Goal: Communication & Community: Answer question/provide support

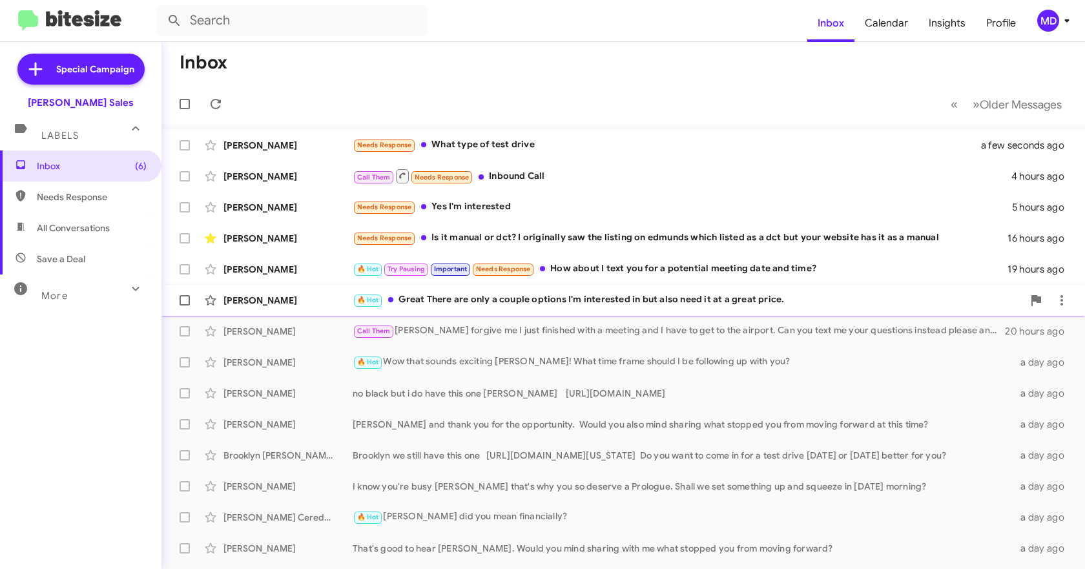
click at [554, 302] on div "🔥 Hot Great There are only a couple options I'm interested in but also need it …" at bounding box center [688, 300] width 670 height 15
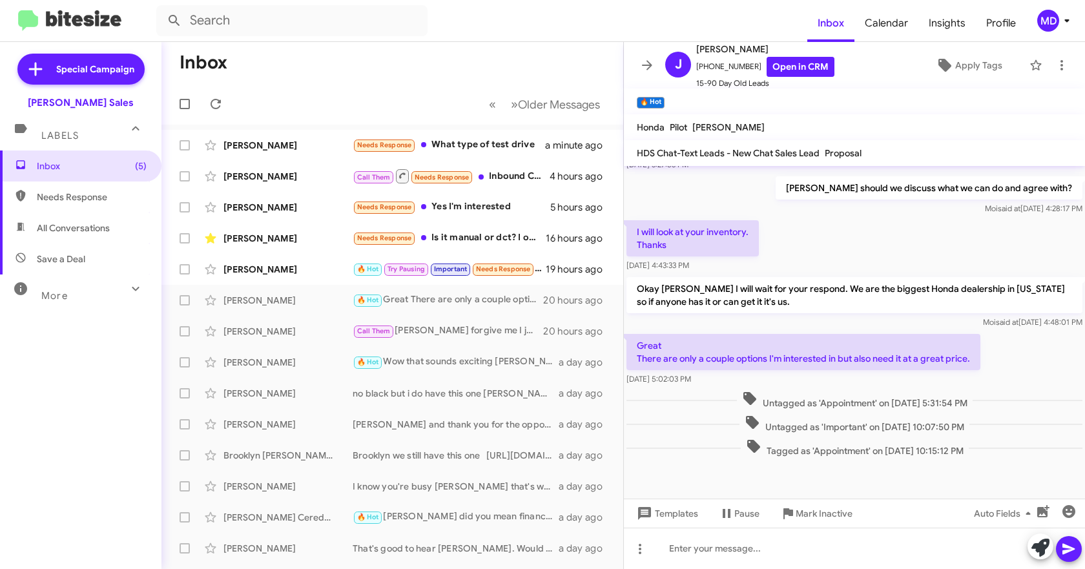
scroll to position [809, 0]
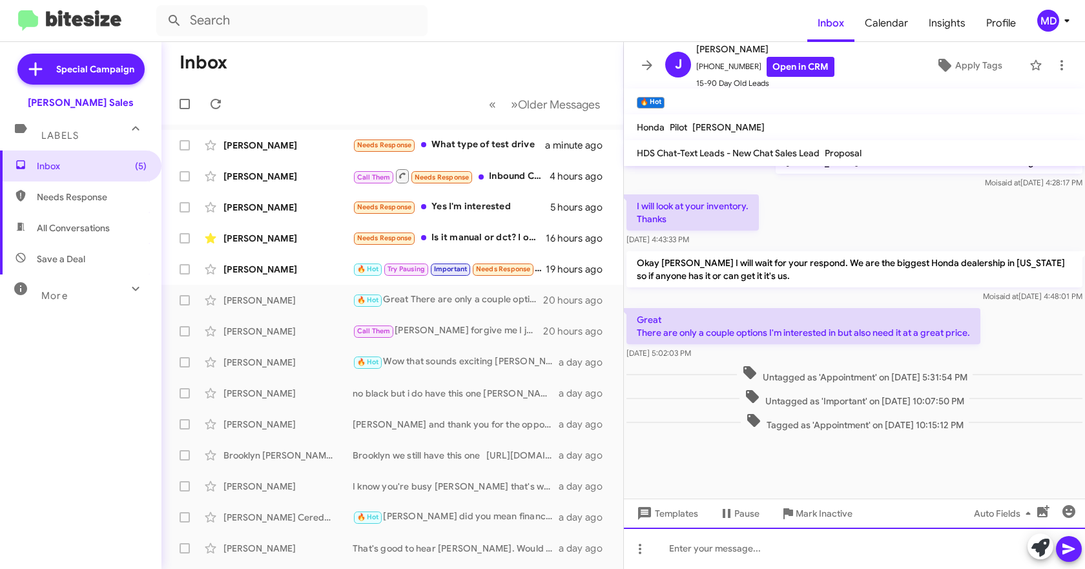
click at [707, 530] on div at bounding box center [854, 548] width 461 height 41
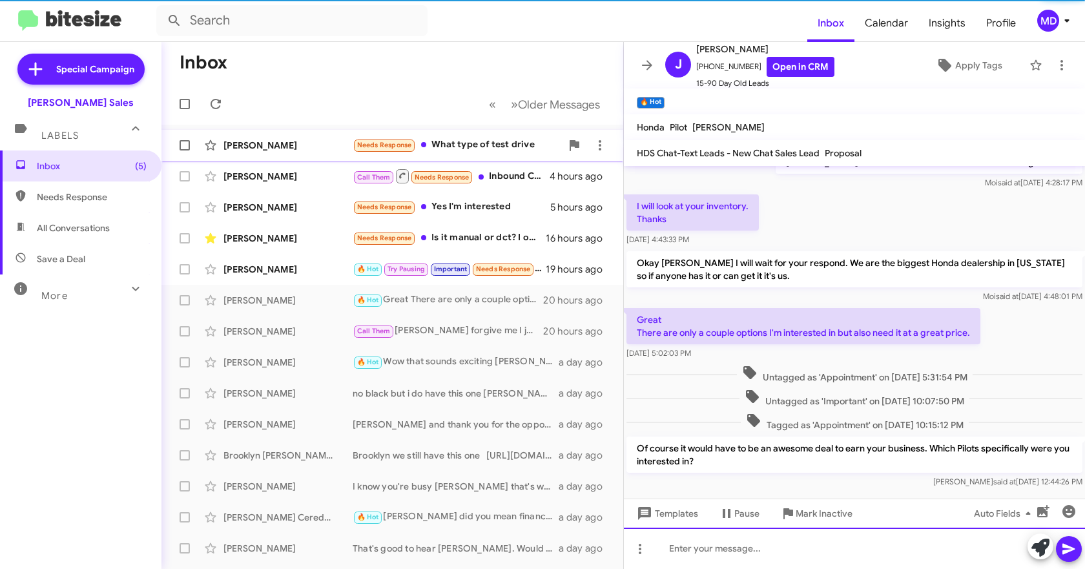
scroll to position [0, 0]
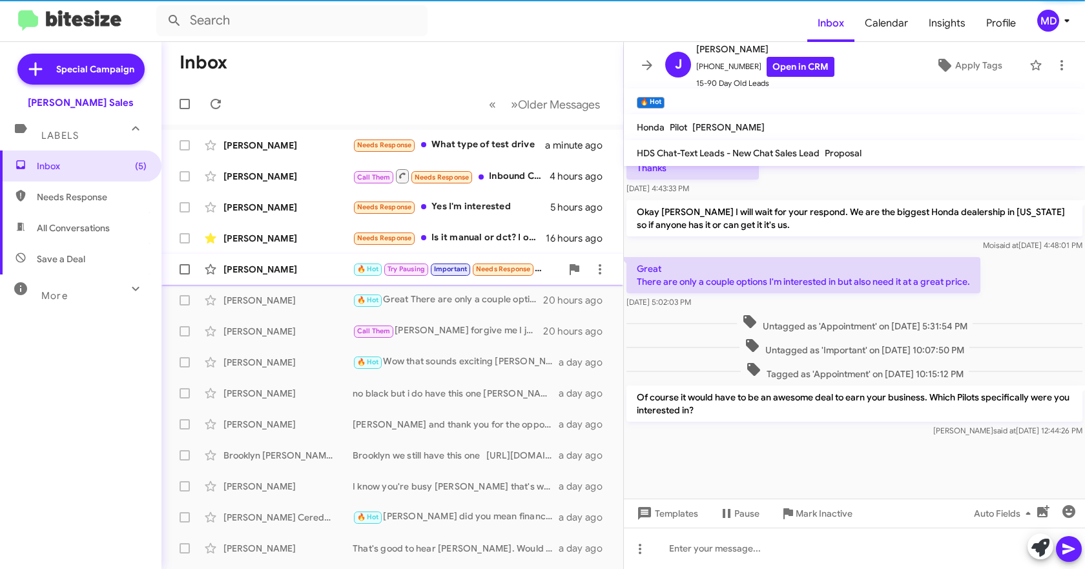
drag, startPoint x: 258, startPoint y: 271, endPoint x: 577, endPoint y: 254, distance: 319.5
click at [258, 270] on div "[PERSON_NAME]" at bounding box center [287, 269] width 129 height 13
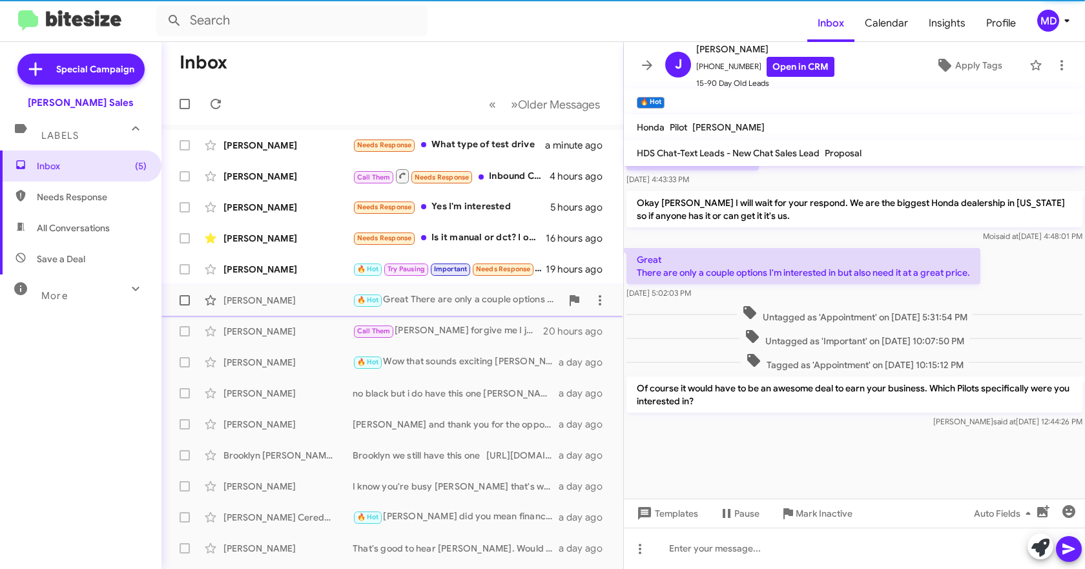
scroll to position [701, 0]
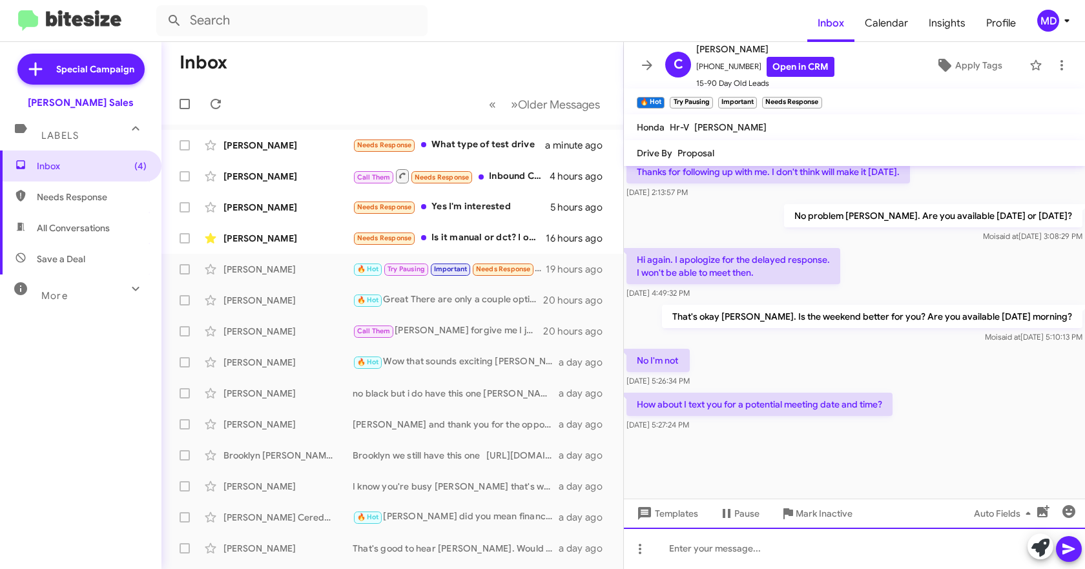
drag, startPoint x: 717, startPoint y: 542, endPoint x: 745, endPoint y: 538, distance: 28.0
click at [716, 544] on div at bounding box center [854, 548] width 461 height 41
click at [1042, 550] on icon at bounding box center [1040, 548] width 18 height 18
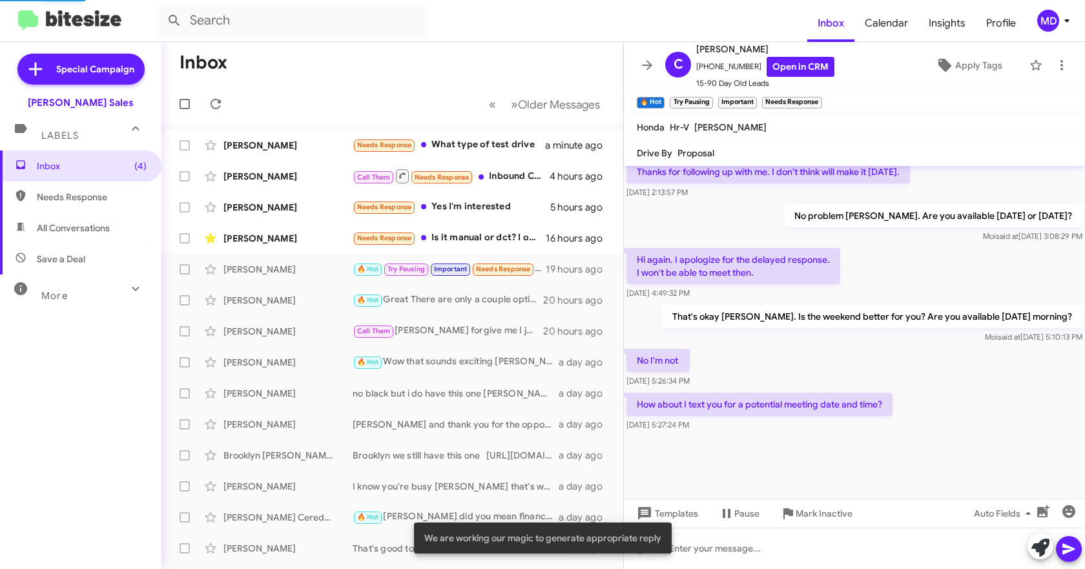
scroll to position [827, 0]
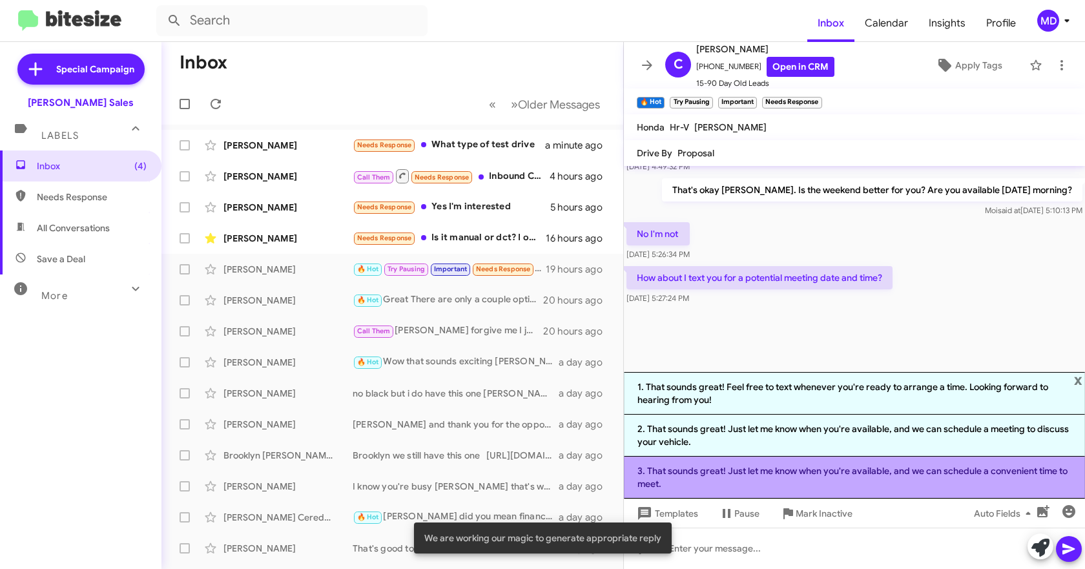
click at [736, 475] on li "3. That sounds great! Just let me know when you're available, and we can schedu…" at bounding box center [854, 478] width 461 height 42
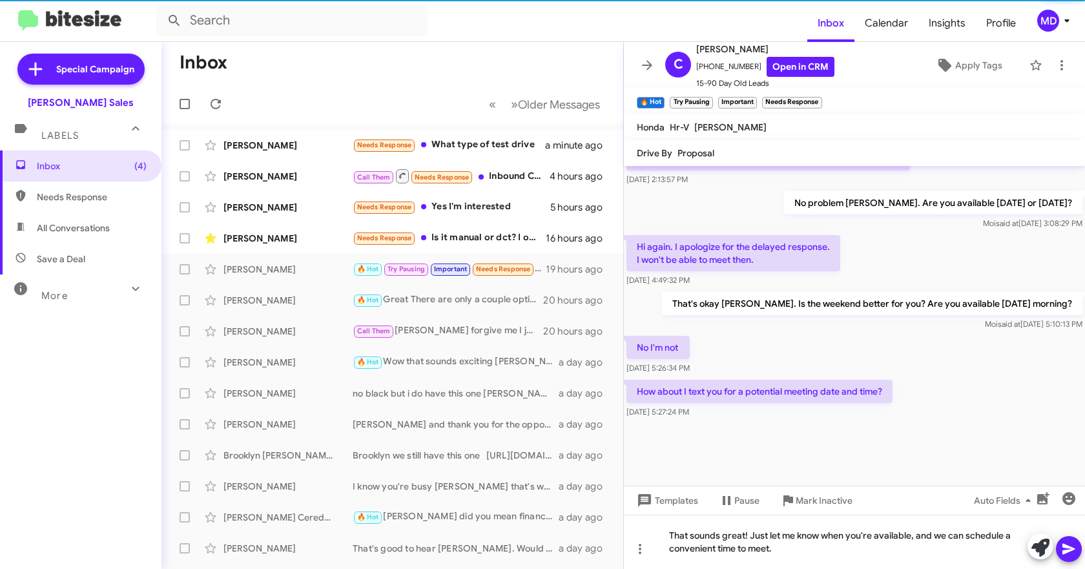
click at [1074, 544] on icon at bounding box center [1068, 548] width 15 height 15
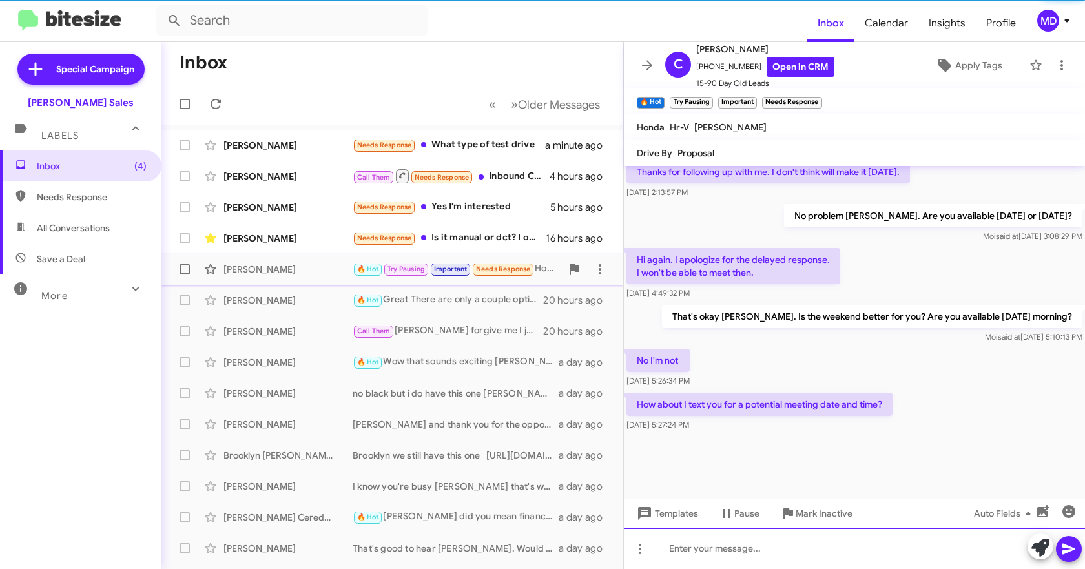
scroll to position [0, 0]
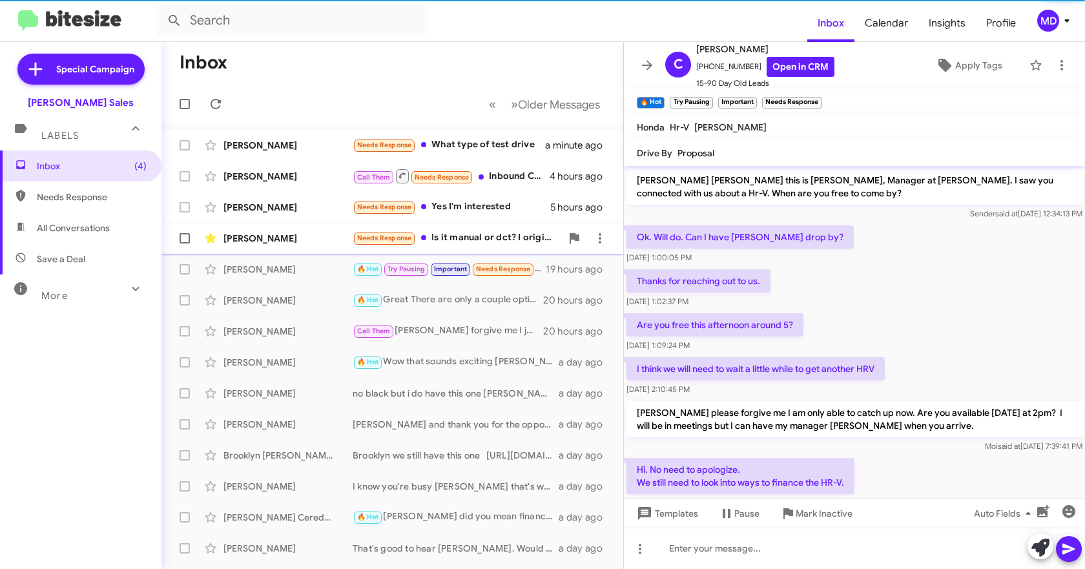
click at [305, 238] on div "[PERSON_NAME]" at bounding box center [287, 238] width 129 height 13
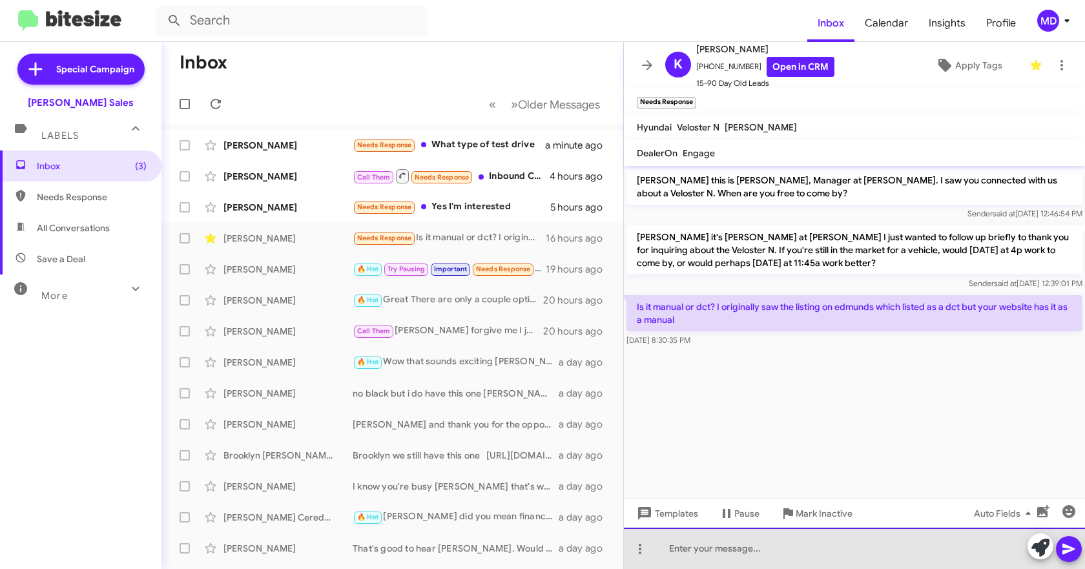
click at [719, 550] on div at bounding box center [854, 548] width 461 height 41
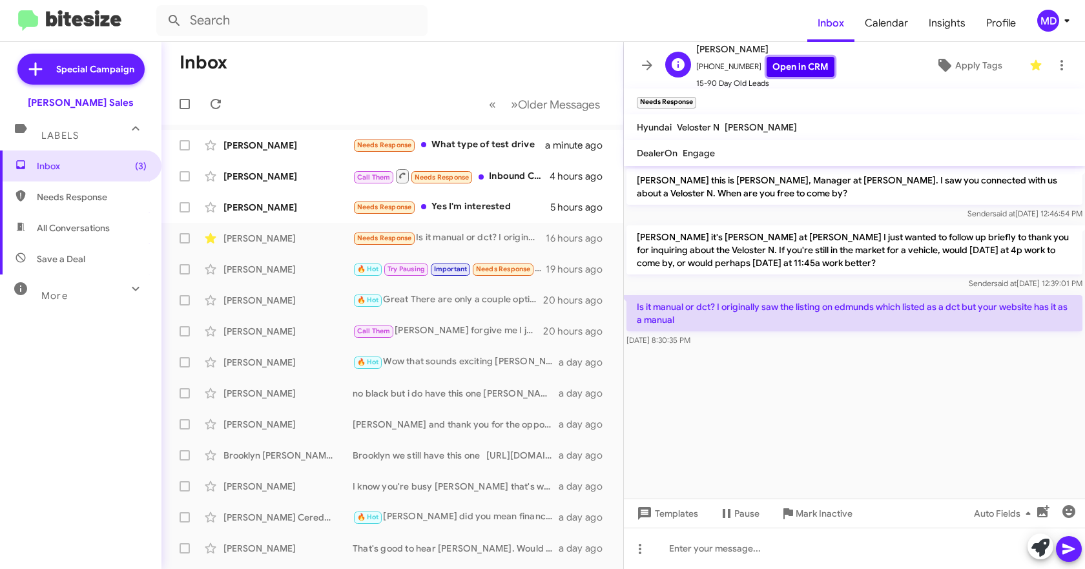
click at [790, 69] on link "Open in CRM" at bounding box center [801, 67] width 68 height 20
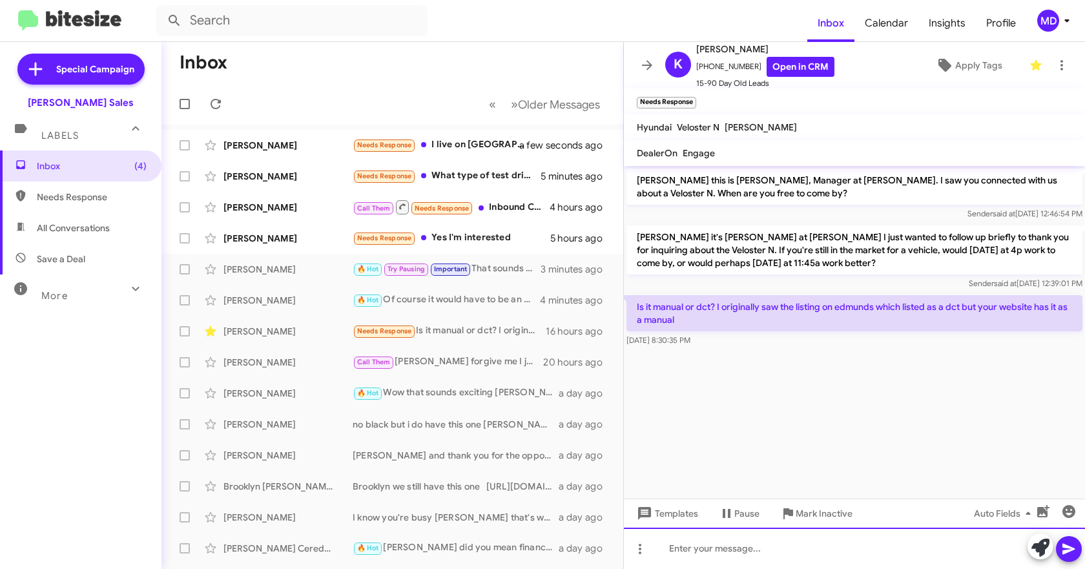
click at [705, 550] on div at bounding box center [854, 548] width 461 height 41
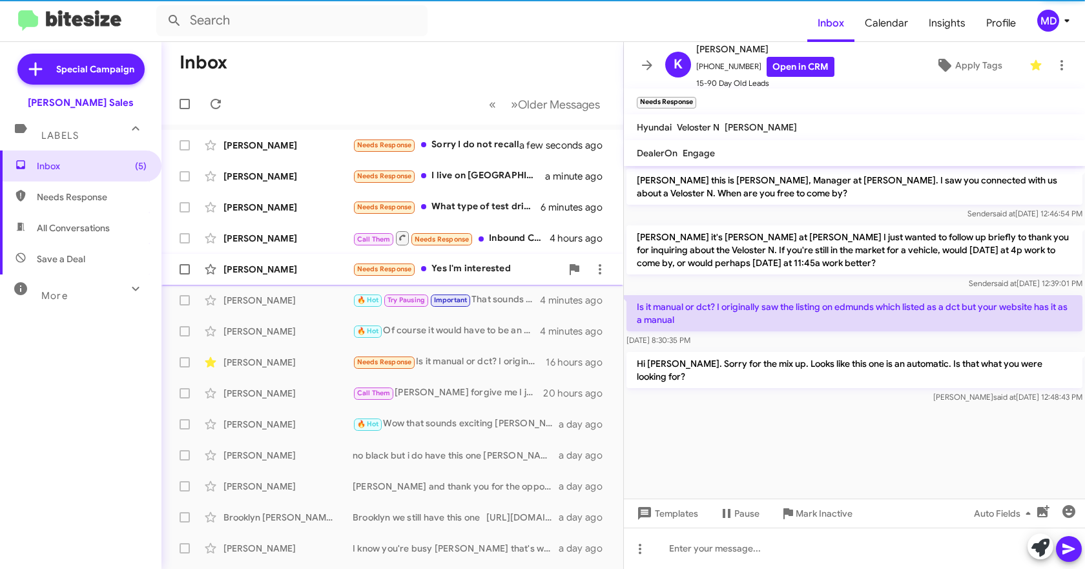
click at [301, 265] on div "[PERSON_NAME]" at bounding box center [287, 269] width 129 height 13
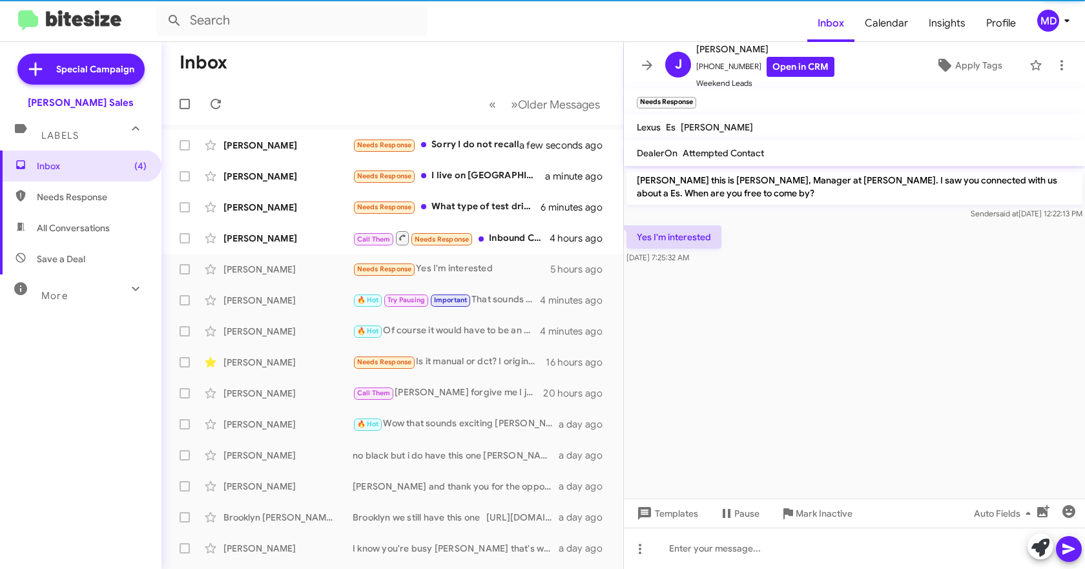
drag, startPoint x: 727, startPoint y: 413, endPoint x: 733, endPoint y: 431, distance: 19.8
click at [726, 413] on cdk-virtual-scroll-viewport "[PERSON_NAME] this is [PERSON_NAME], Manager at [PERSON_NAME]. I saw you connec…" at bounding box center [854, 332] width 461 height 333
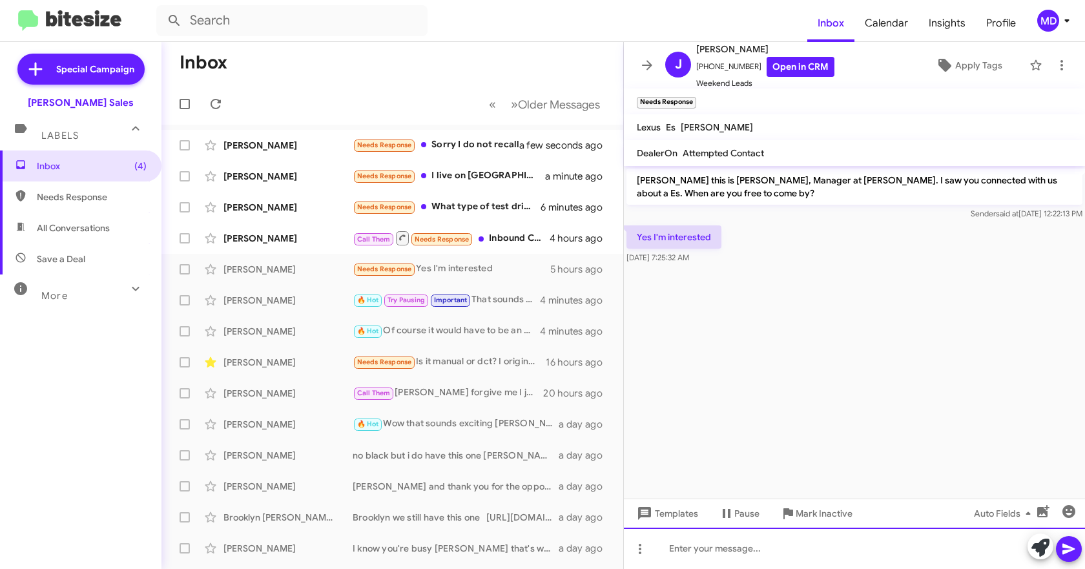
click at [779, 548] on div at bounding box center [854, 548] width 461 height 41
drag, startPoint x: 1038, startPoint y: 548, endPoint x: 1026, endPoint y: 548, distance: 12.3
click at [1039, 548] on icon at bounding box center [1040, 548] width 18 height 18
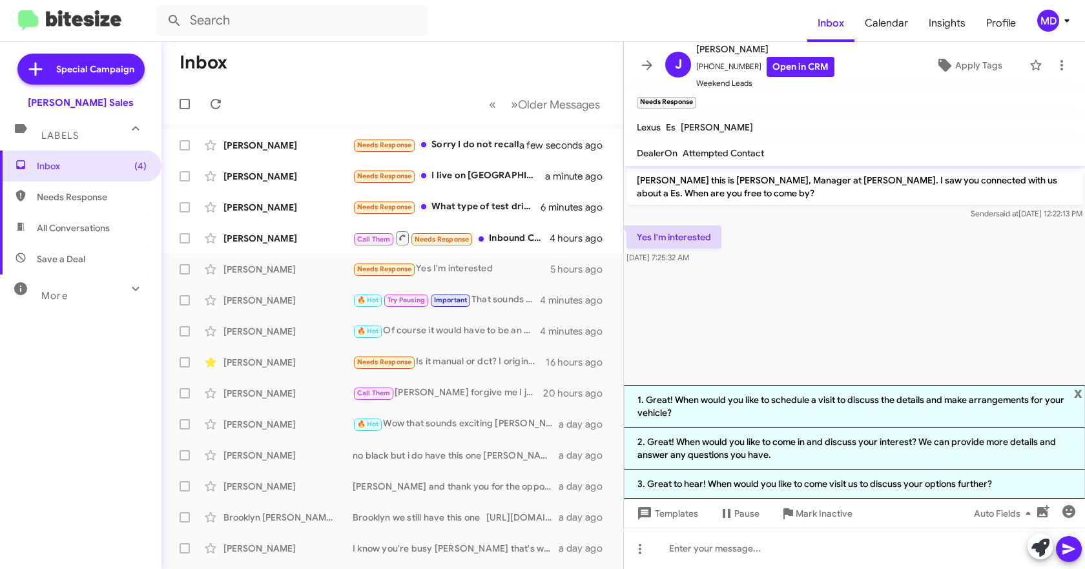
drag, startPoint x: 805, startPoint y: 417, endPoint x: 1027, endPoint y: 555, distance: 261.3
click at [805, 417] on li "1. Great! When would you like to schedule a visit to discuss the details and ma…" at bounding box center [854, 406] width 461 height 43
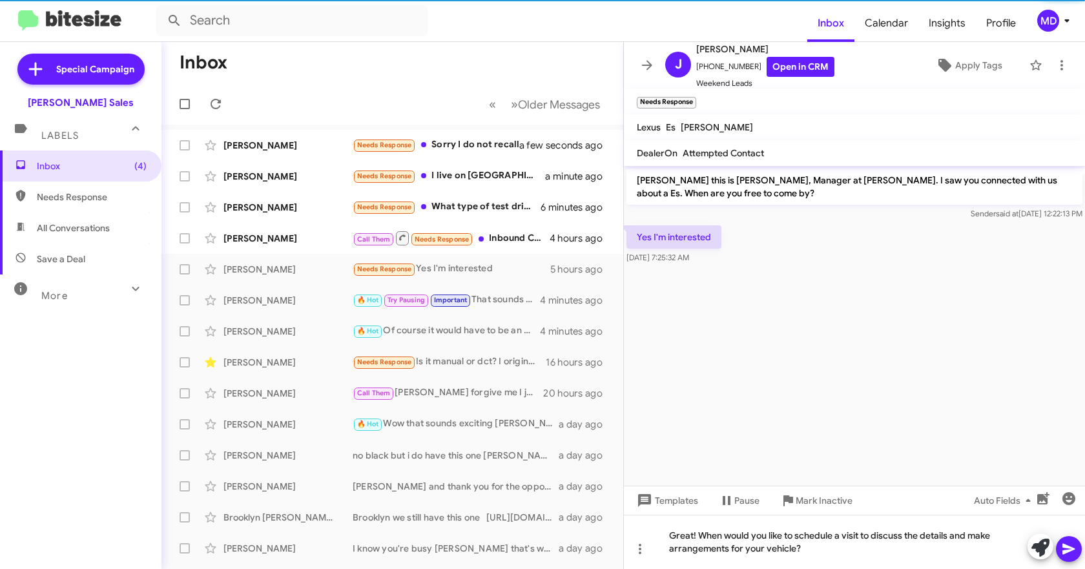
click at [1067, 555] on icon at bounding box center [1068, 548] width 15 height 15
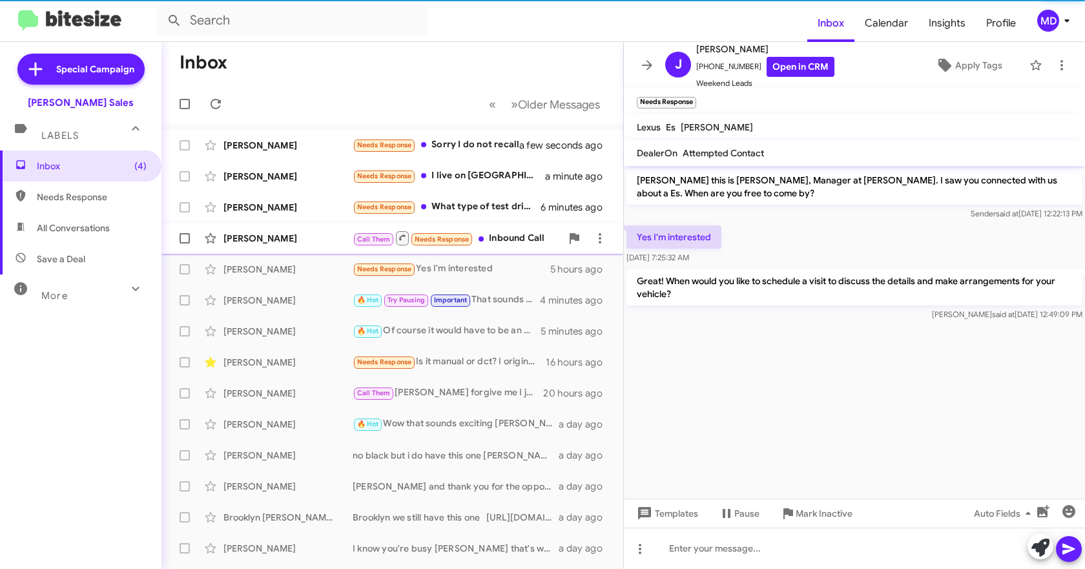
click at [289, 239] on div "[PERSON_NAME]" at bounding box center [287, 238] width 129 height 13
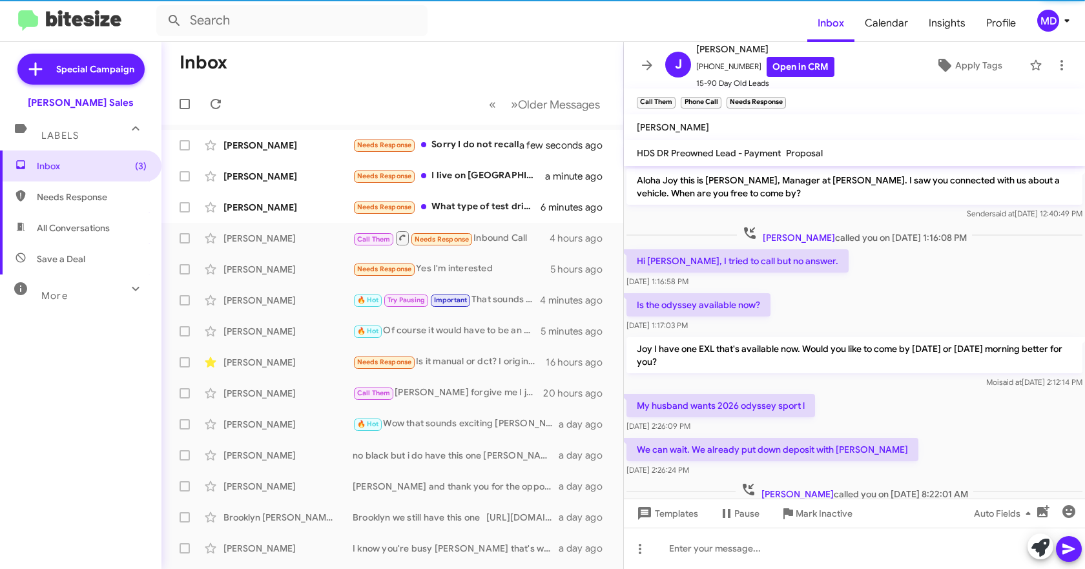
scroll to position [30, 0]
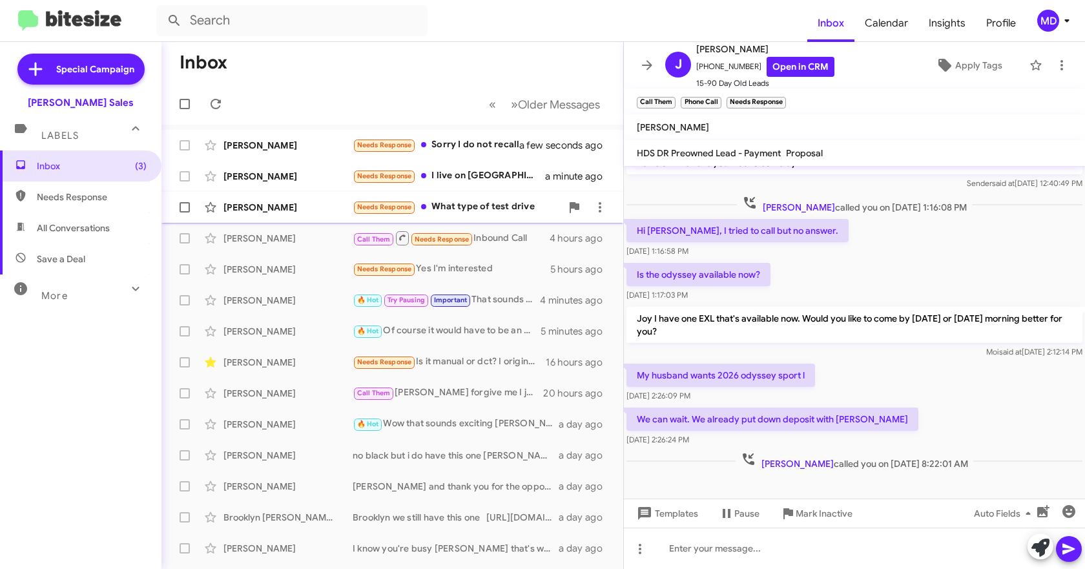
click at [267, 209] on div "[PERSON_NAME]" at bounding box center [287, 207] width 129 height 13
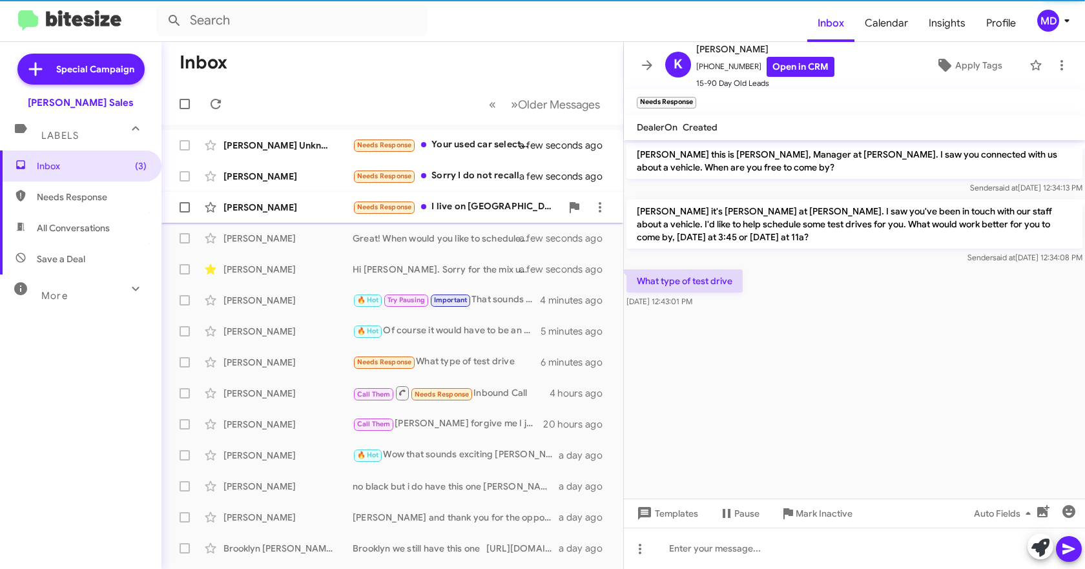
click at [285, 209] on div "[PERSON_NAME]" at bounding box center [287, 207] width 129 height 13
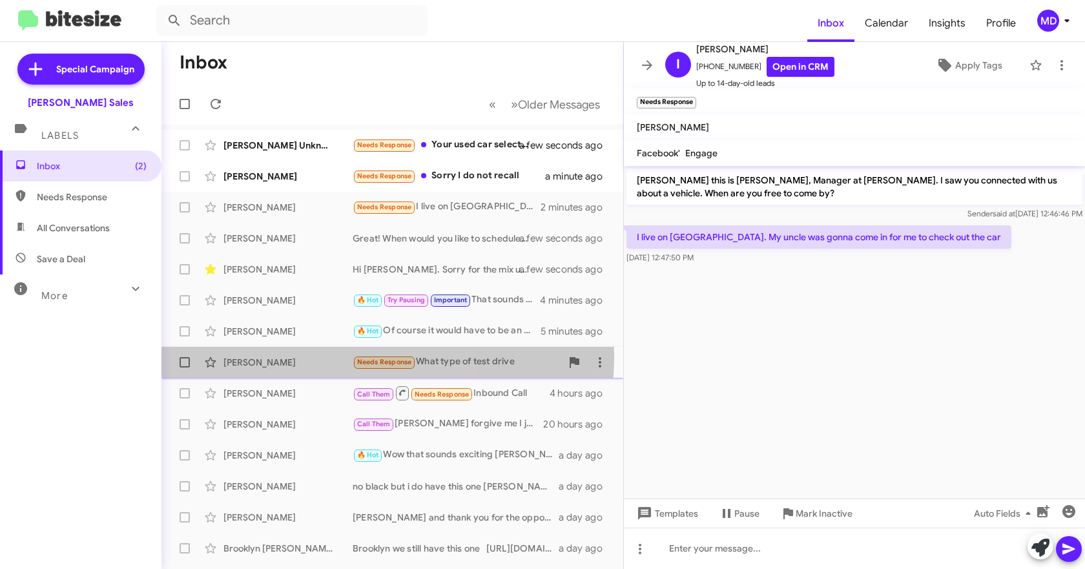
click at [298, 355] on div "[PERSON_NAME] Needs Response What type of test drive 6 minutes ago" at bounding box center [392, 362] width 441 height 26
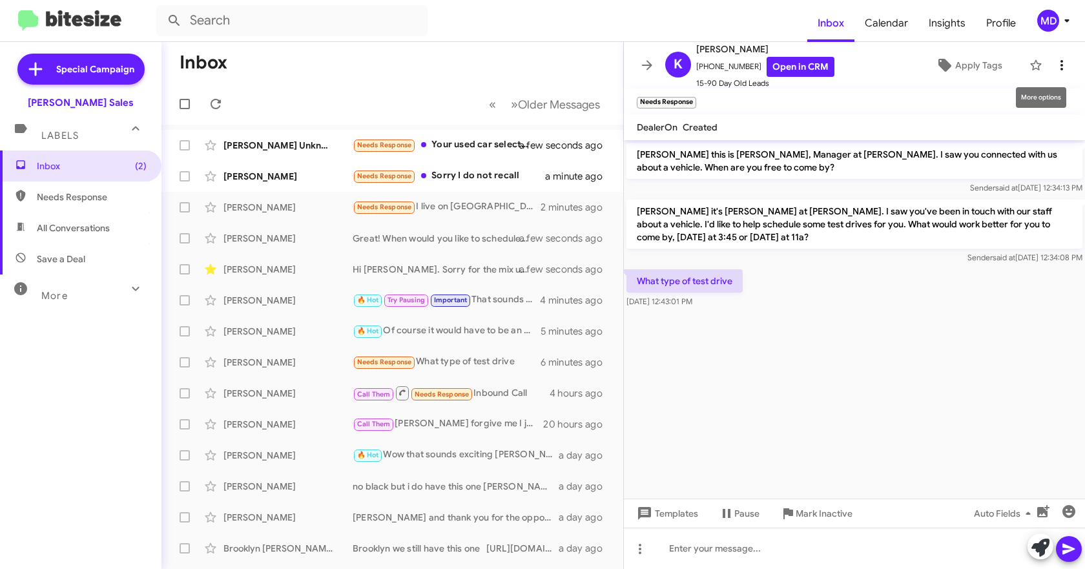
click at [1054, 63] on icon at bounding box center [1061, 64] width 15 height 15
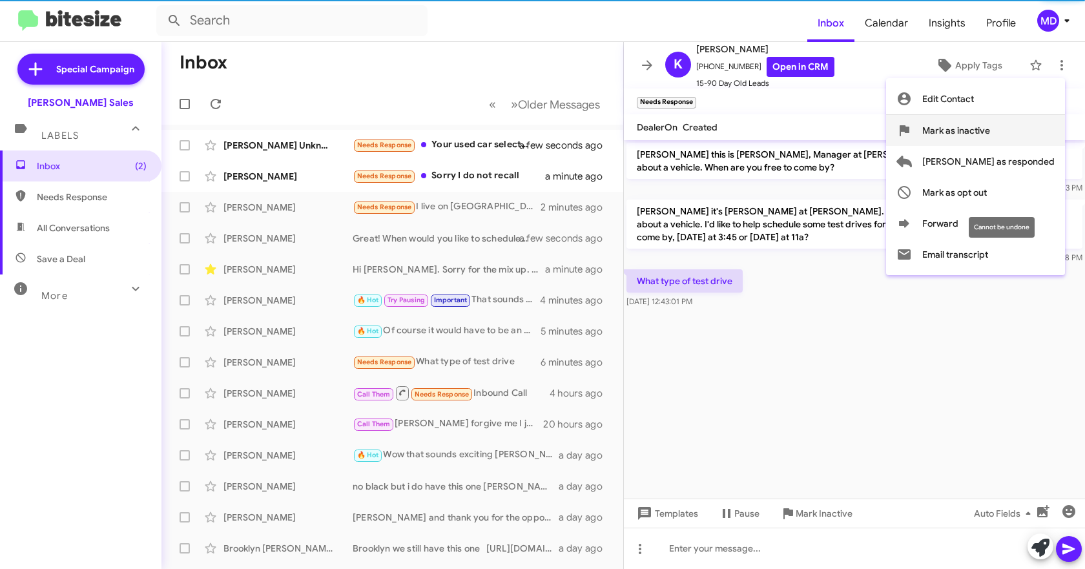
click at [990, 131] on span "Mark as inactive" at bounding box center [956, 130] width 68 height 31
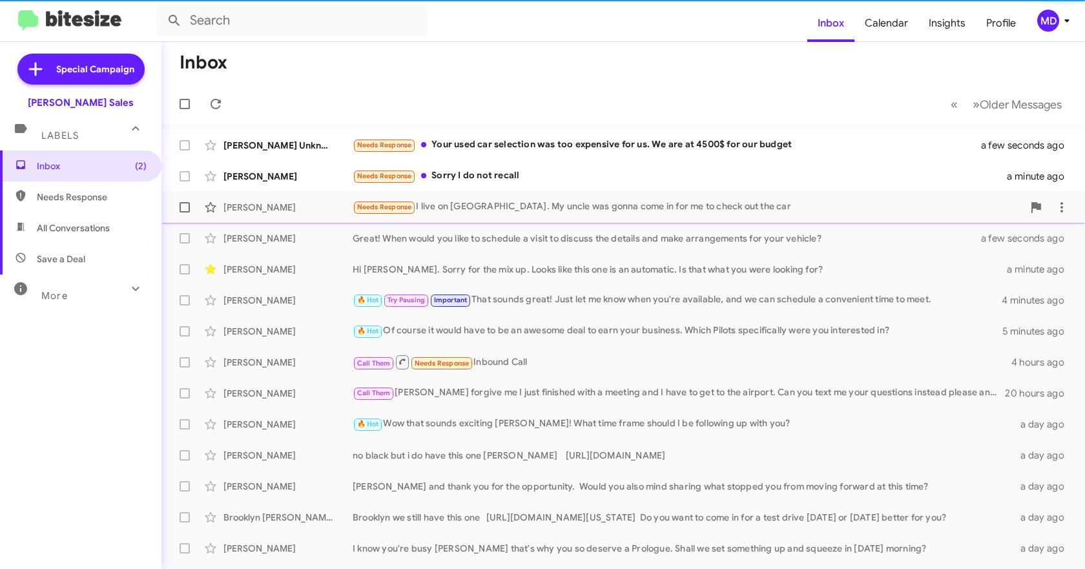
click at [312, 207] on div "[PERSON_NAME]" at bounding box center [287, 207] width 129 height 13
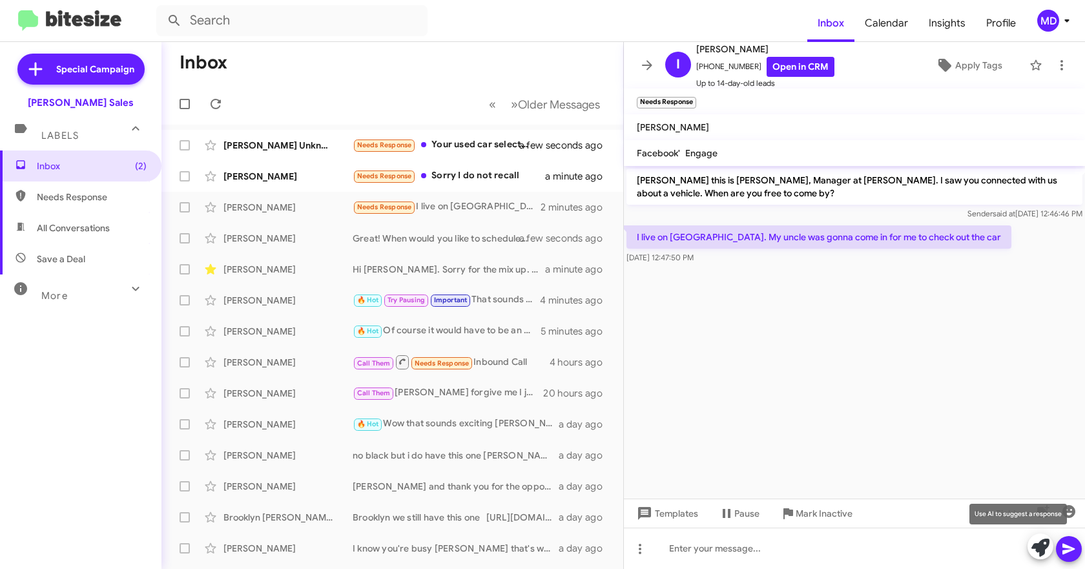
click at [1033, 549] on icon at bounding box center [1040, 548] width 18 height 18
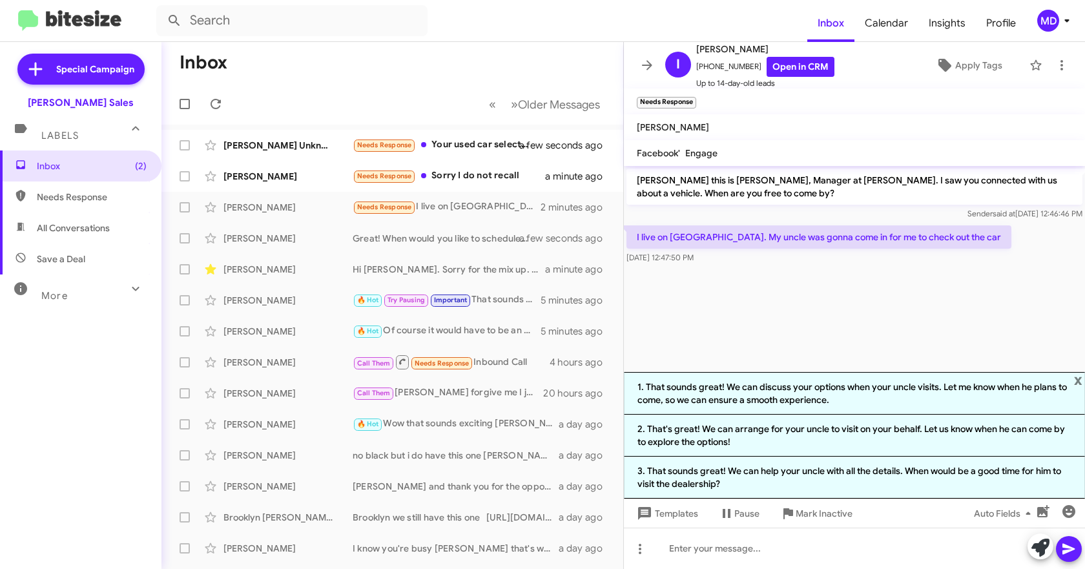
click at [856, 397] on li "1. That sounds great! We can discuss your options when your uncle visits. Let m…" at bounding box center [854, 393] width 461 height 43
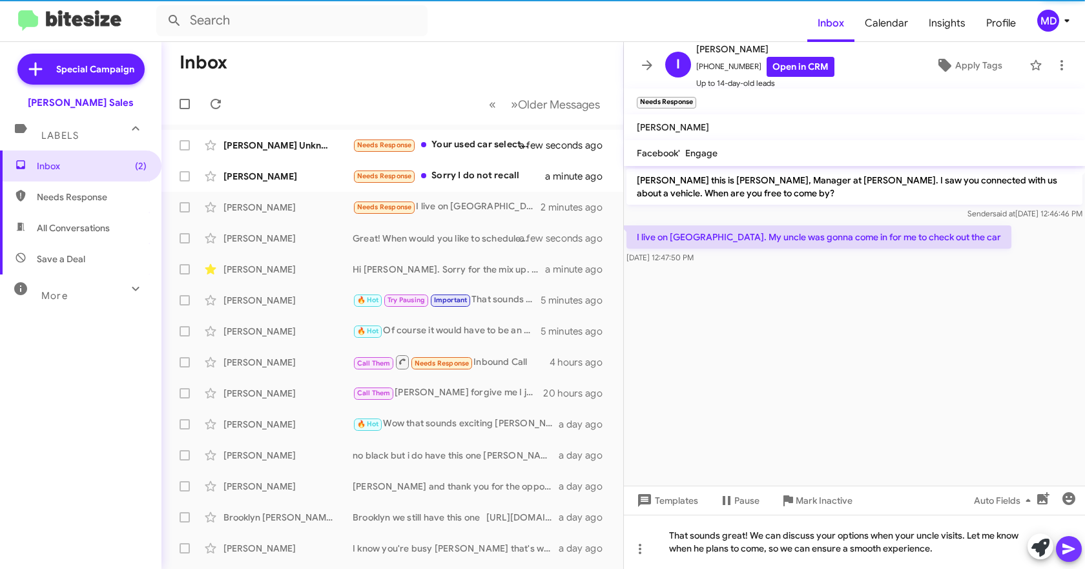
click at [1065, 542] on icon at bounding box center [1068, 548] width 15 height 15
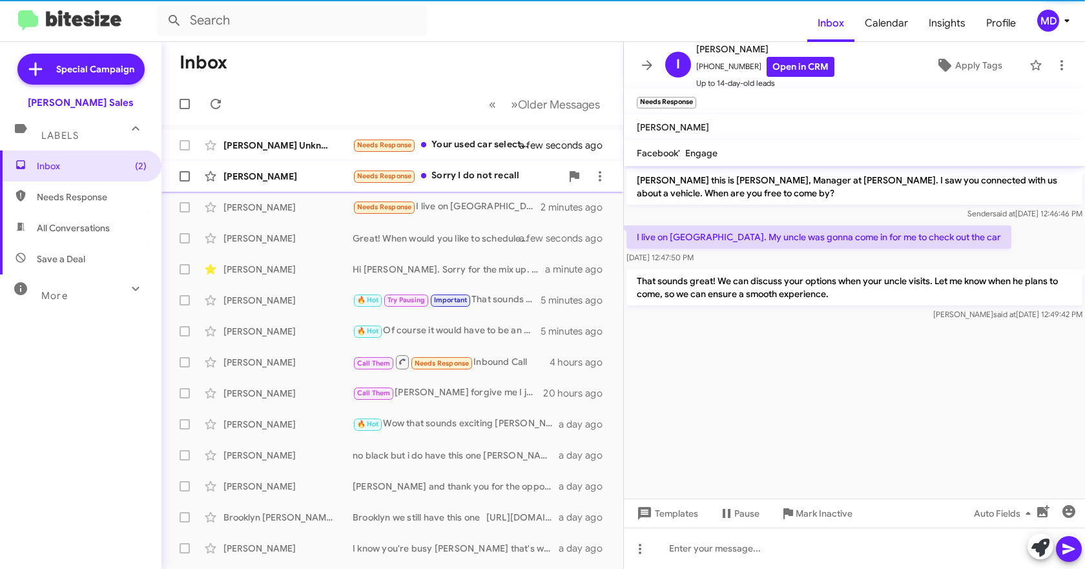
click at [286, 177] on div "[PERSON_NAME]" at bounding box center [287, 176] width 129 height 13
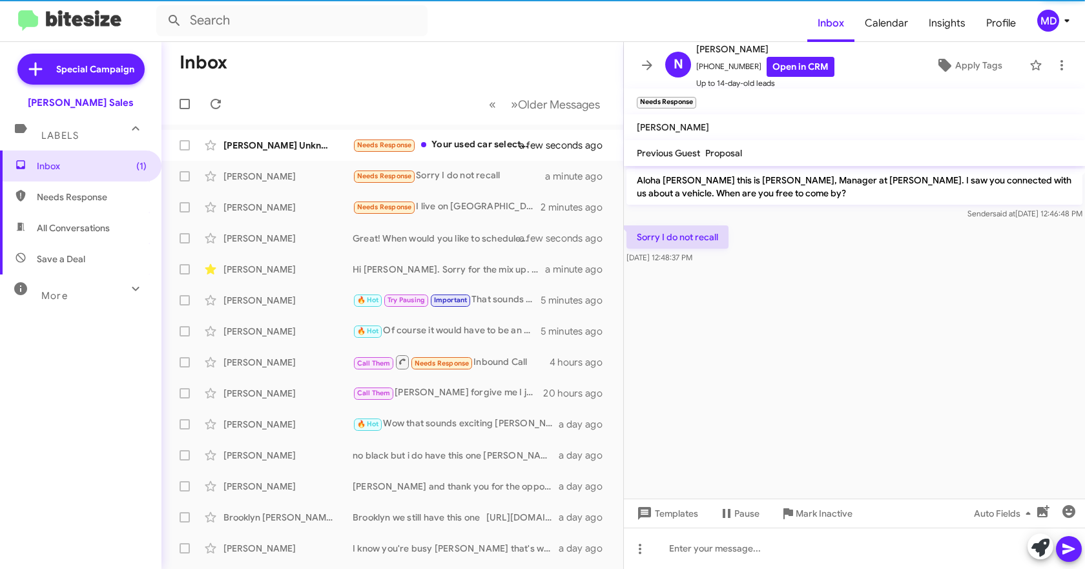
click at [735, 375] on cdk-virtual-scroll-viewport "Aloha [PERSON_NAME] this is [PERSON_NAME], Manager at [PERSON_NAME]. I saw you …" at bounding box center [854, 332] width 461 height 333
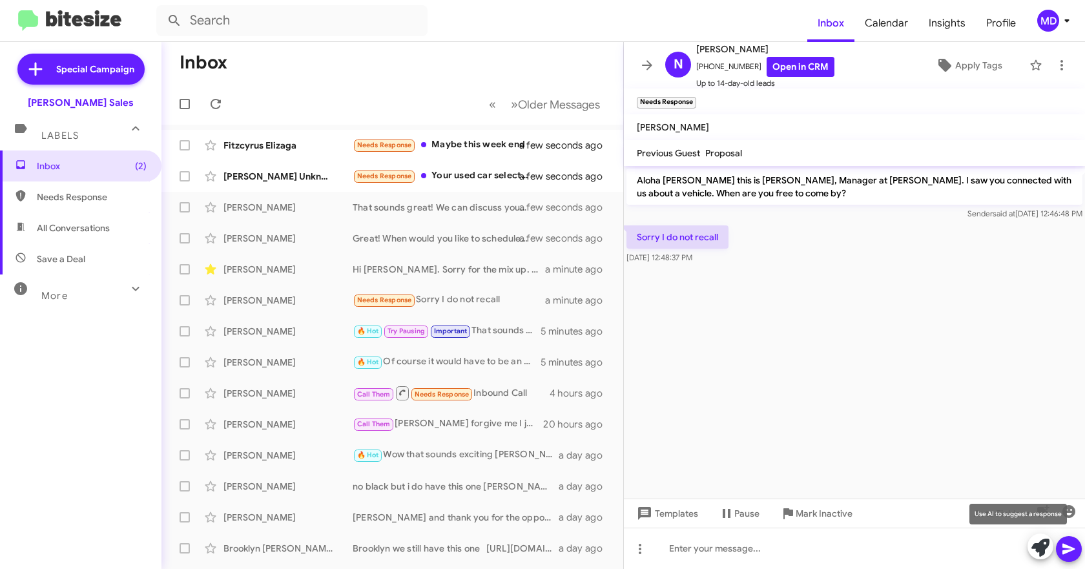
drag, startPoint x: 1036, startPoint y: 552, endPoint x: 1029, endPoint y: 549, distance: 7.8
click at [1036, 552] on icon at bounding box center [1040, 548] width 18 height 18
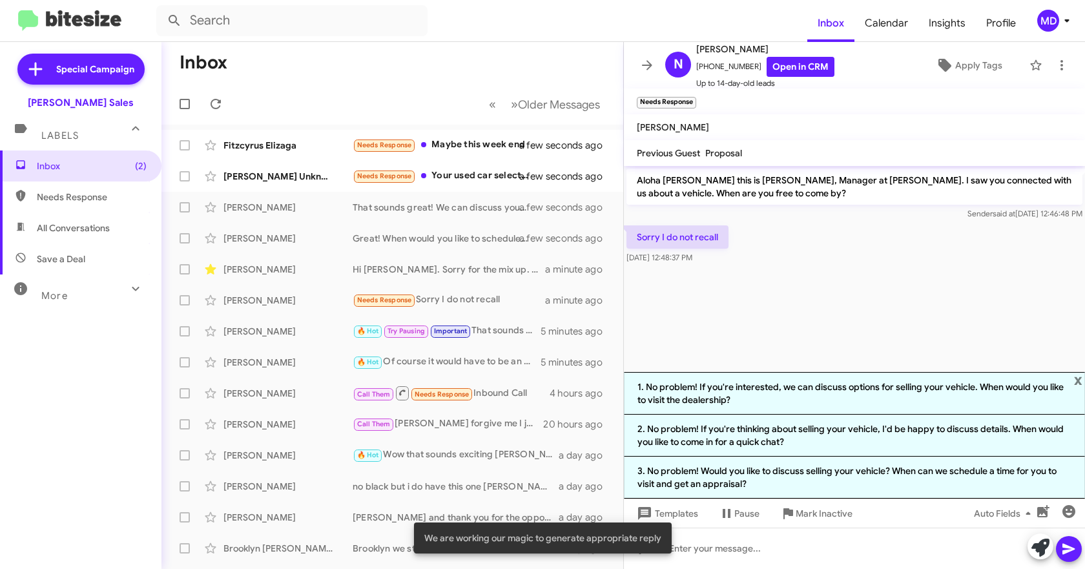
drag, startPoint x: 808, startPoint y: 397, endPoint x: 809, endPoint y: 331, distance: 65.9
click at [809, 331] on div "Aloha [PERSON_NAME] this is [PERSON_NAME], Manager at [PERSON_NAME]. I saw you …" at bounding box center [854, 367] width 461 height 403
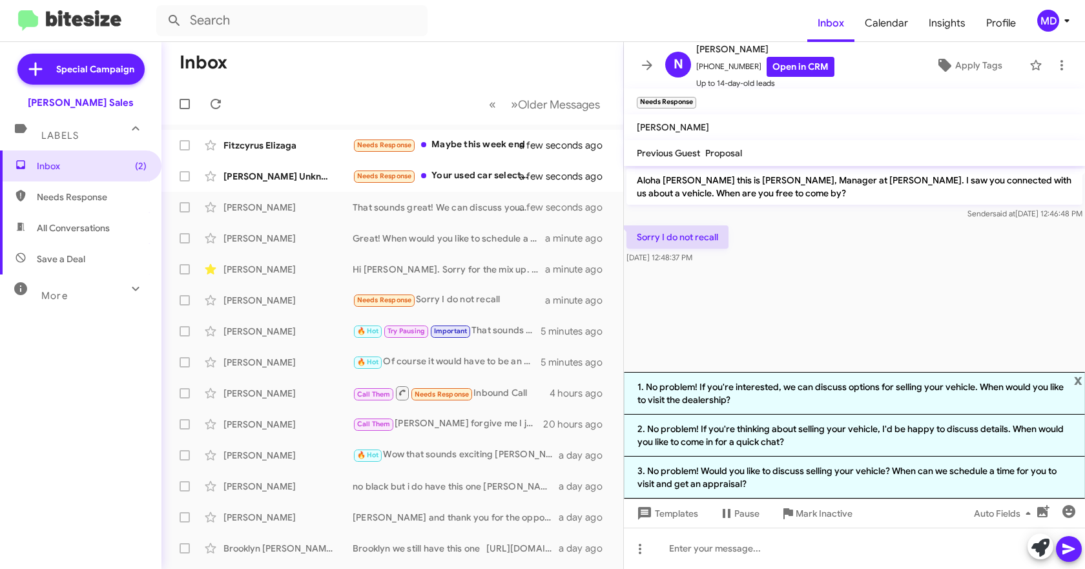
click at [774, 301] on cdk-virtual-scroll-viewport "Aloha [PERSON_NAME] this is [PERSON_NAME], Manager at [PERSON_NAME]. I saw you …" at bounding box center [854, 269] width 461 height 206
click at [777, 67] on link "Open in CRM" at bounding box center [801, 67] width 68 height 20
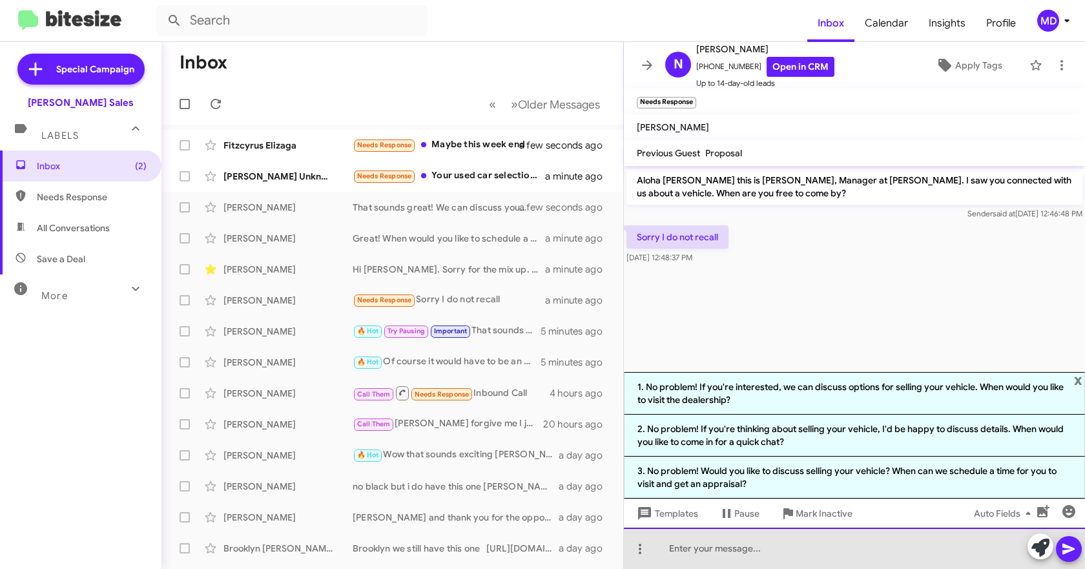
click at [717, 548] on div at bounding box center [854, 548] width 461 height 41
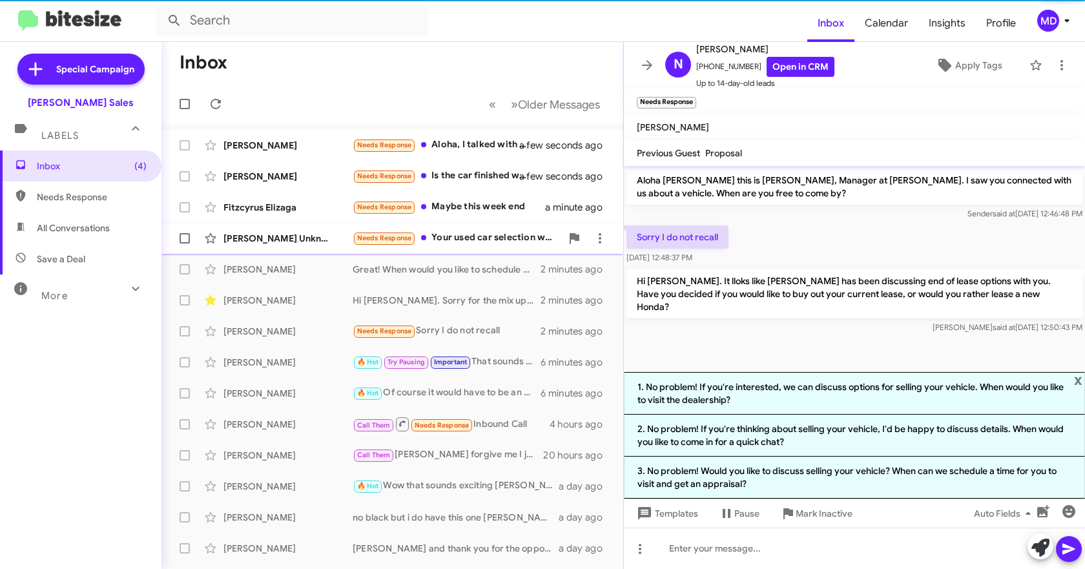
click at [493, 240] on div "Needs Response Your used car selection was too expensive for us. We are at 4500…" at bounding box center [457, 238] width 209 height 15
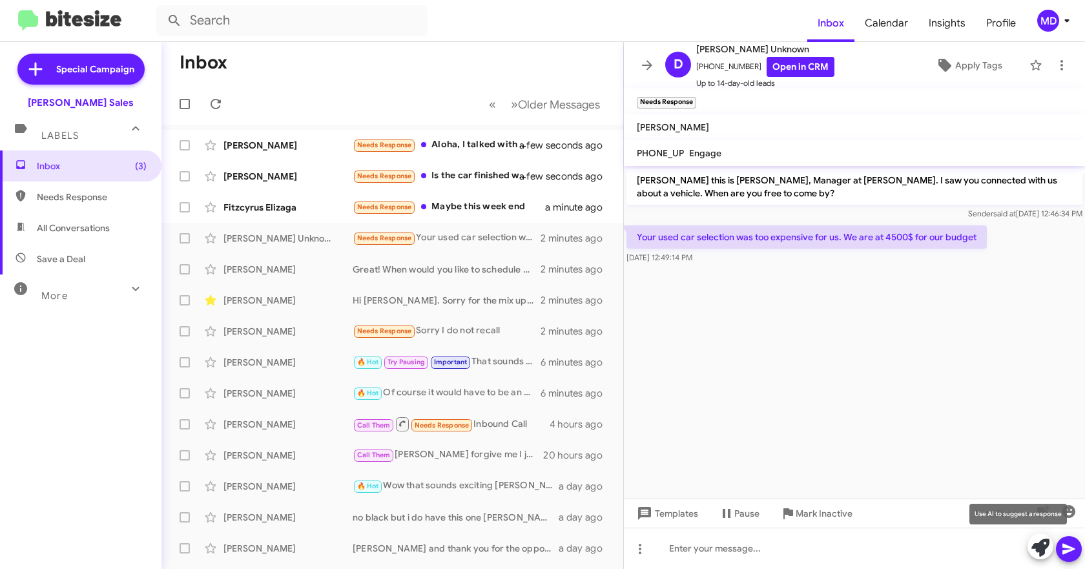
click at [1030, 553] on button at bounding box center [1040, 546] width 26 height 26
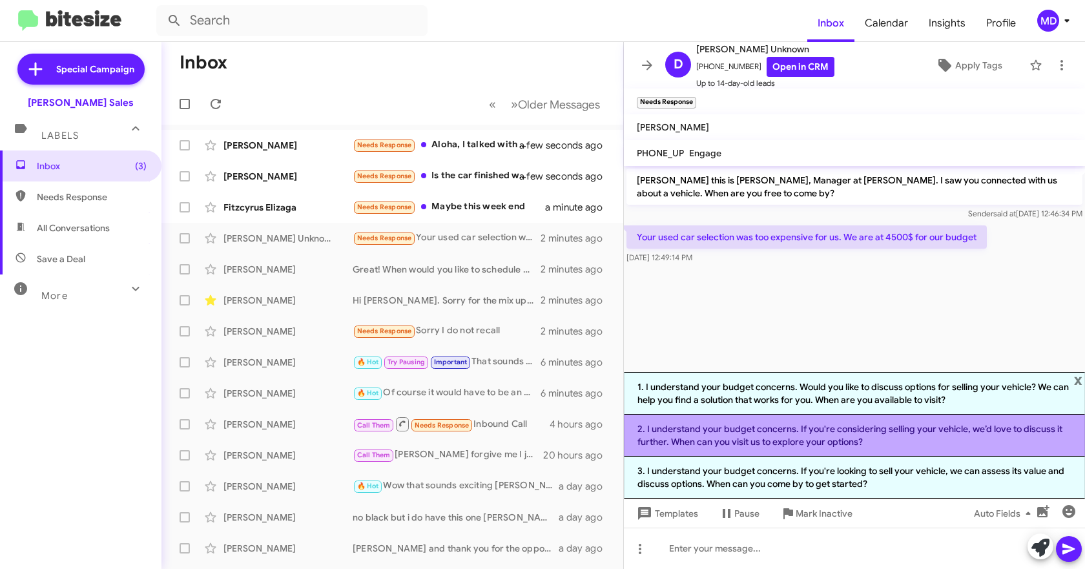
click at [800, 437] on li "2. I understand your budget concerns. If you're considering selling your vehicl…" at bounding box center [854, 436] width 461 height 42
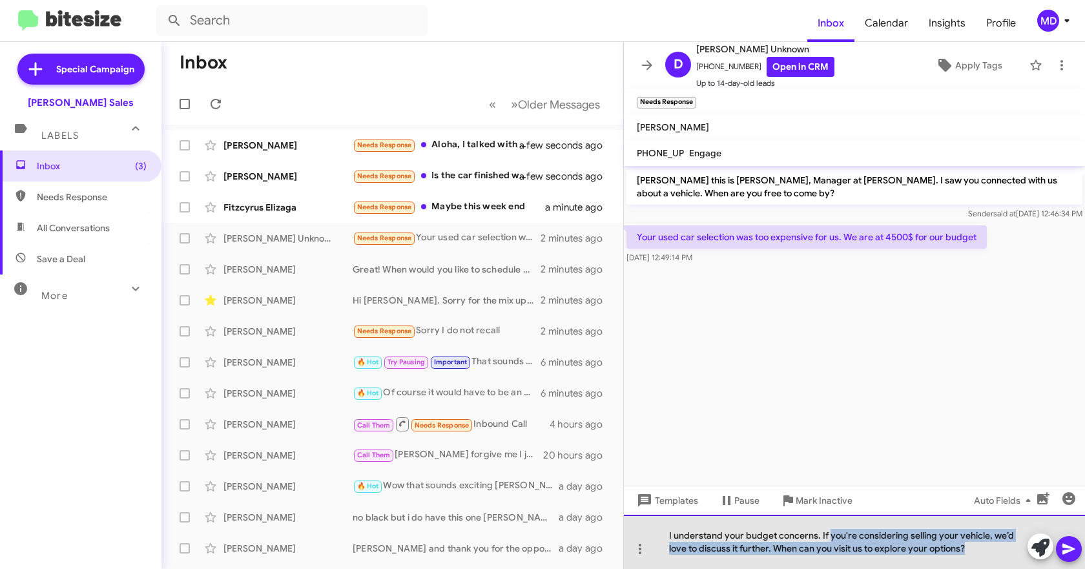
drag, startPoint x: 982, startPoint y: 552, endPoint x: 829, endPoint y: 534, distance: 154.1
click at [829, 534] on div "I understand your budget concerns. If you're considering selling your vehicle, …" at bounding box center [854, 542] width 461 height 54
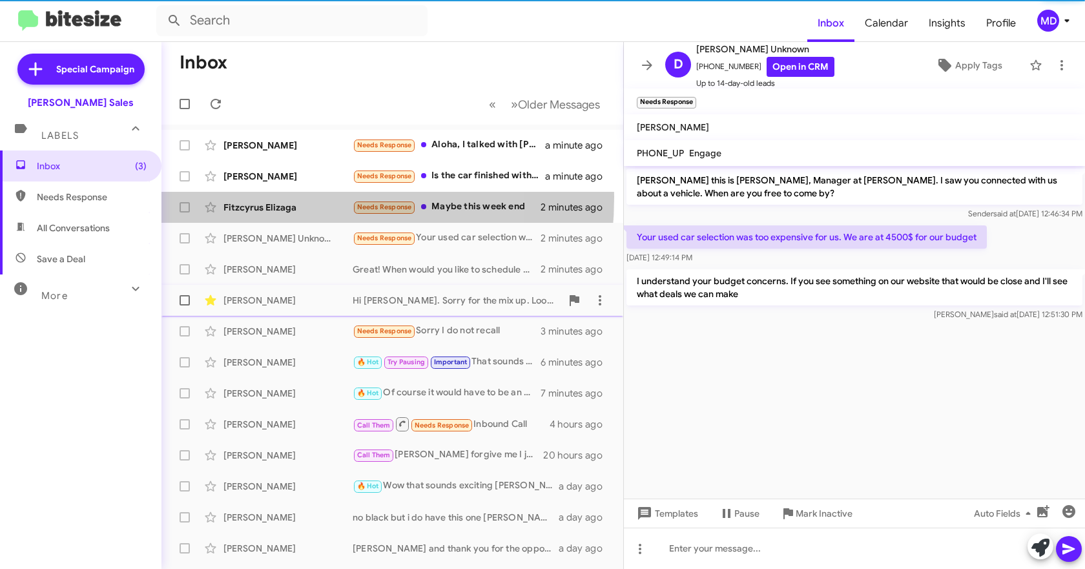
drag, startPoint x: 242, startPoint y: 197, endPoint x: 348, endPoint y: 313, distance: 157.2
click at [242, 198] on div "Fitzcyrus [PERSON_NAME] Needs Response Maybe this week end 2 minutes ago" at bounding box center [392, 207] width 441 height 26
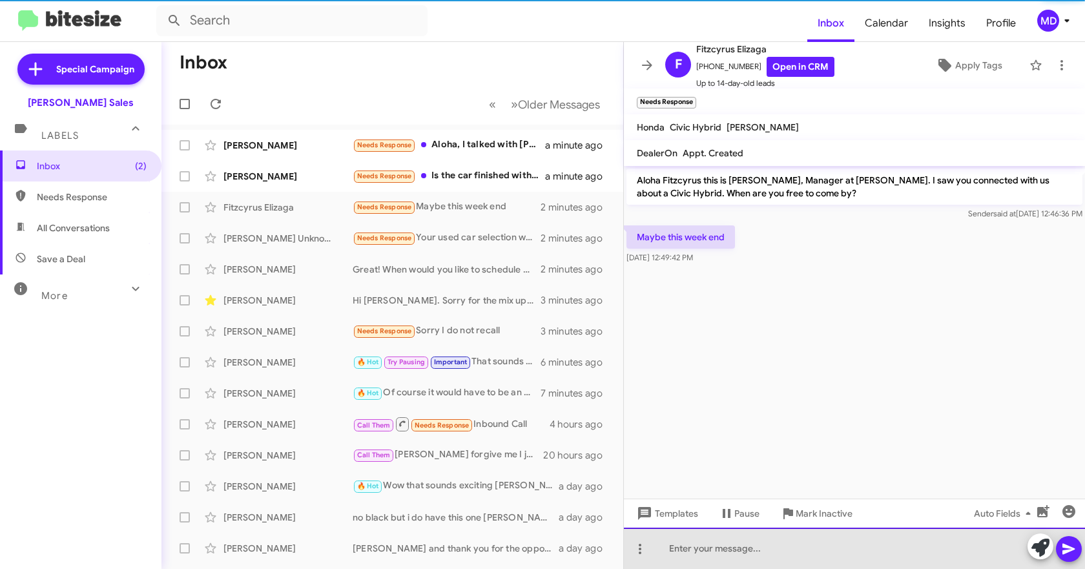
click at [748, 548] on div at bounding box center [854, 548] width 461 height 41
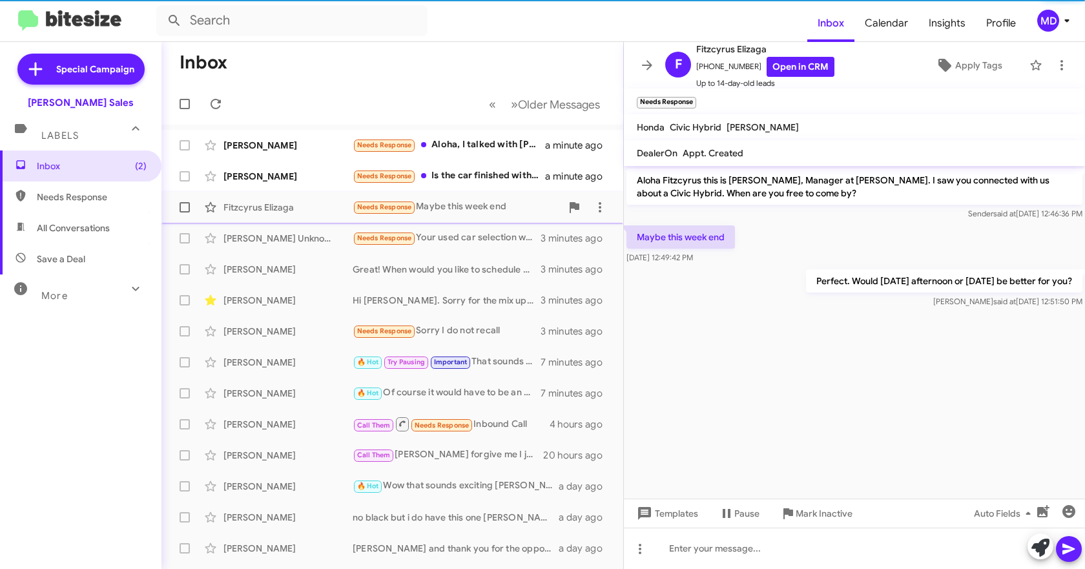
click at [298, 209] on div "Fitzcyrus Elizaga" at bounding box center [287, 207] width 129 height 13
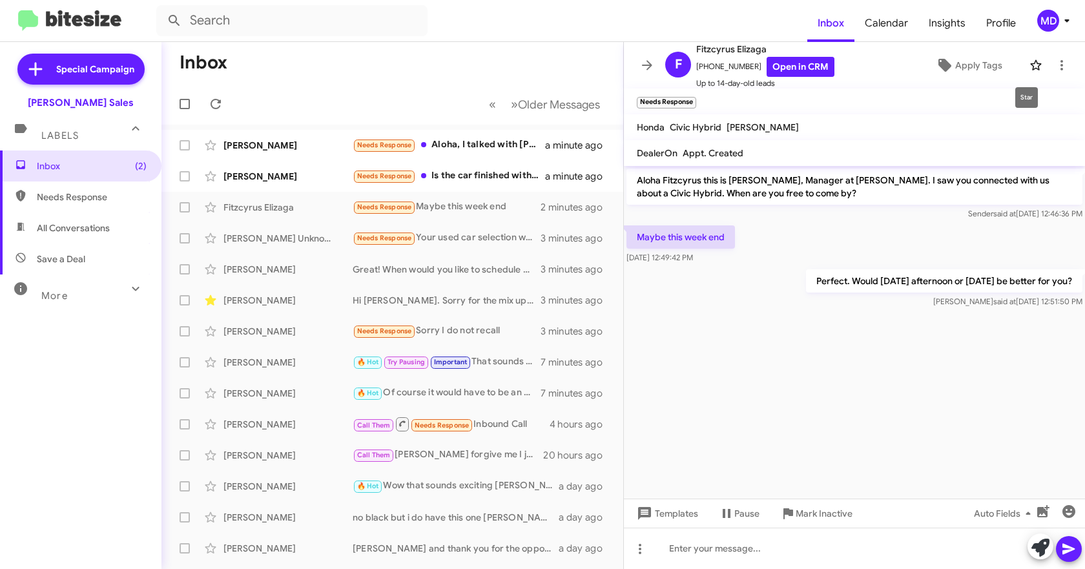
click at [1028, 65] on icon at bounding box center [1035, 64] width 15 height 15
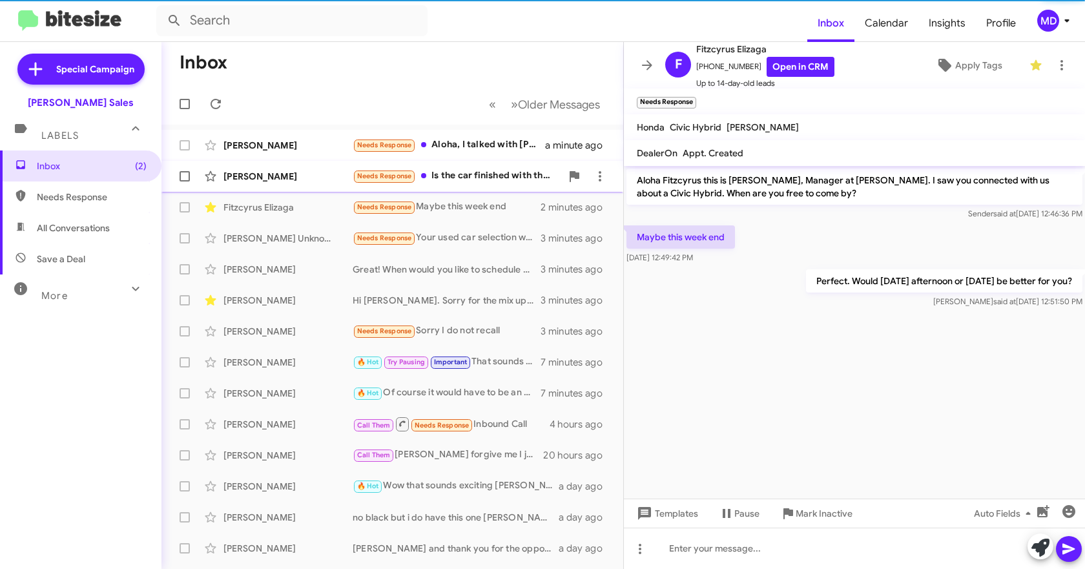
click at [304, 181] on div "[PERSON_NAME]" at bounding box center [287, 176] width 129 height 13
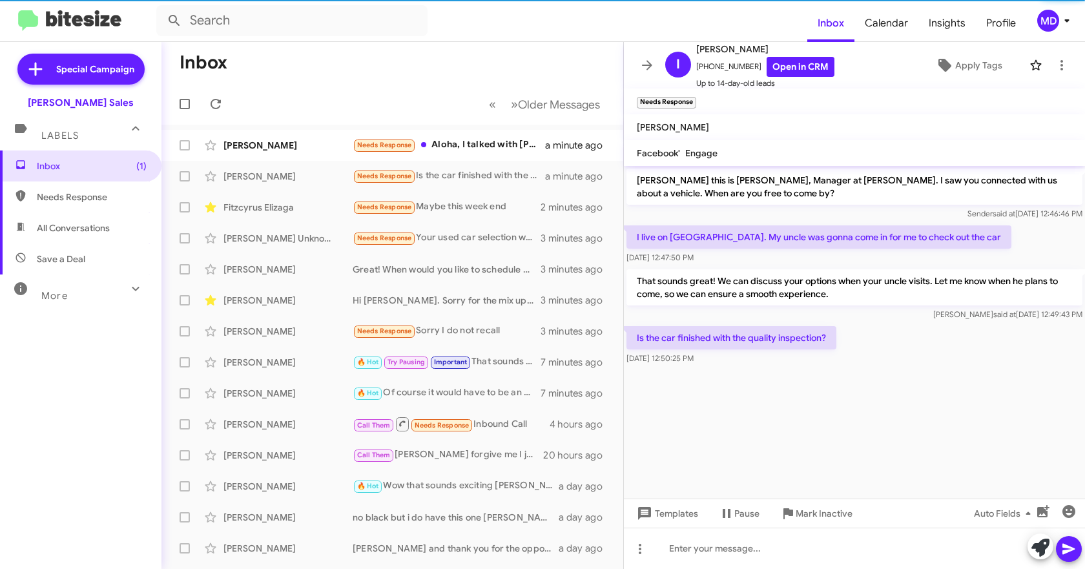
click at [782, 418] on cdk-virtual-scroll-viewport "[PERSON_NAME] this is [PERSON_NAME], Manager at [PERSON_NAME]. I saw you connec…" at bounding box center [854, 332] width 461 height 333
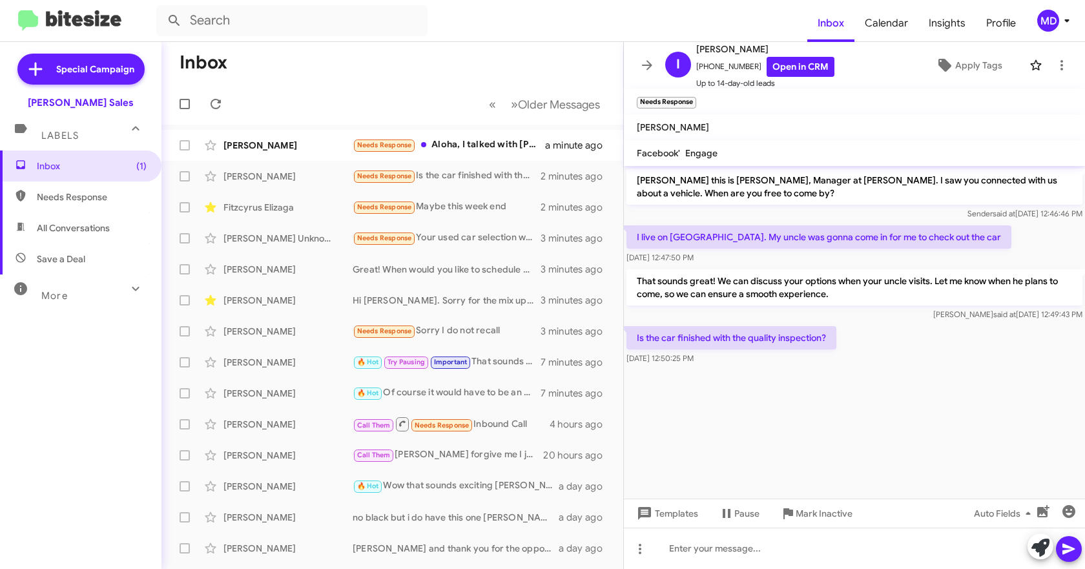
click at [767, 440] on cdk-virtual-scroll-viewport "[PERSON_NAME] this is [PERSON_NAME], Manager at [PERSON_NAME]. I saw you connec…" at bounding box center [854, 332] width 461 height 333
click at [794, 542] on div at bounding box center [854, 548] width 461 height 41
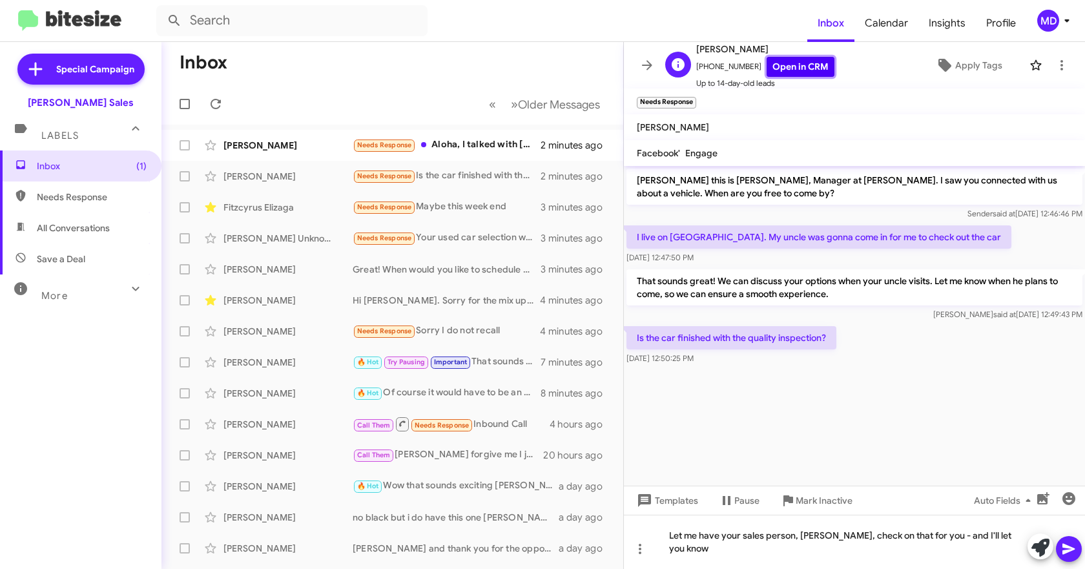
click at [789, 62] on link "Open in CRM" at bounding box center [801, 67] width 68 height 20
click at [1076, 555] on icon at bounding box center [1068, 548] width 15 height 15
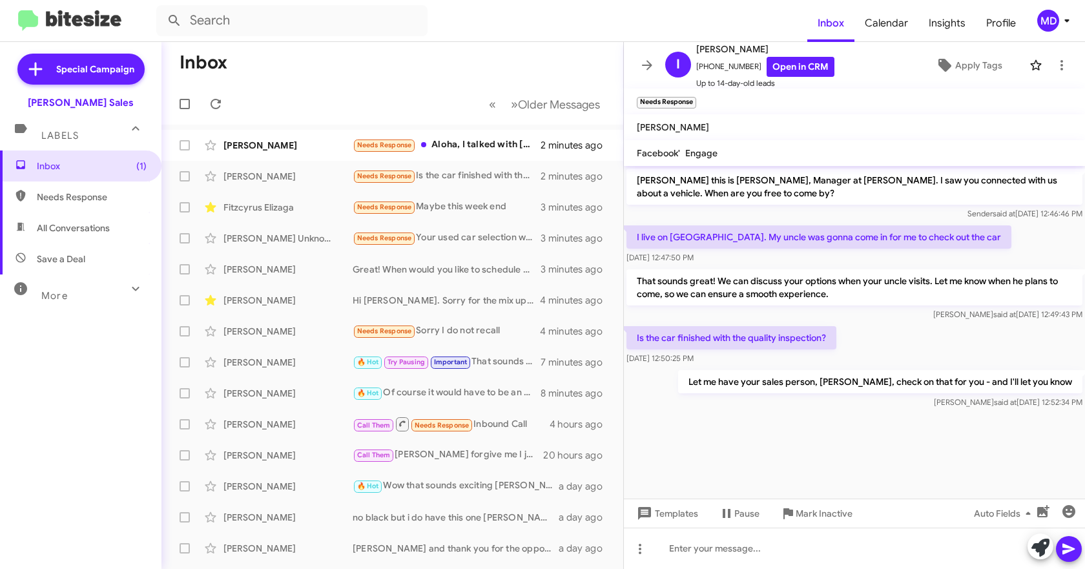
click at [320, 139] on div "[PERSON_NAME]" at bounding box center [287, 145] width 129 height 13
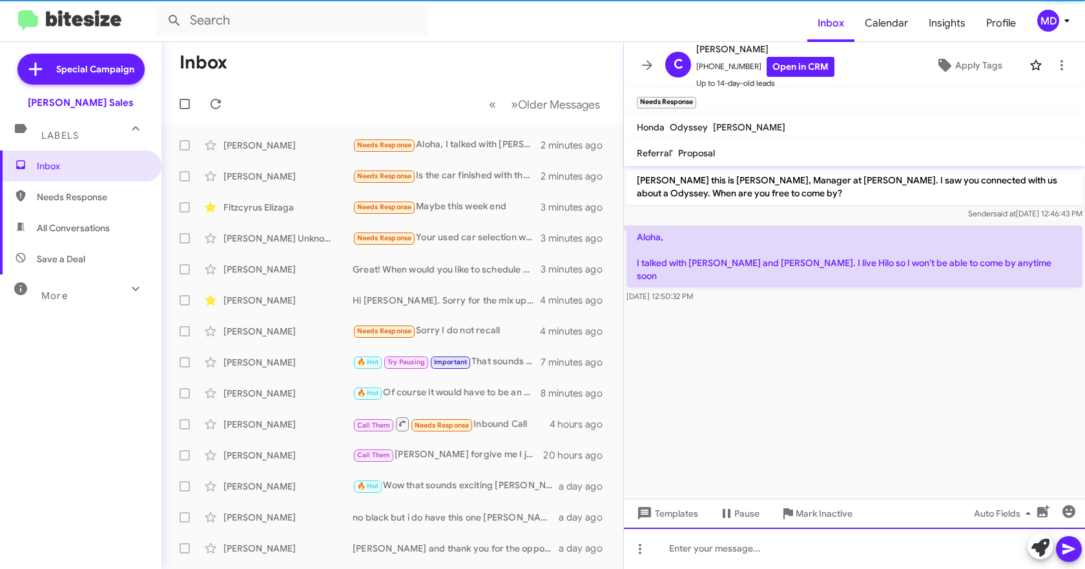
click at [778, 549] on div at bounding box center [854, 548] width 461 height 41
click at [725, 513] on icon at bounding box center [726, 513] width 15 height 15
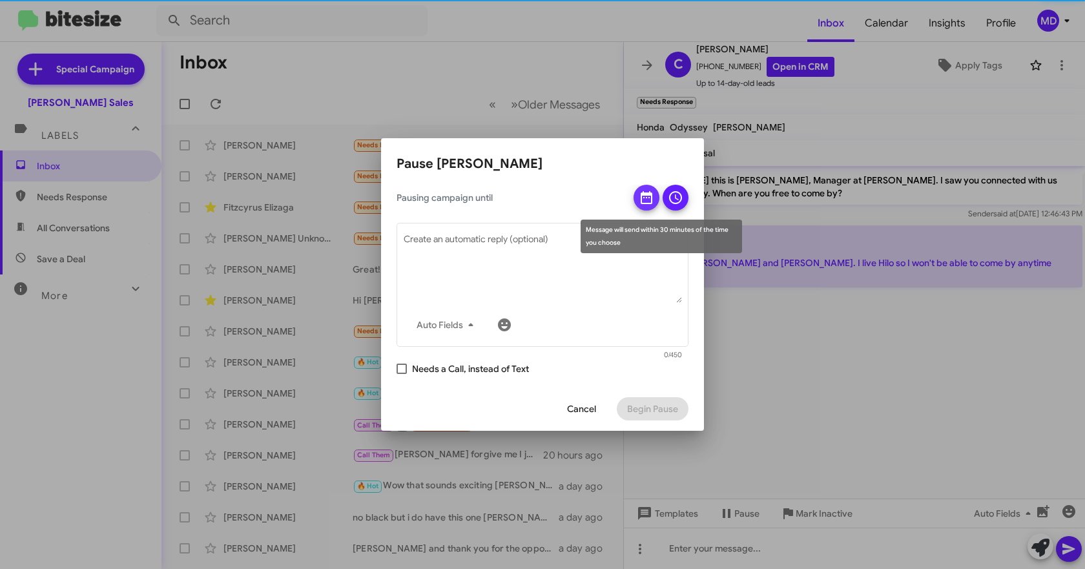
click at [645, 198] on icon at bounding box center [646, 197] width 15 height 15
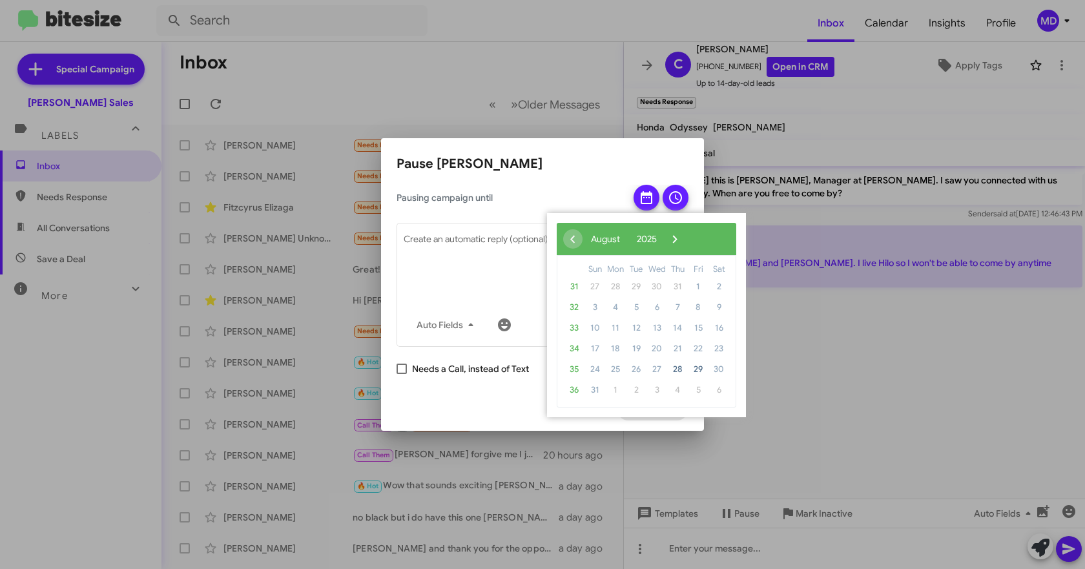
click at [685, 232] on span "›" at bounding box center [674, 238] width 19 height 19
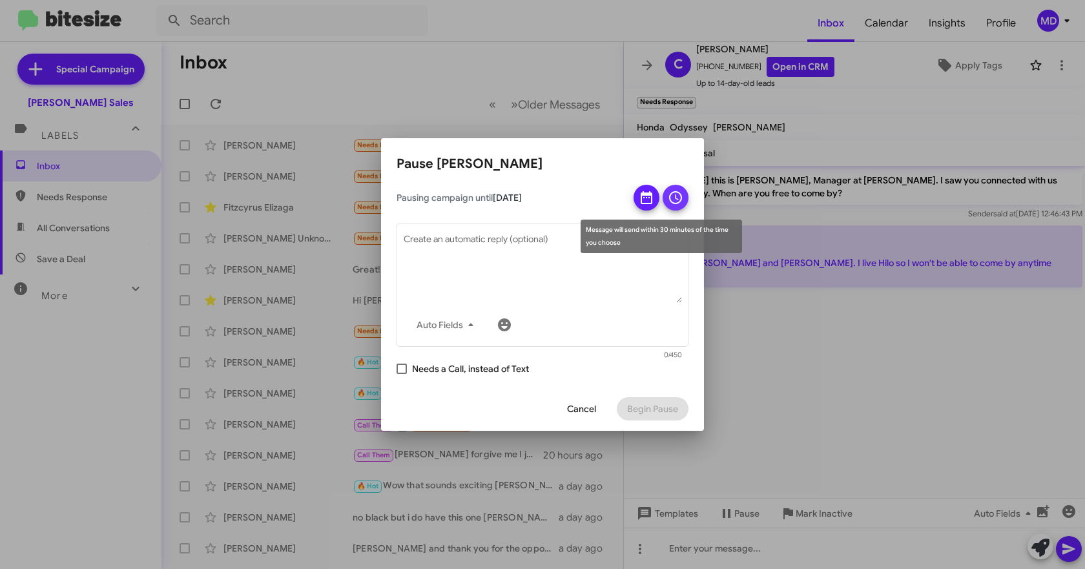
drag, startPoint x: 683, startPoint y: 197, endPoint x: 677, endPoint y: 208, distance: 12.1
click at [683, 198] on icon at bounding box center [675, 197] width 15 height 15
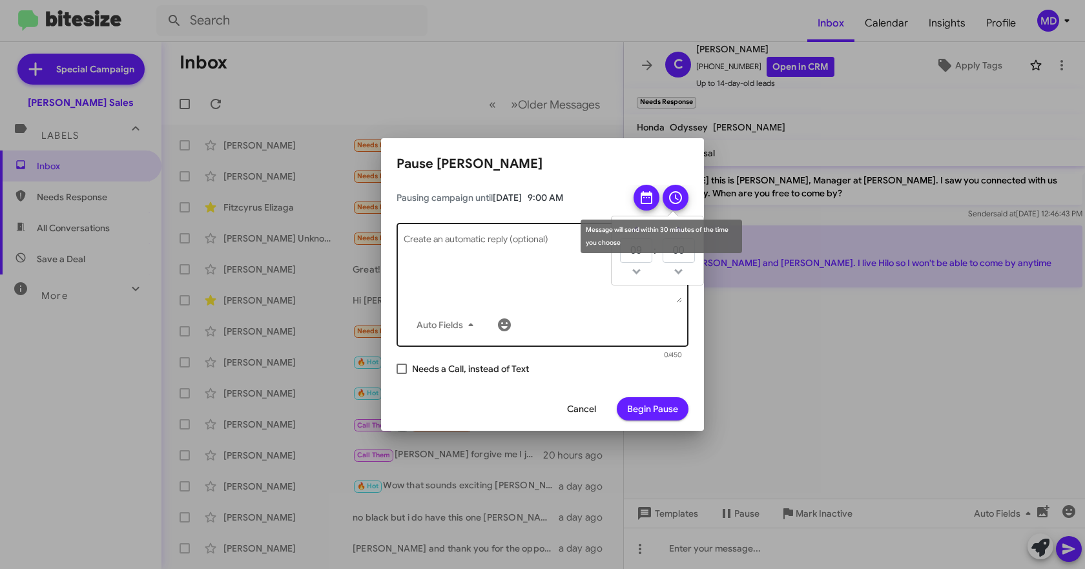
click at [548, 258] on textarea "Create an automatic reply (optional)" at bounding box center [543, 269] width 278 height 67
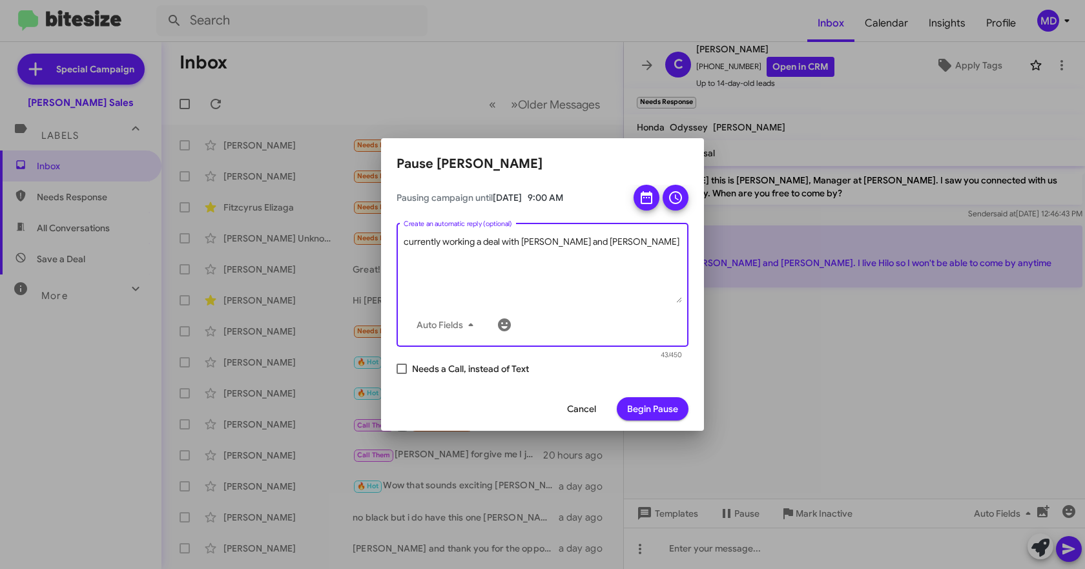
type textarea "currently working a deal with [PERSON_NAME] and [PERSON_NAME]"
click at [663, 401] on span "Begin Pause" at bounding box center [652, 408] width 51 height 23
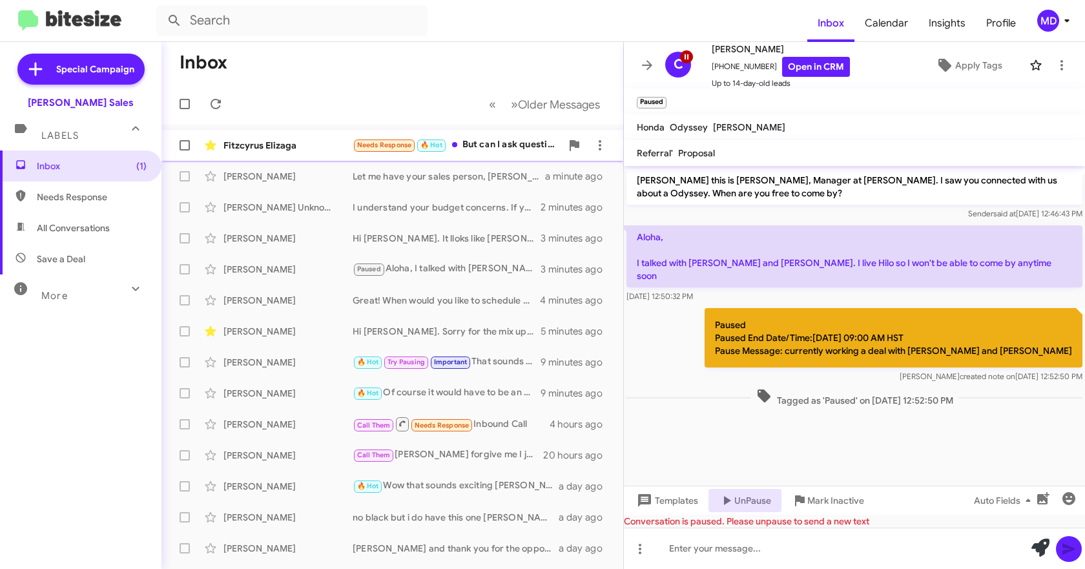
click at [286, 138] on div "Fitzcyrus Elizaga Needs Response 🔥 Hot But can I ask questions for now to be re…" at bounding box center [392, 145] width 441 height 26
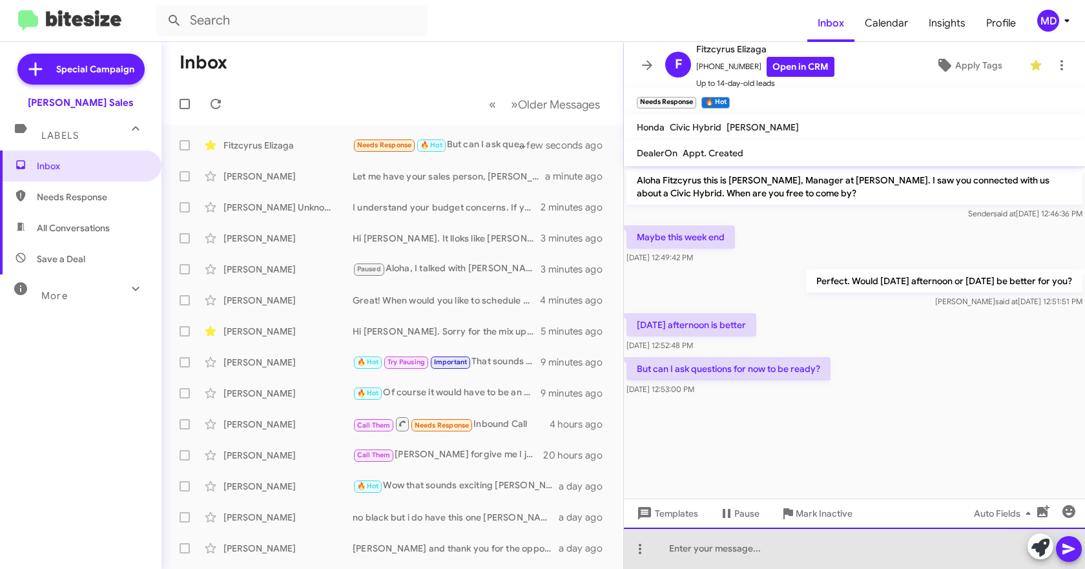
click at [717, 545] on div at bounding box center [854, 548] width 461 height 41
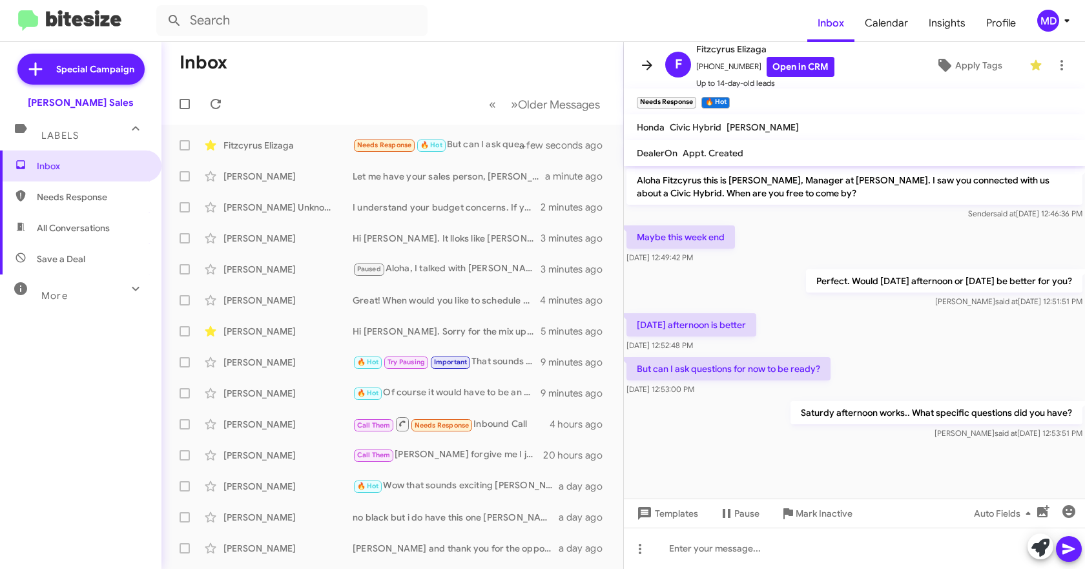
click at [647, 67] on icon at bounding box center [646, 64] width 15 height 15
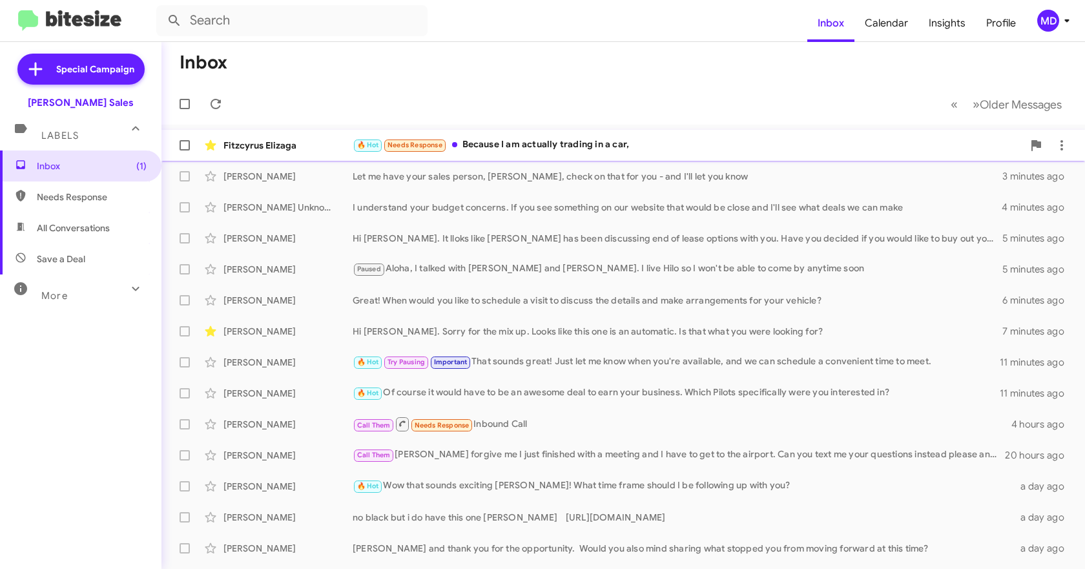
click at [587, 146] on div "🔥 Hot Needs Response Because I am actually trading in a car," at bounding box center [688, 145] width 670 height 15
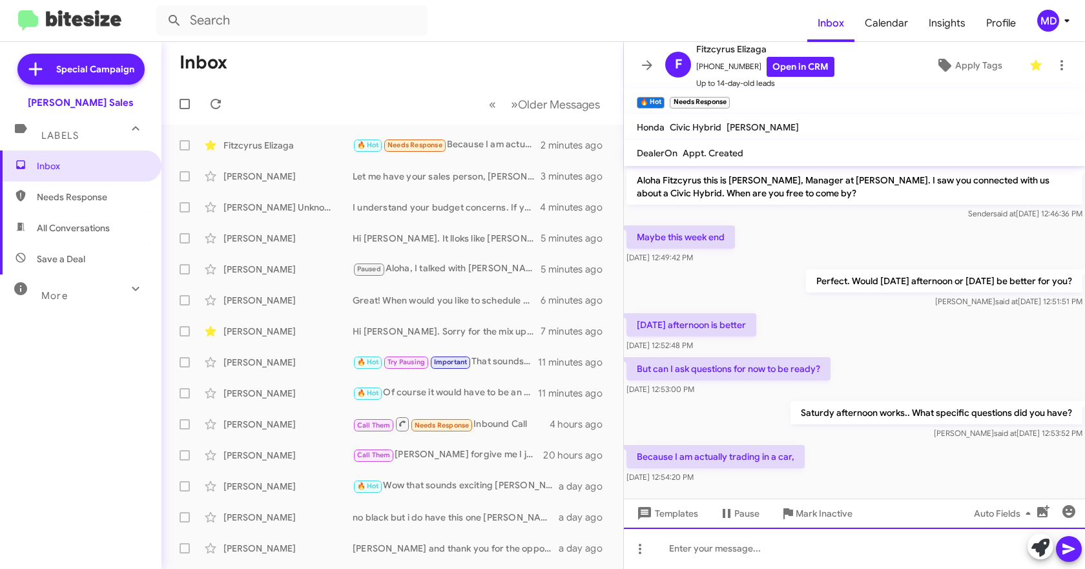
click at [748, 547] on div at bounding box center [854, 548] width 461 height 41
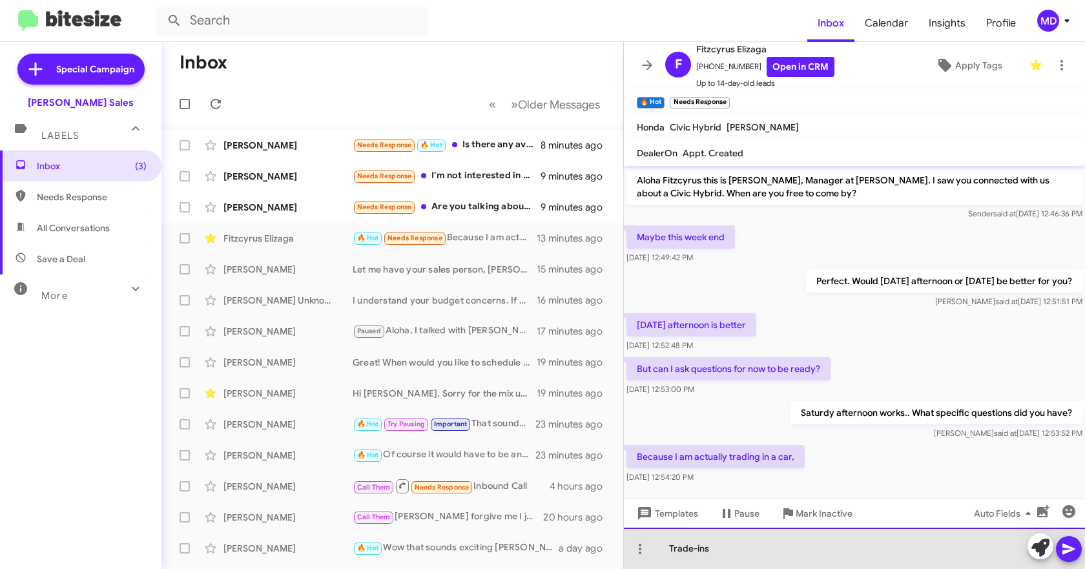
click at [804, 540] on div "Trade-ins" at bounding box center [854, 548] width 461 height 41
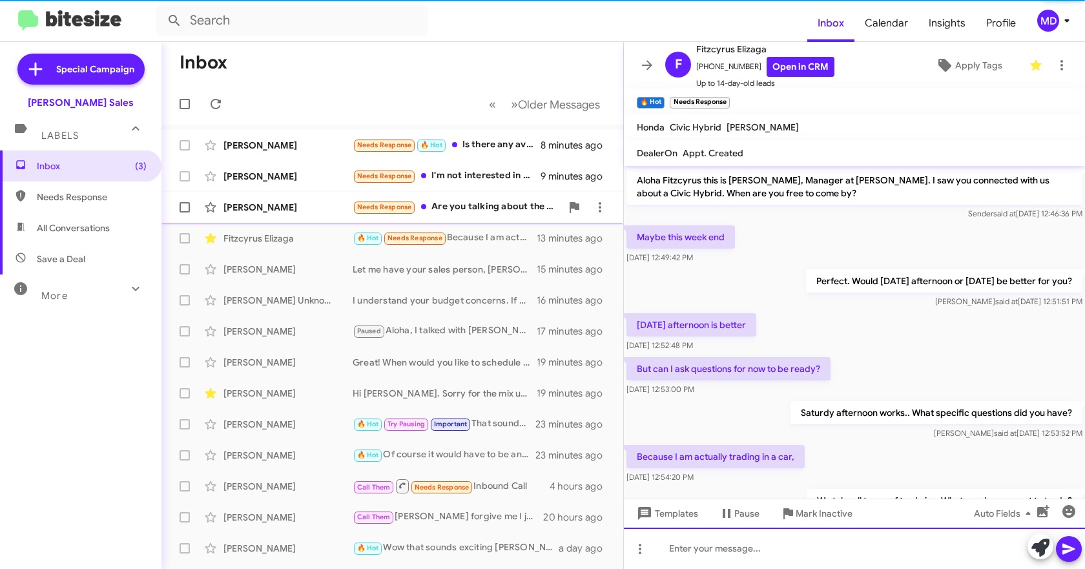
scroll to position [57, 0]
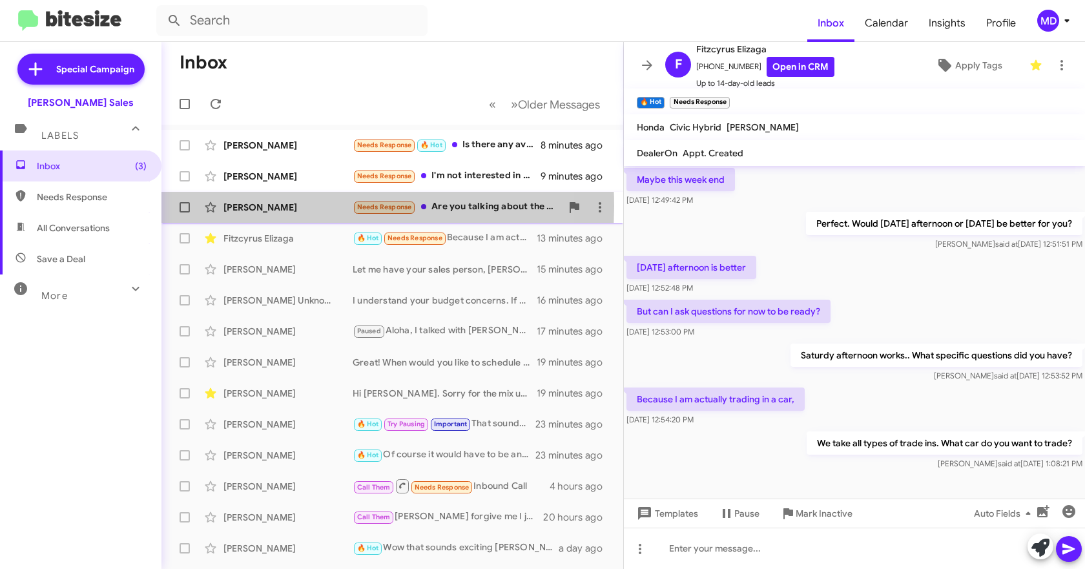
click at [265, 206] on div "[PERSON_NAME]" at bounding box center [287, 207] width 129 height 13
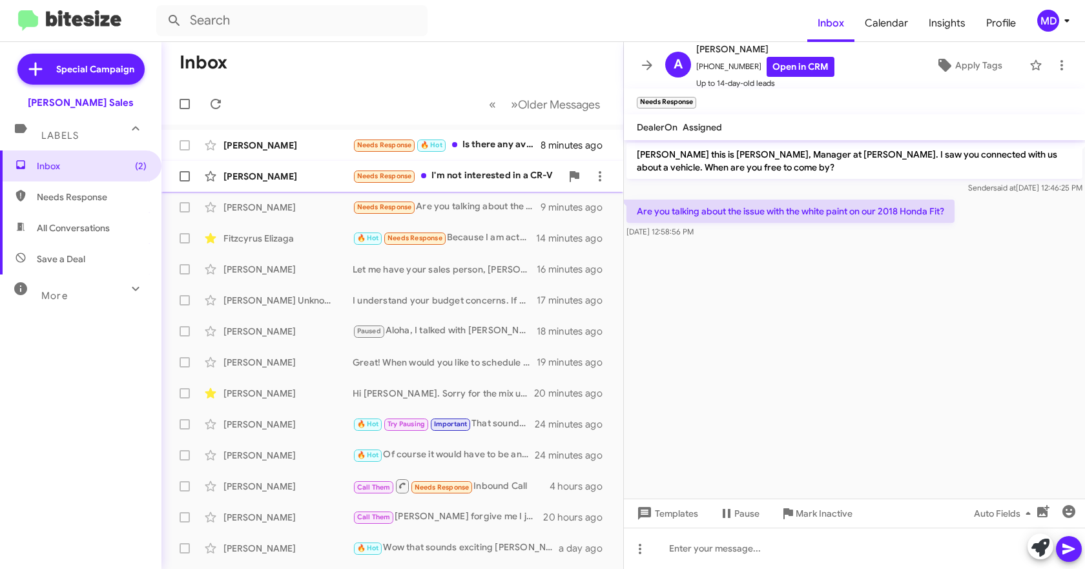
click at [293, 183] on div "[PERSON_NAME] Needs Response I'm not interested in a CR-V 9 minutes ago" at bounding box center [392, 176] width 441 height 26
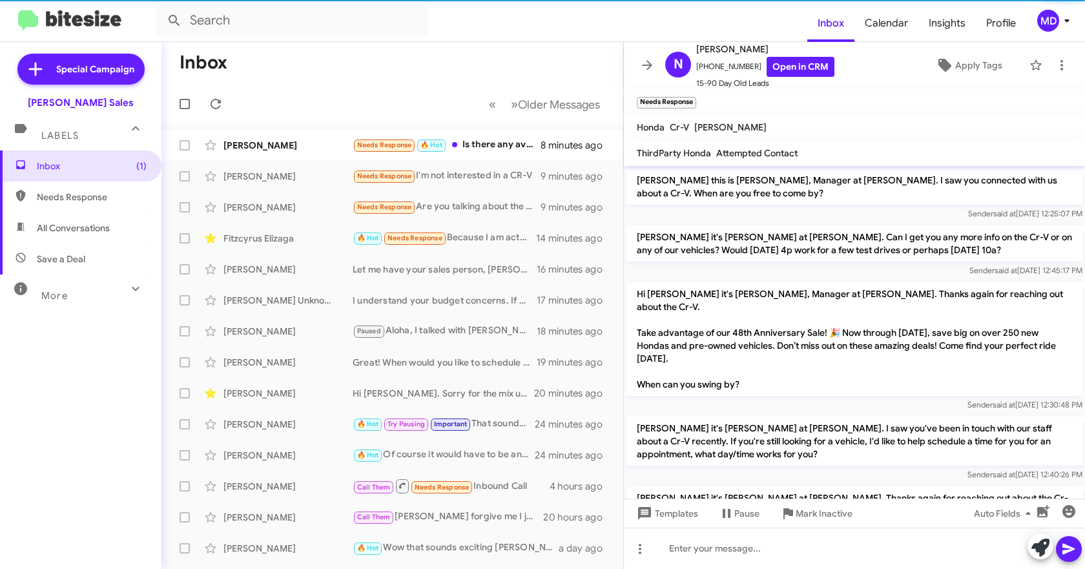
scroll to position [723, 0]
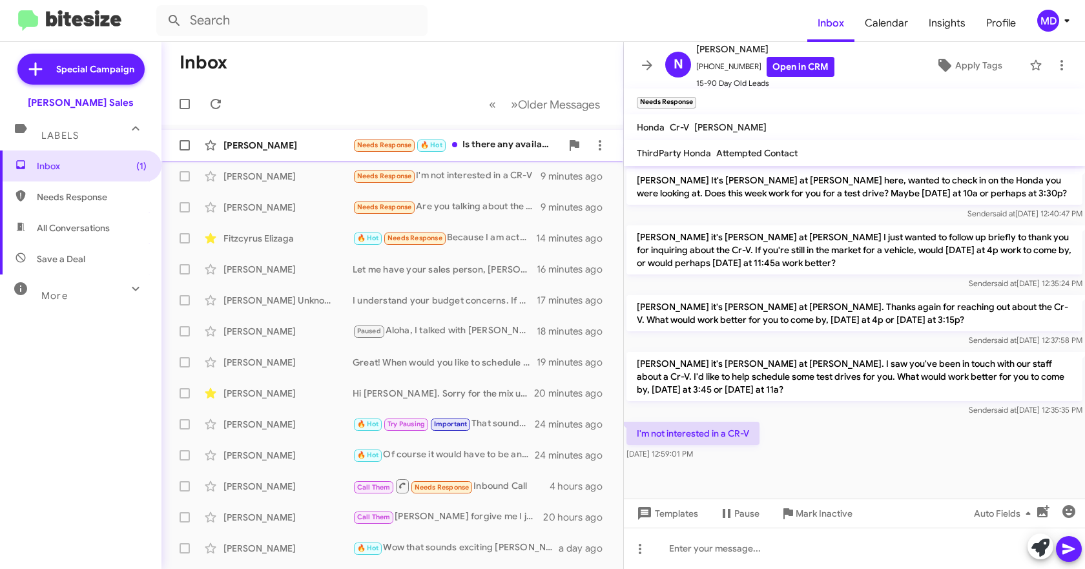
click at [263, 136] on div "[PERSON_NAME] Needs Response 🔥 Hot Is there any available times after 10? 8 min…" at bounding box center [392, 145] width 441 height 26
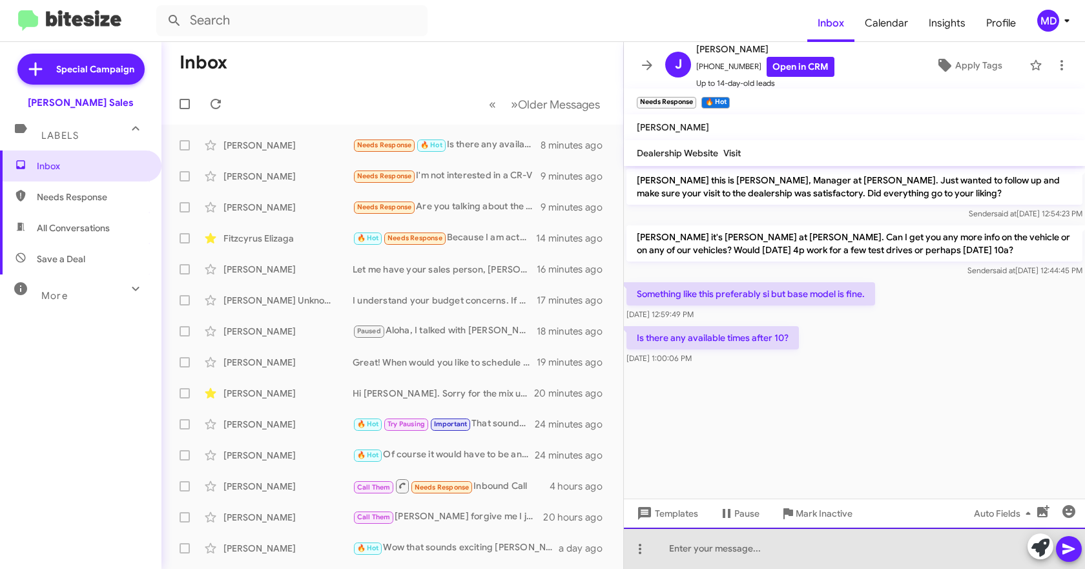
click at [776, 536] on div at bounding box center [854, 548] width 461 height 41
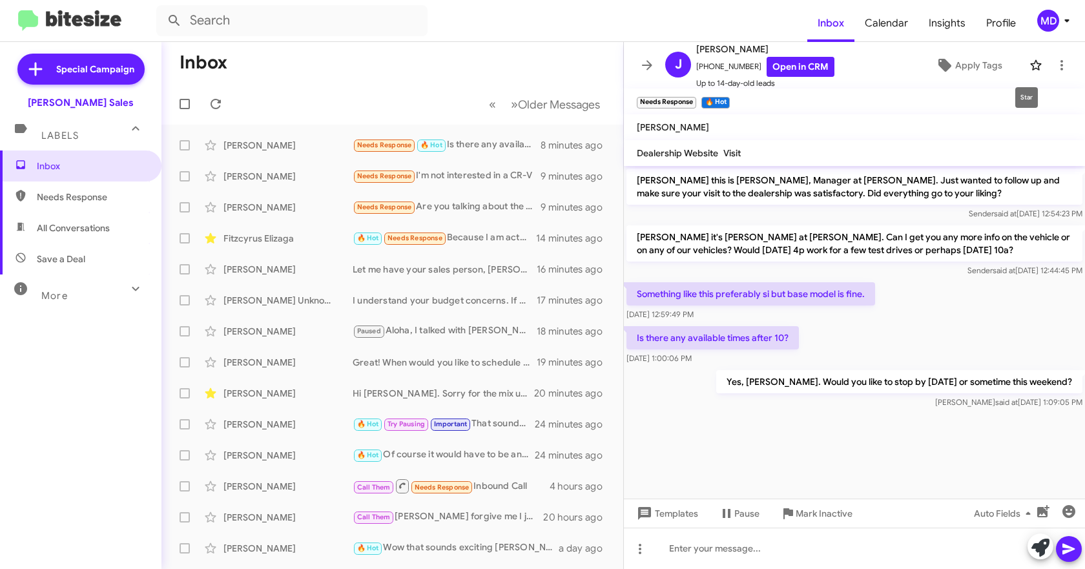
click at [1028, 61] on icon at bounding box center [1035, 64] width 15 height 15
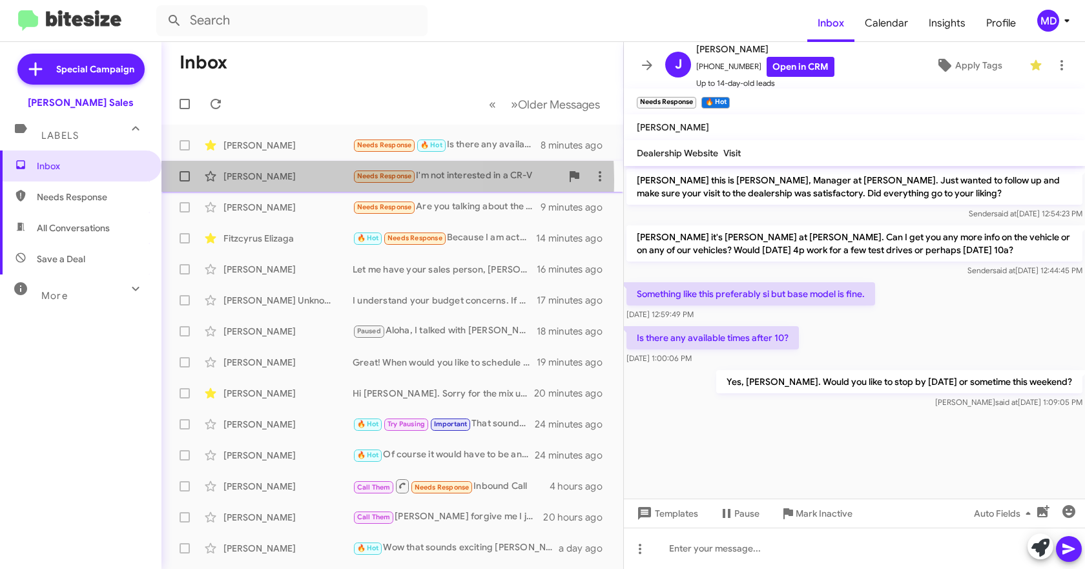
click at [302, 180] on div "[PERSON_NAME]" at bounding box center [287, 176] width 129 height 13
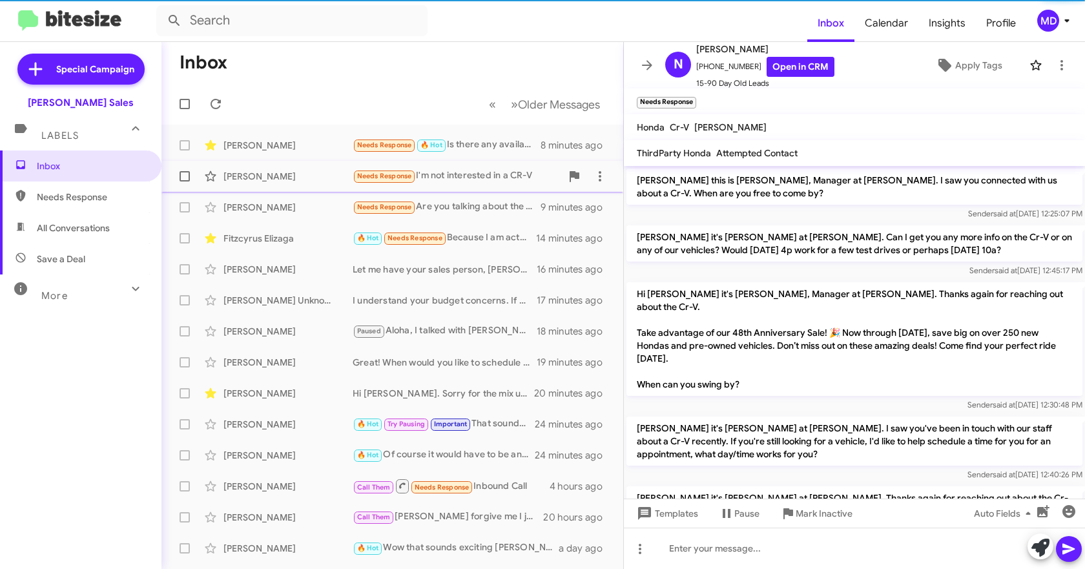
scroll to position [723, 0]
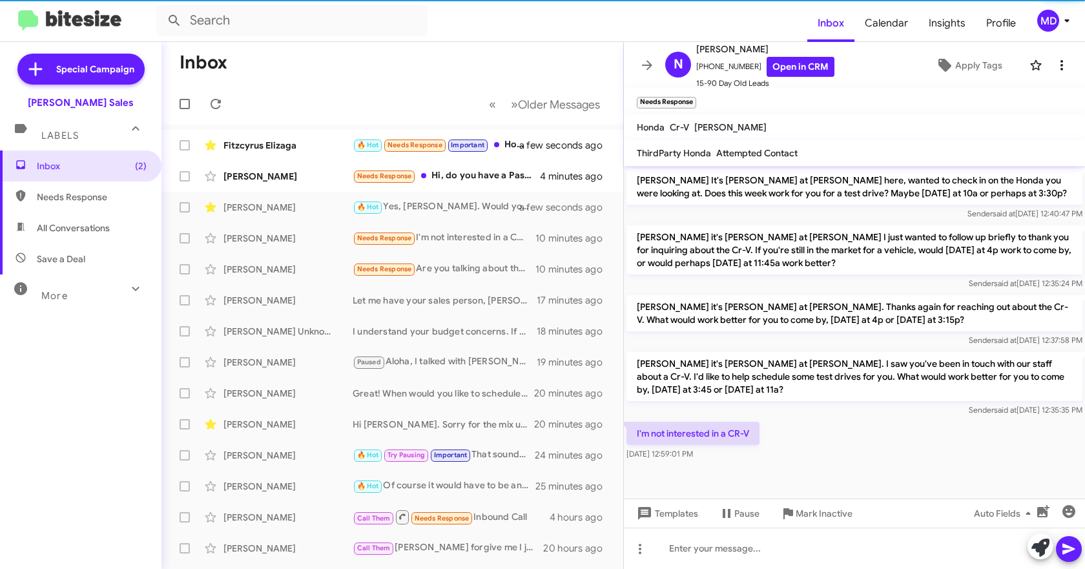
click at [1054, 67] on icon at bounding box center [1061, 64] width 15 height 15
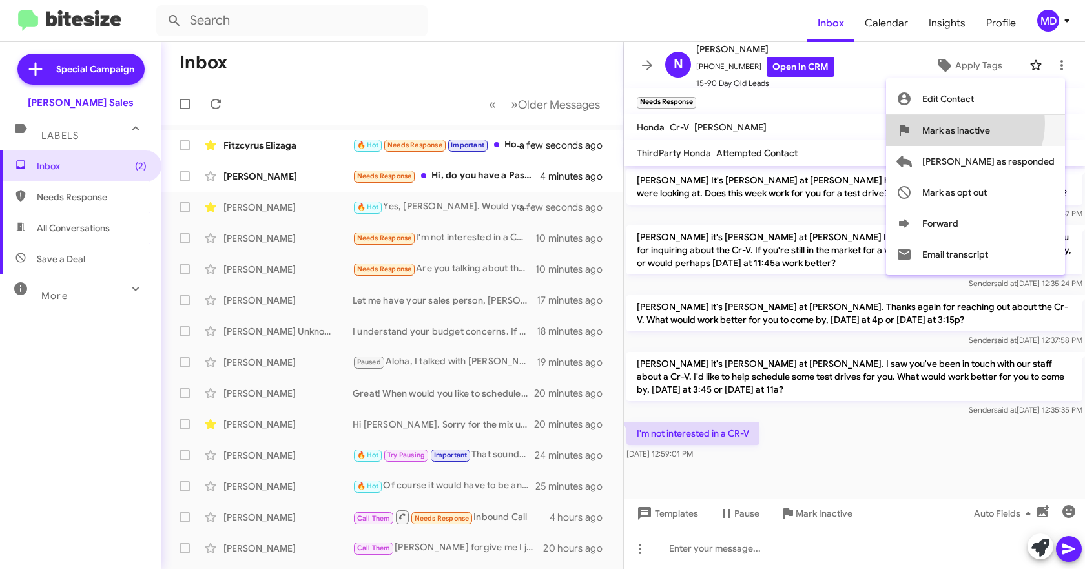
click at [990, 123] on span "Mark as inactive" at bounding box center [956, 130] width 68 height 31
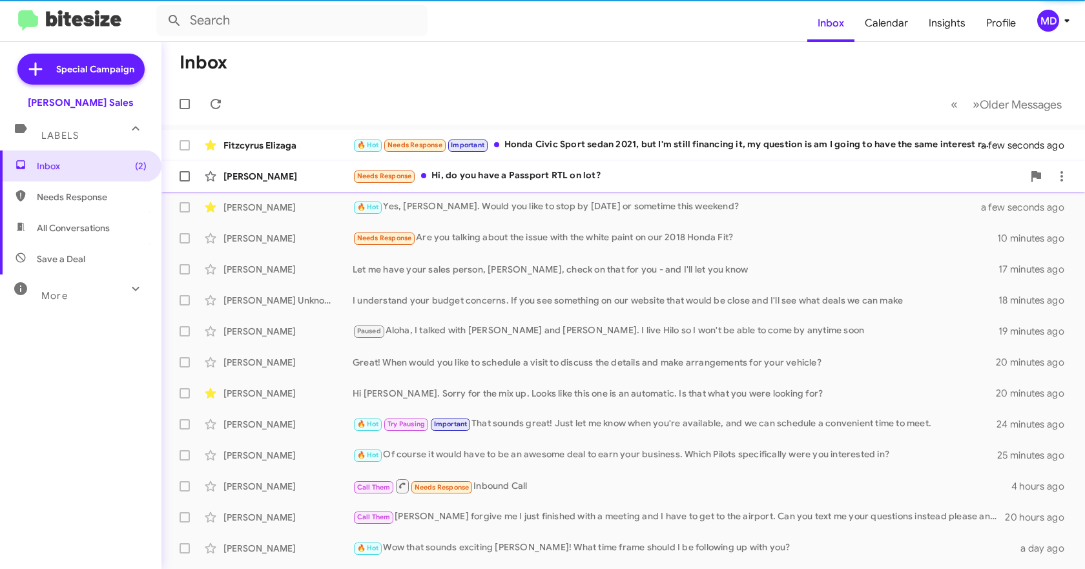
click at [479, 178] on div "Needs Response Hi, do you have a Passport RTL on lot?" at bounding box center [688, 176] width 670 height 15
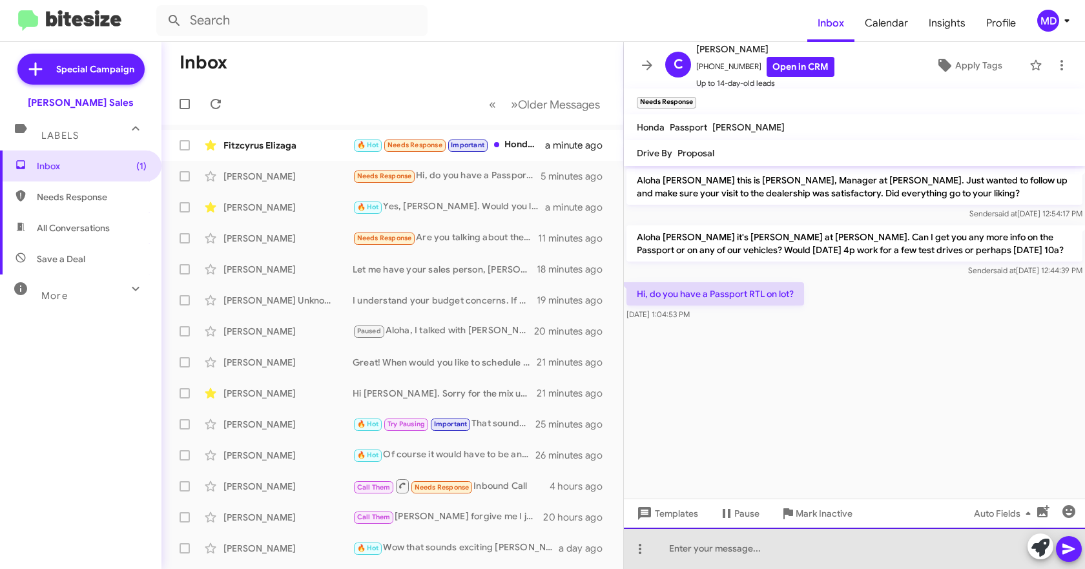
drag, startPoint x: 784, startPoint y: 542, endPoint x: 777, endPoint y: 465, distance: 77.8
click at [784, 541] on div at bounding box center [854, 548] width 461 height 41
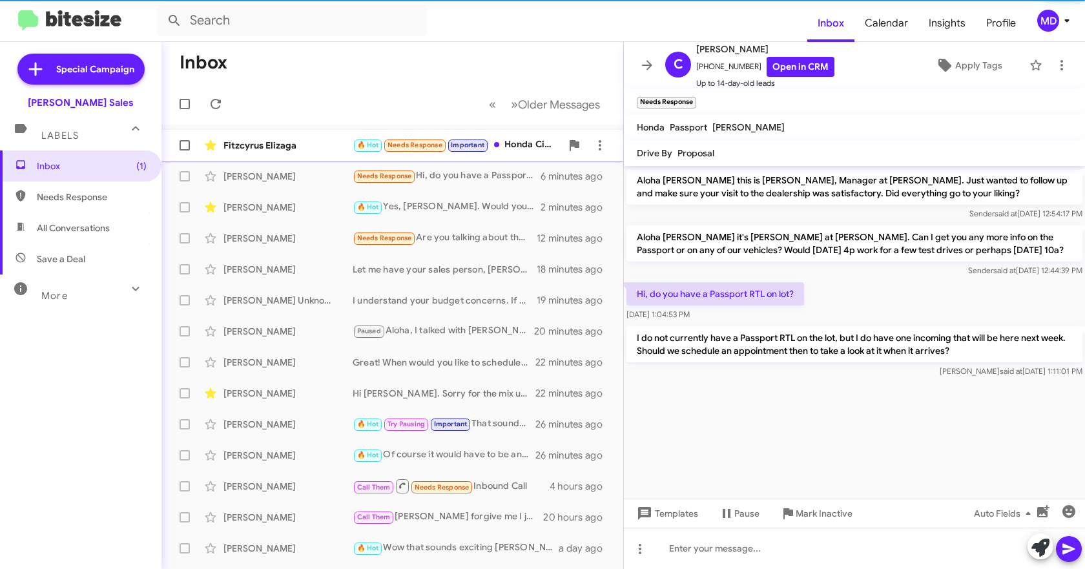
click at [327, 139] on div "Fitzcyrus Elizaga" at bounding box center [287, 145] width 129 height 13
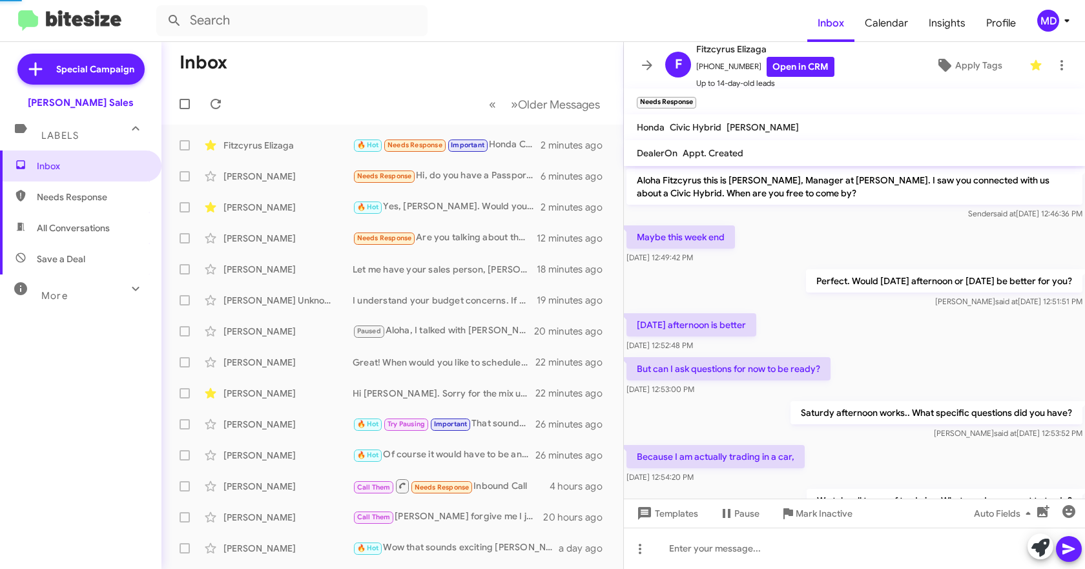
scroll to position [118, 0]
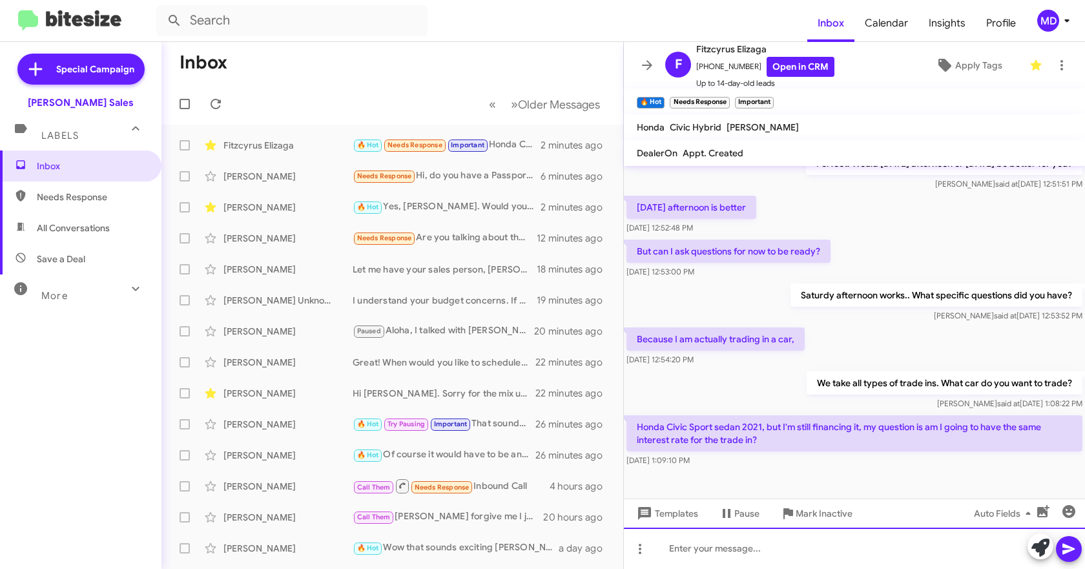
click at [723, 553] on div at bounding box center [854, 548] width 461 height 41
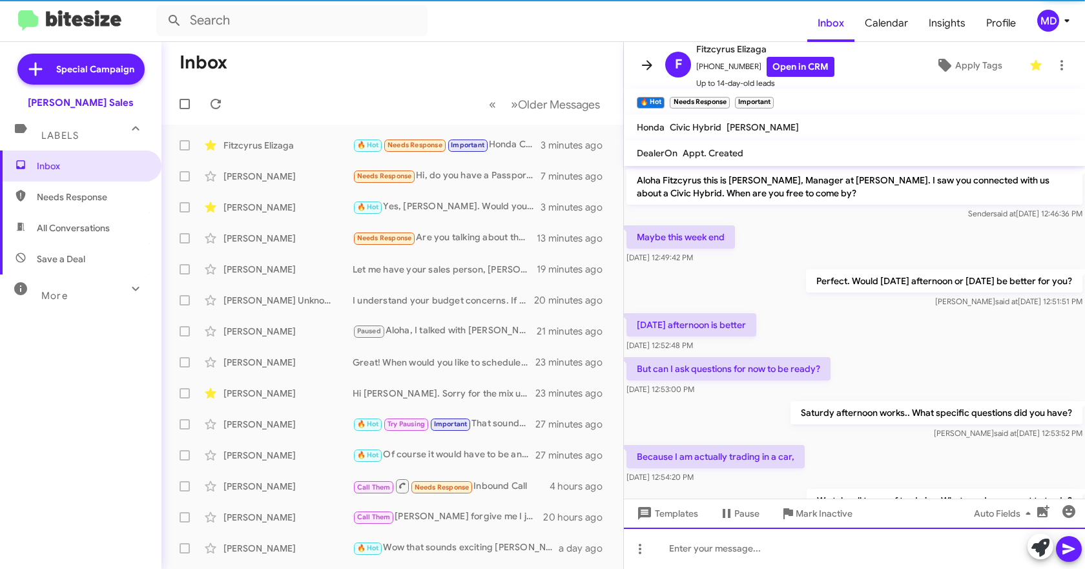
scroll to position [191, 0]
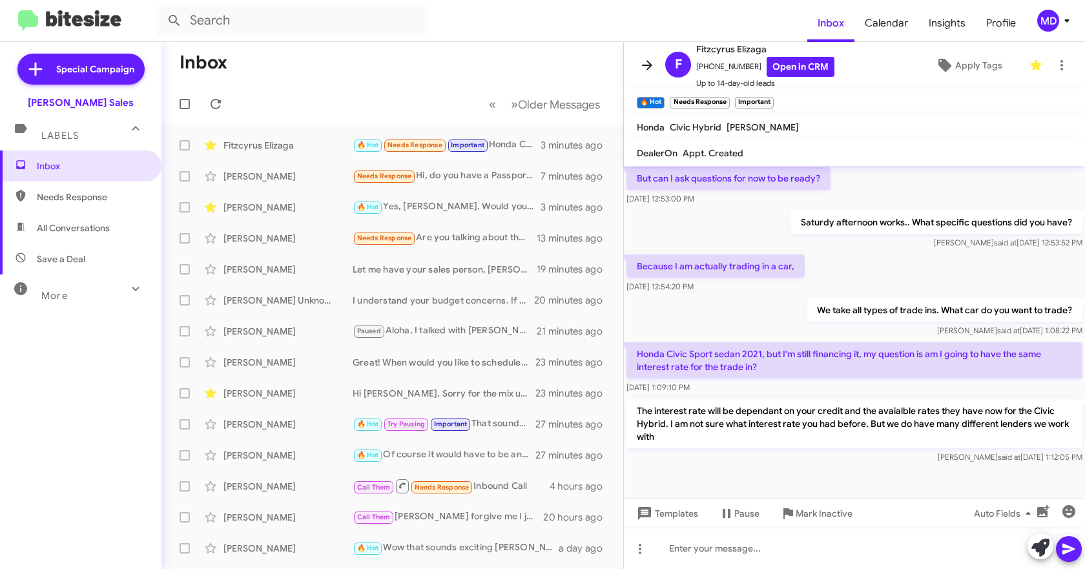
click at [648, 65] on icon at bounding box center [647, 65] width 10 height 10
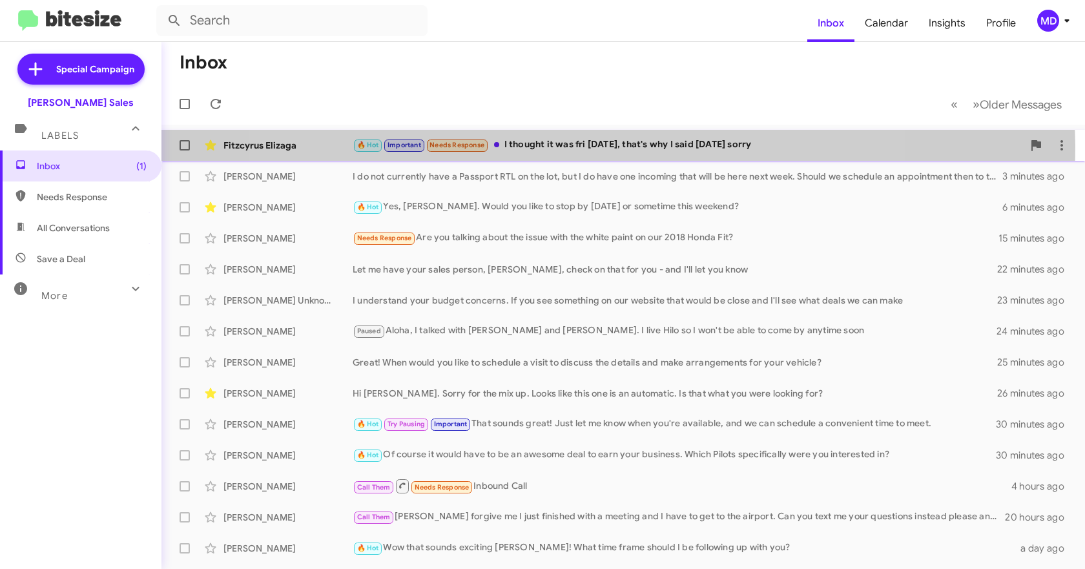
click at [580, 147] on div "🔥 Hot Important Needs Response I thought it was fri [DATE], that's why I said […" at bounding box center [688, 145] width 670 height 15
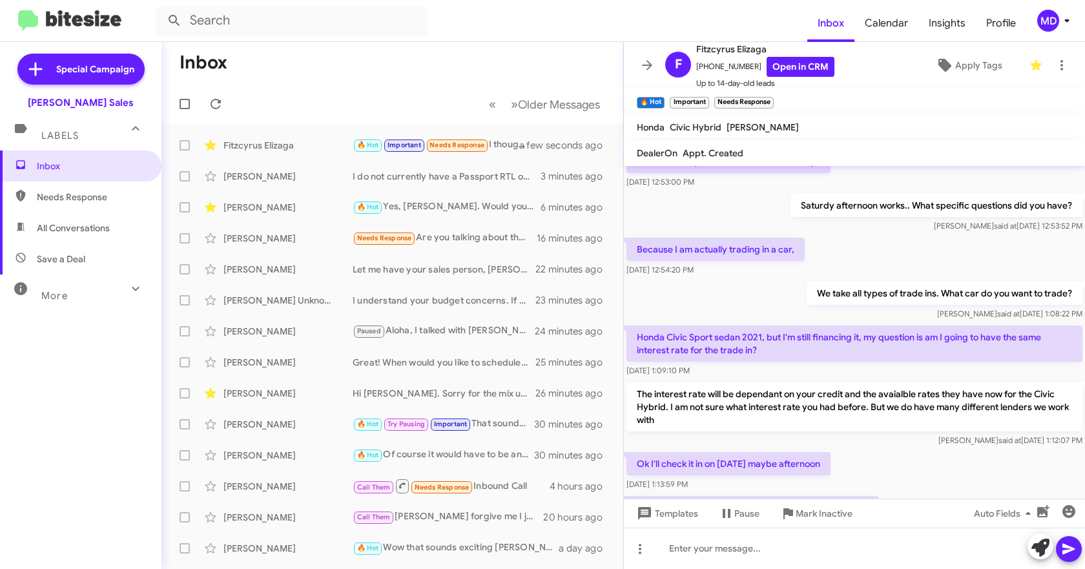
scroll to position [285, 0]
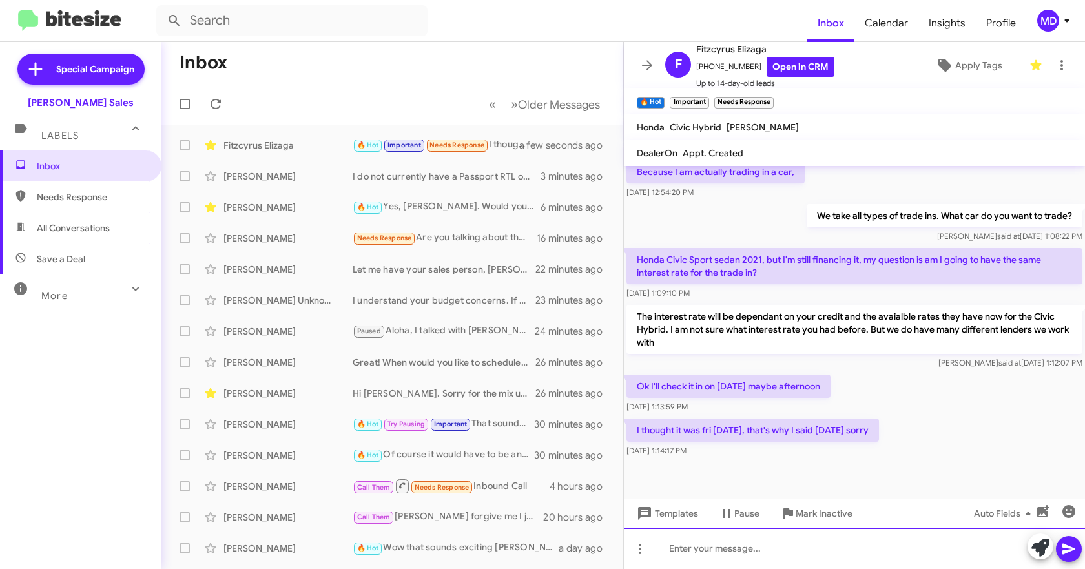
click at [722, 543] on div at bounding box center [854, 548] width 461 height 41
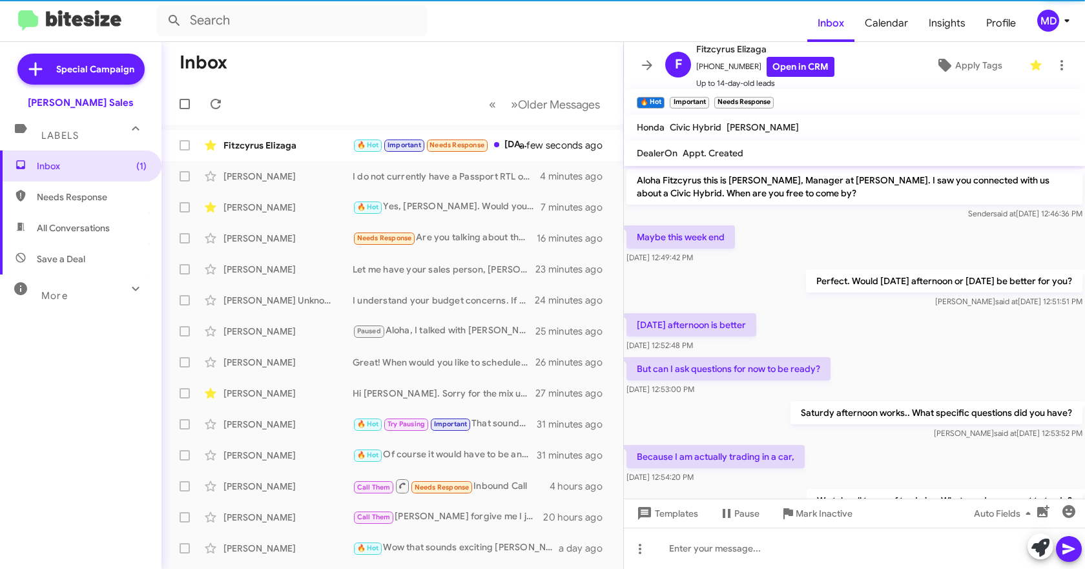
scroll to position [379, 0]
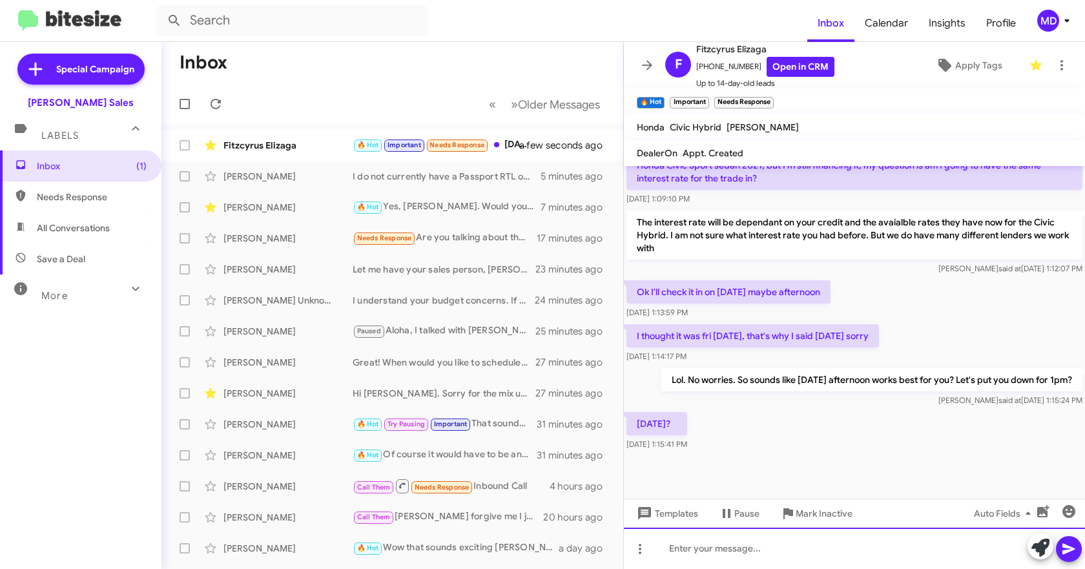
click at [728, 546] on div at bounding box center [854, 548] width 461 height 41
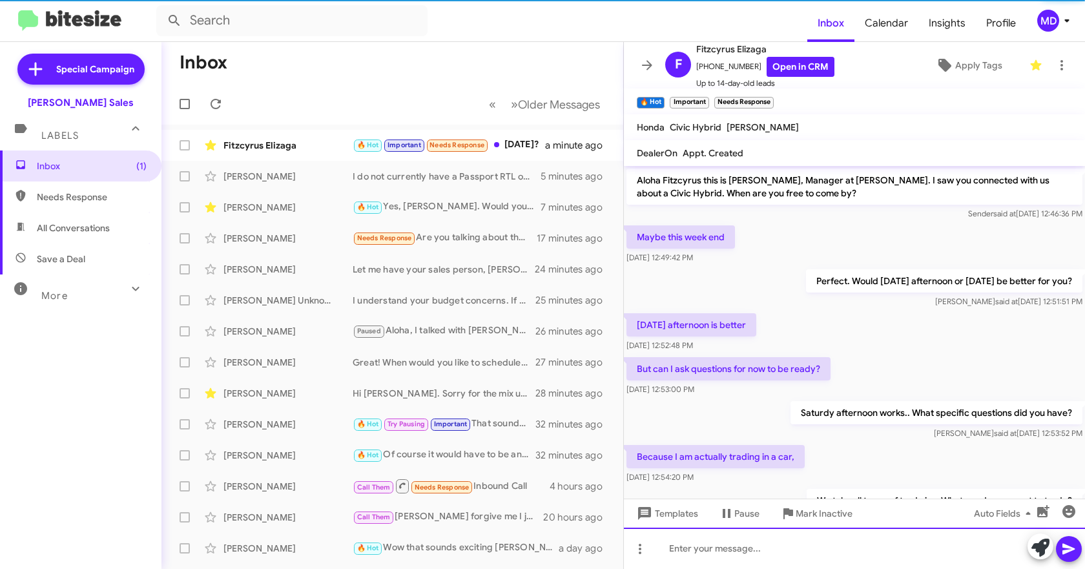
scroll to position [426, 0]
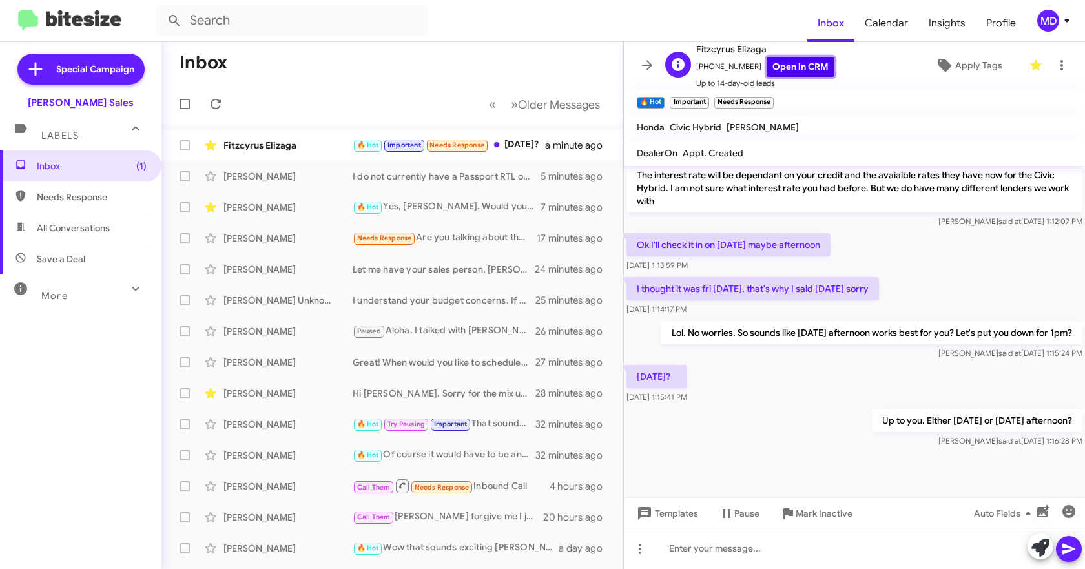
click at [800, 71] on link "Open in CRM" at bounding box center [801, 67] width 68 height 20
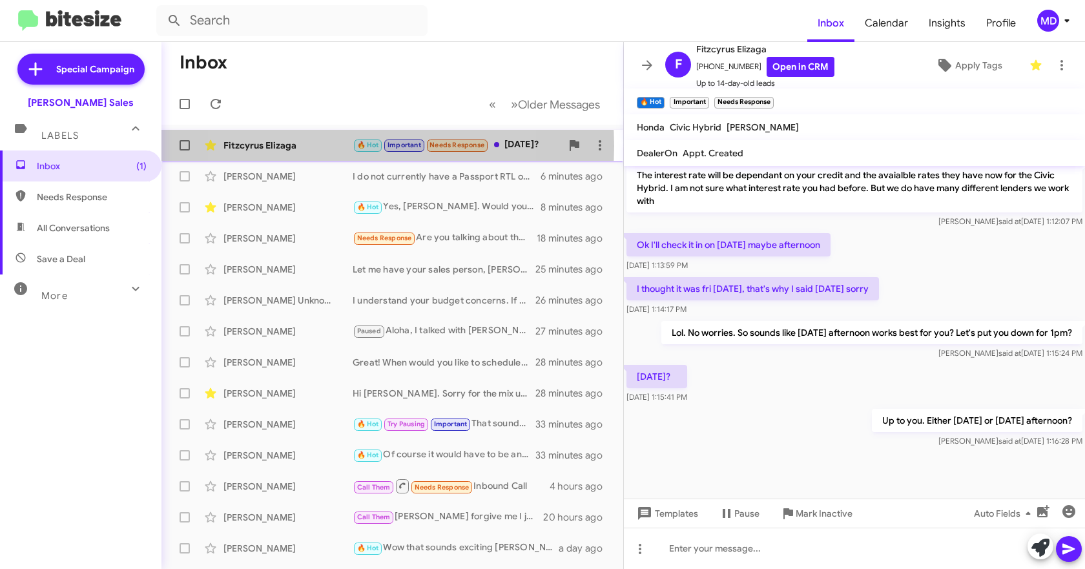
click at [329, 146] on div "Fitzcyrus Elizaga" at bounding box center [287, 145] width 129 height 13
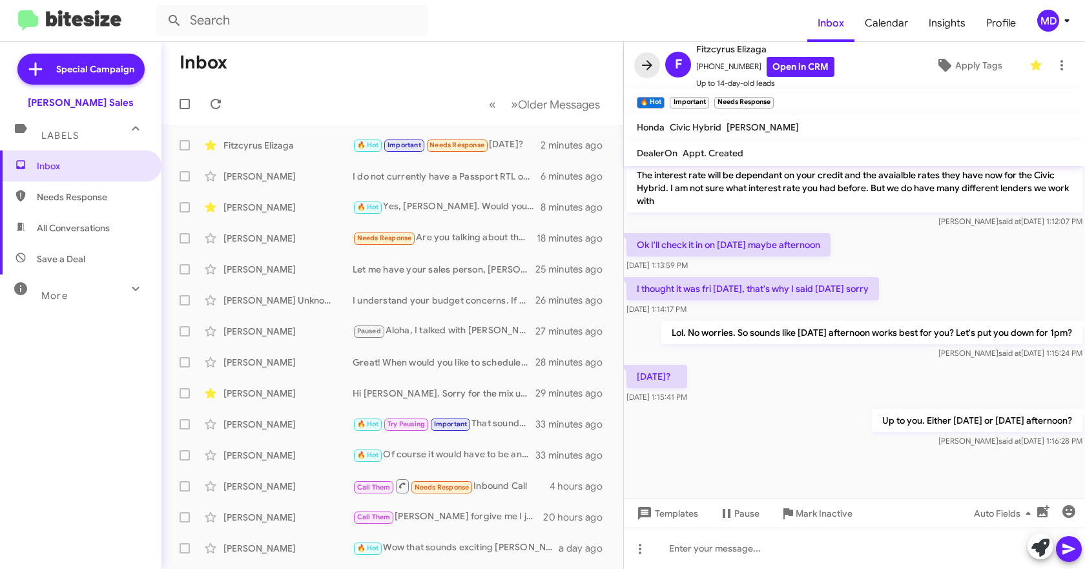
click at [648, 61] on icon at bounding box center [647, 65] width 10 height 10
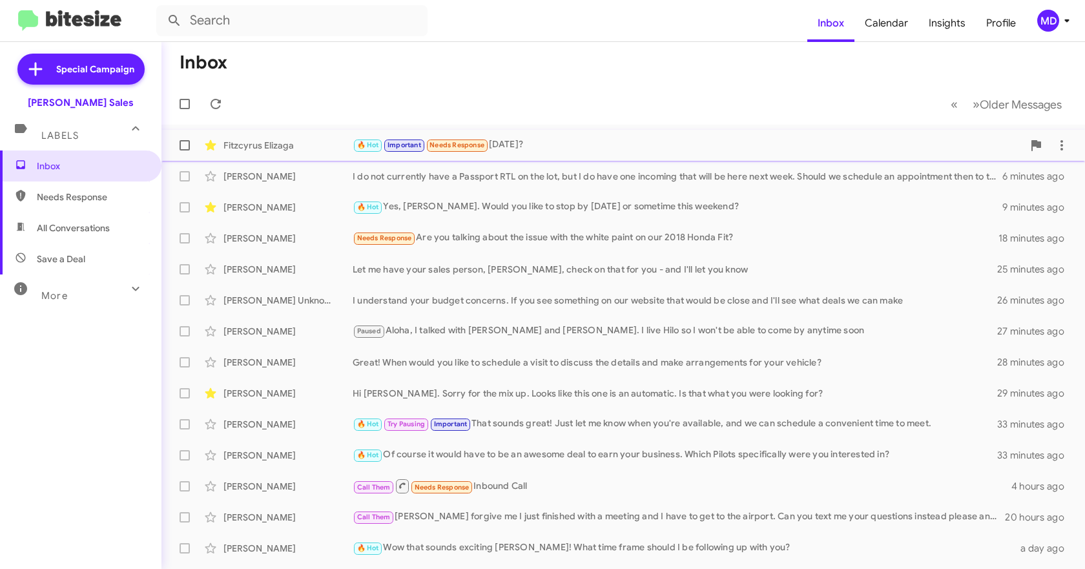
click at [556, 139] on div "🔥 Hot Important Needs Response [DATE]?" at bounding box center [688, 145] width 670 height 15
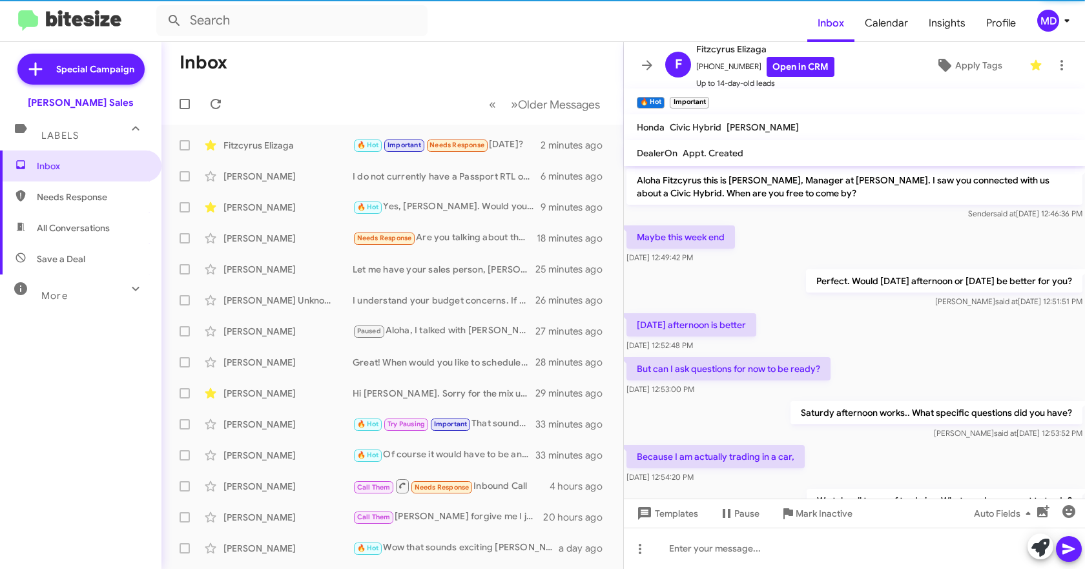
scroll to position [426, 0]
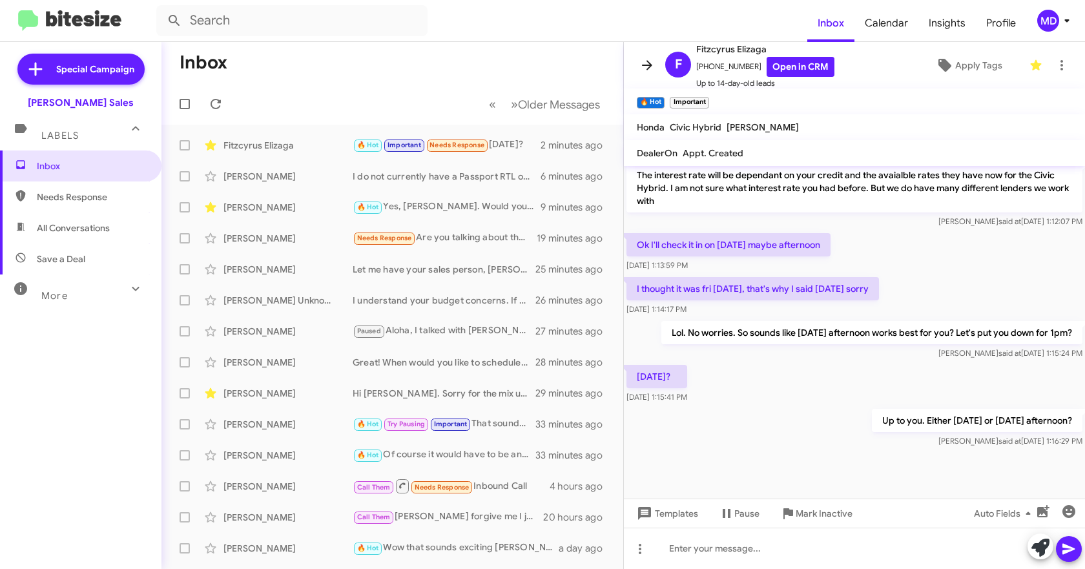
click at [642, 61] on icon at bounding box center [646, 64] width 15 height 15
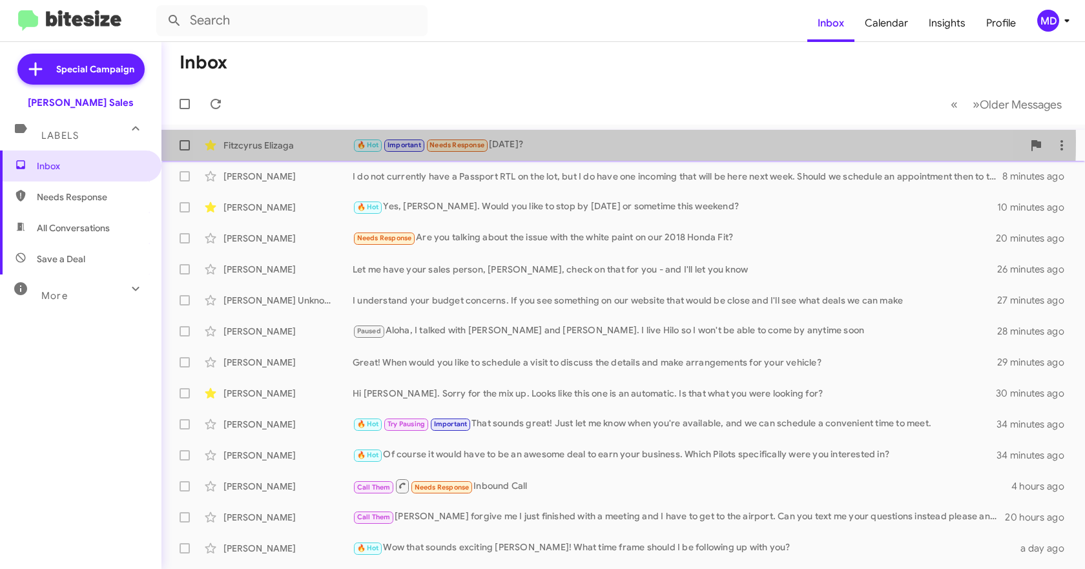
click at [552, 141] on div "🔥 Hot Important Needs Response [DATE]?" at bounding box center [688, 145] width 670 height 15
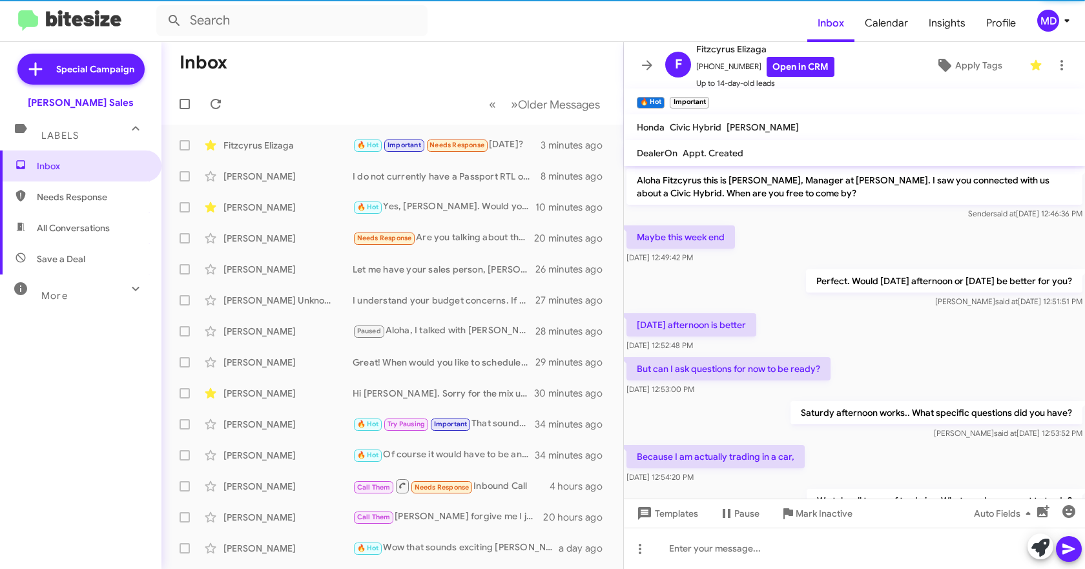
scroll to position [473, 0]
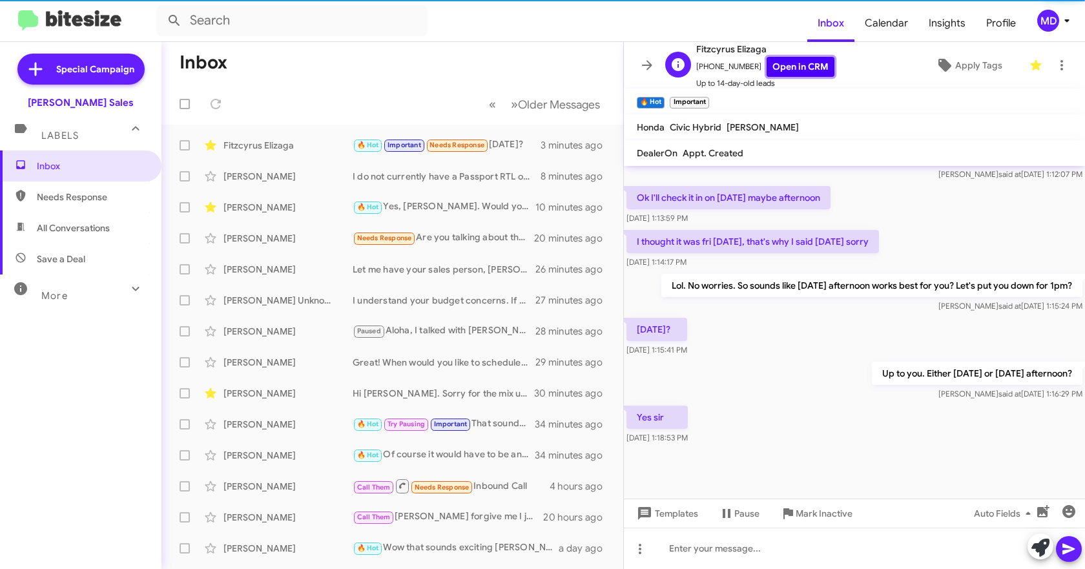
click at [796, 67] on link "Open in CRM" at bounding box center [801, 67] width 68 height 20
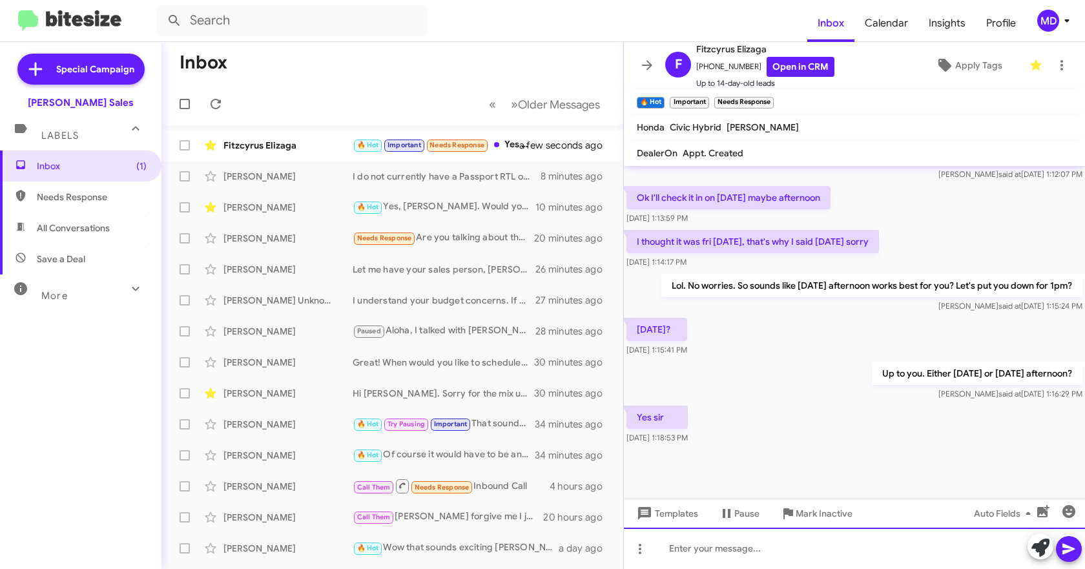
click at [708, 542] on div at bounding box center [854, 548] width 461 height 41
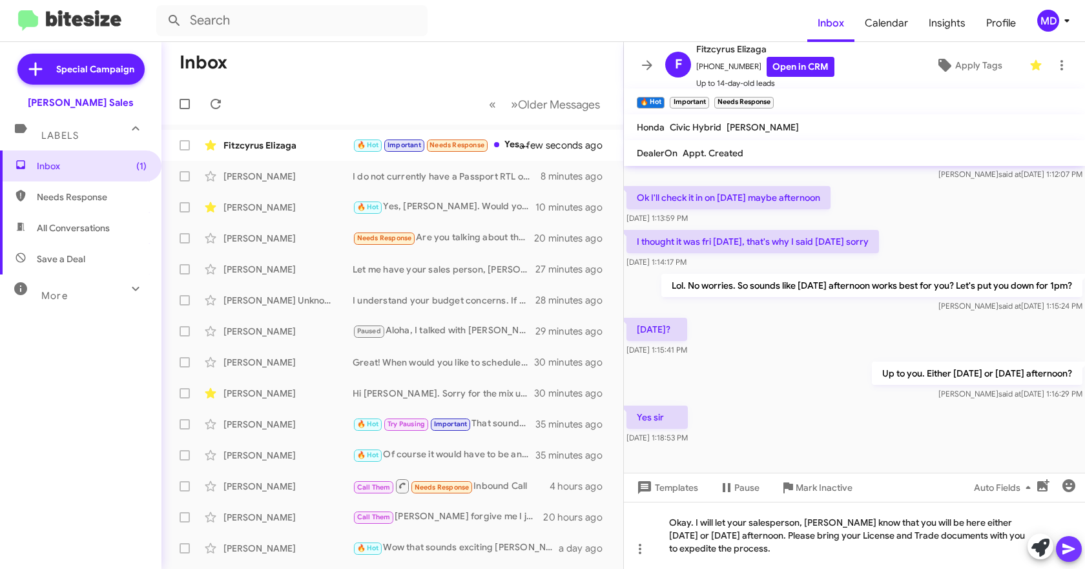
click at [1075, 552] on icon at bounding box center [1068, 548] width 15 height 15
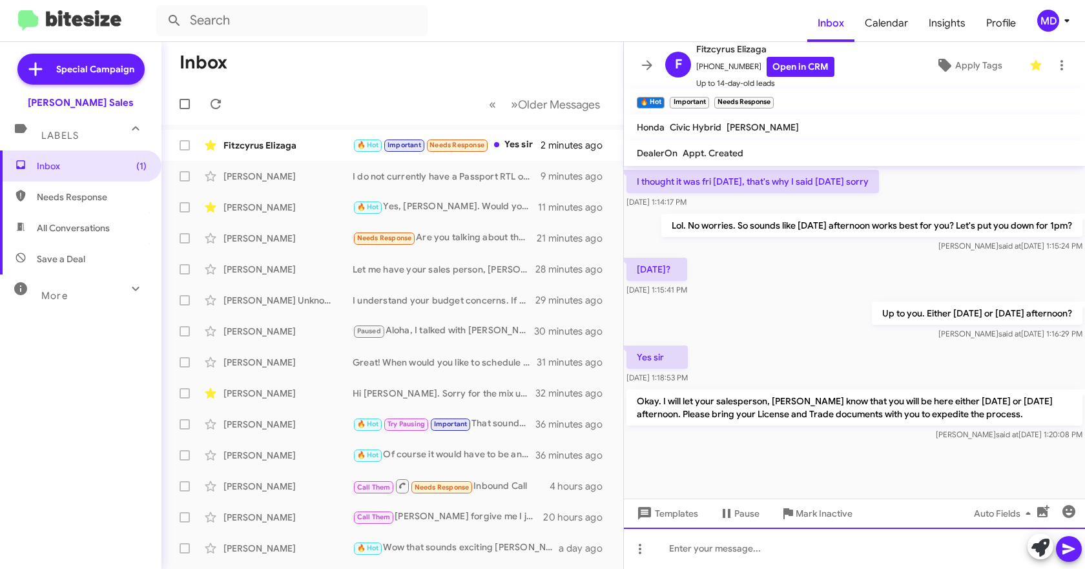
scroll to position [469, 0]
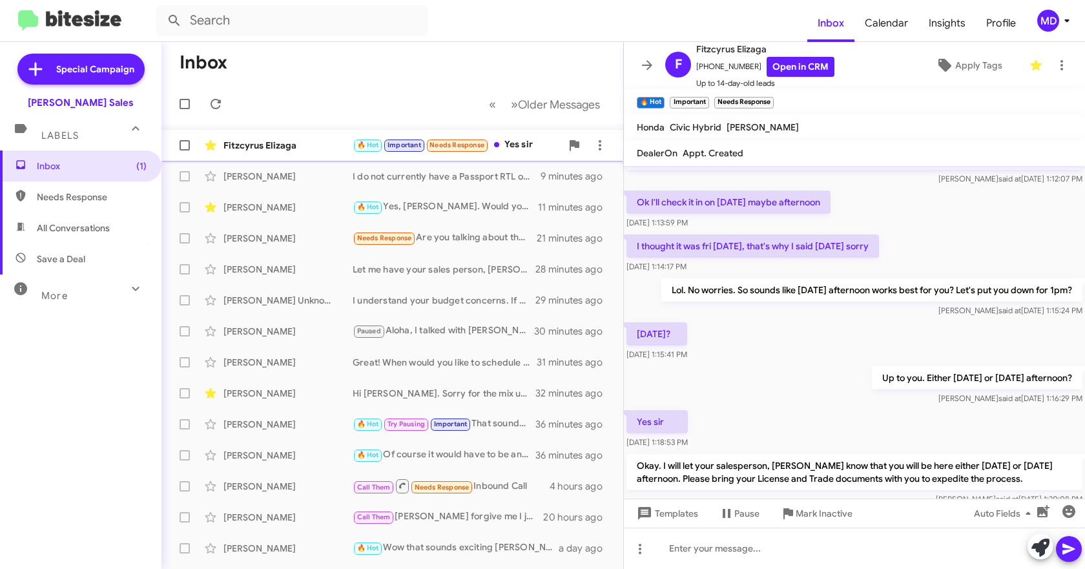
click at [289, 150] on div "Fitzcyrus Elizaga" at bounding box center [287, 145] width 129 height 13
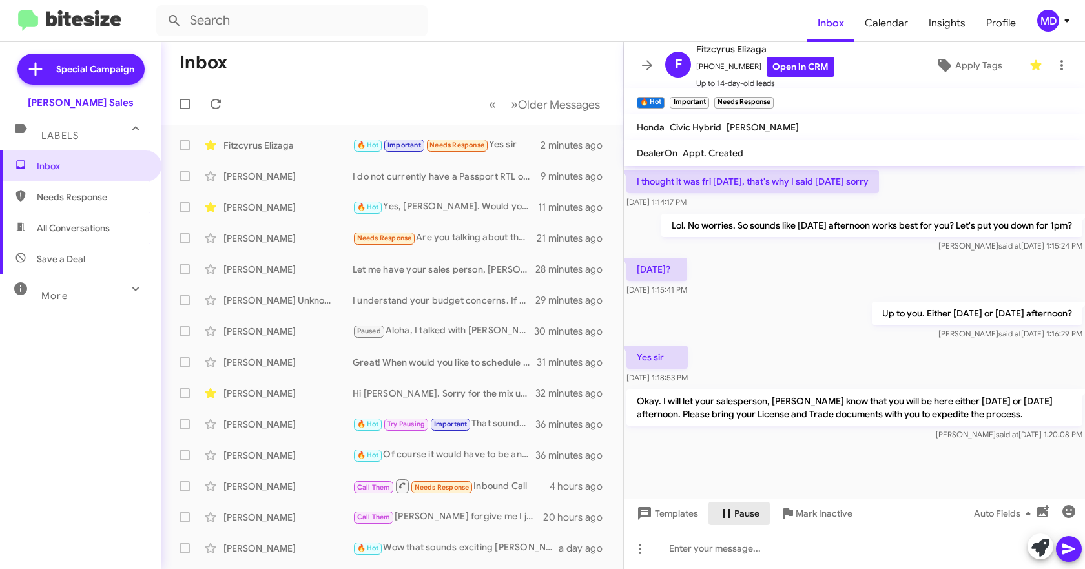
click at [740, 510] on span "Pause" at bounding box center [746, 513] width 25 height 23
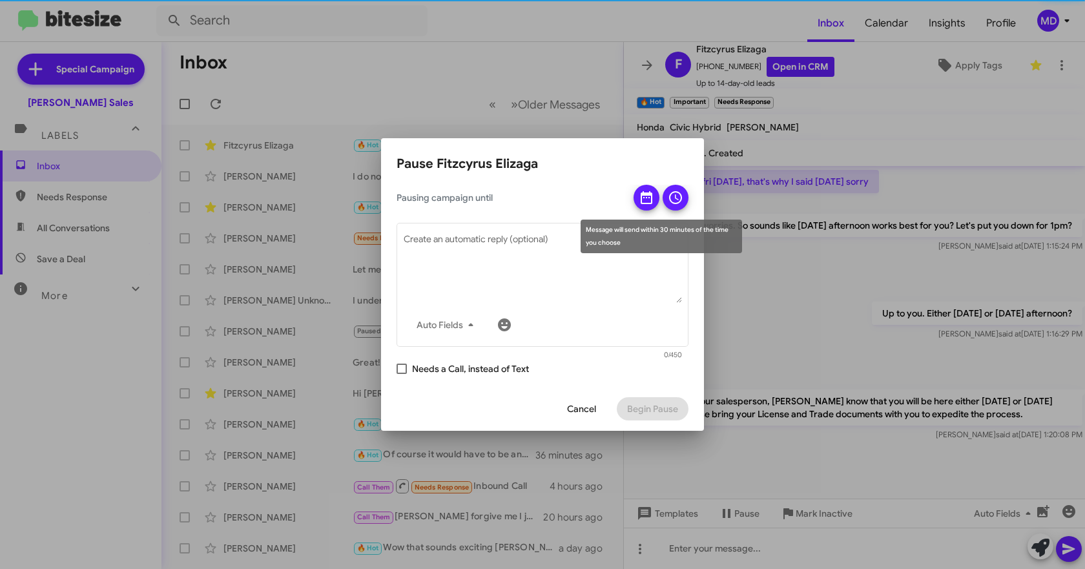
click at [648, 189] on span at bounding box center [646, 202] width 15 height 34
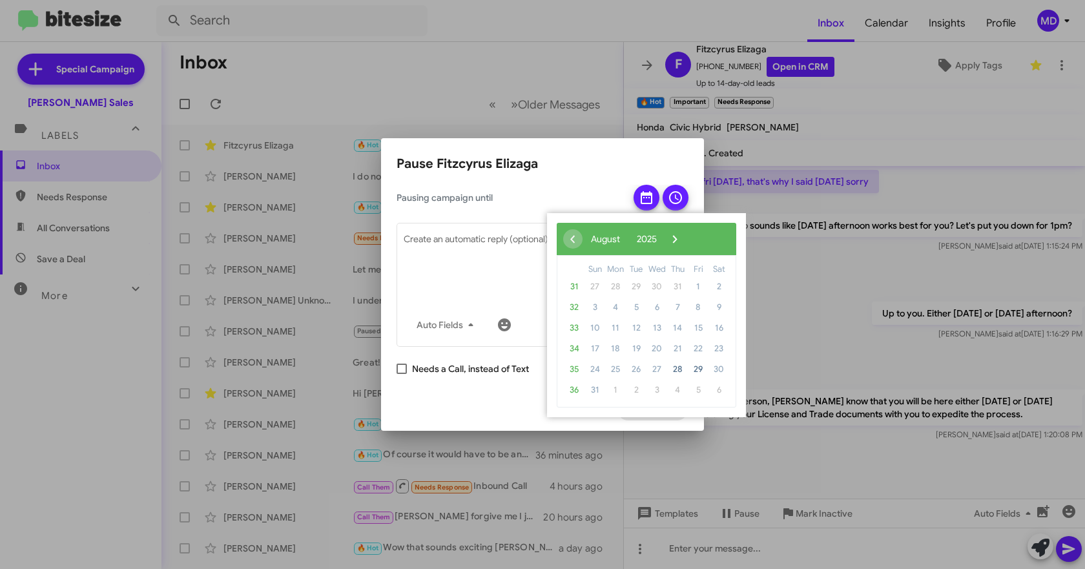
click at [685, 242] on span "›" at bounding box center [674, 238] width 19 height 19
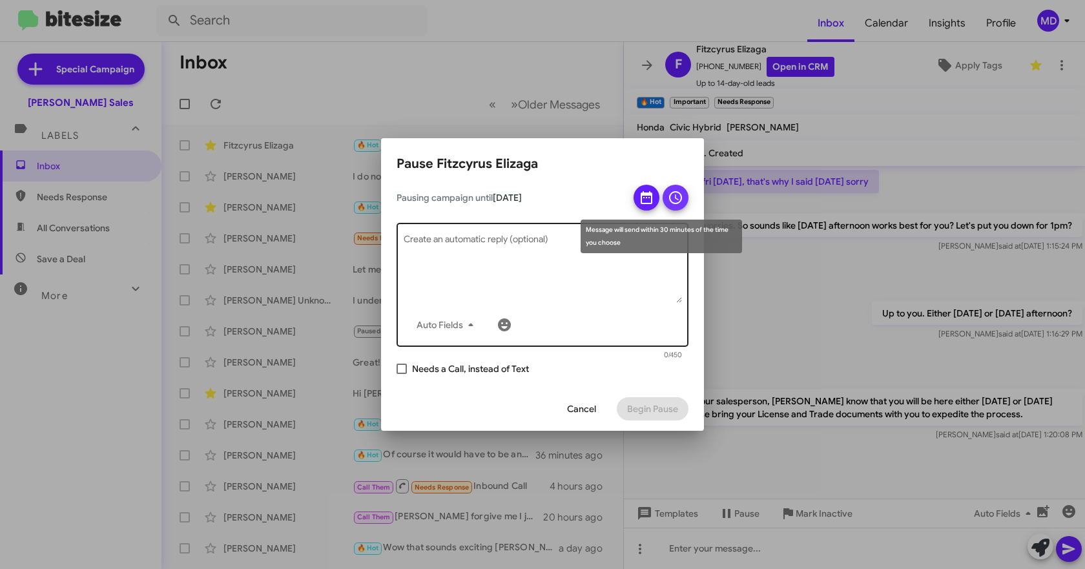
drag, startPoint x: 673, startPoint y: 189, endPoint x: 661, endPoint y: 291, distance: 102.1
click at [673, 192] on span at bounding box center [675, 198] width 15 height 26
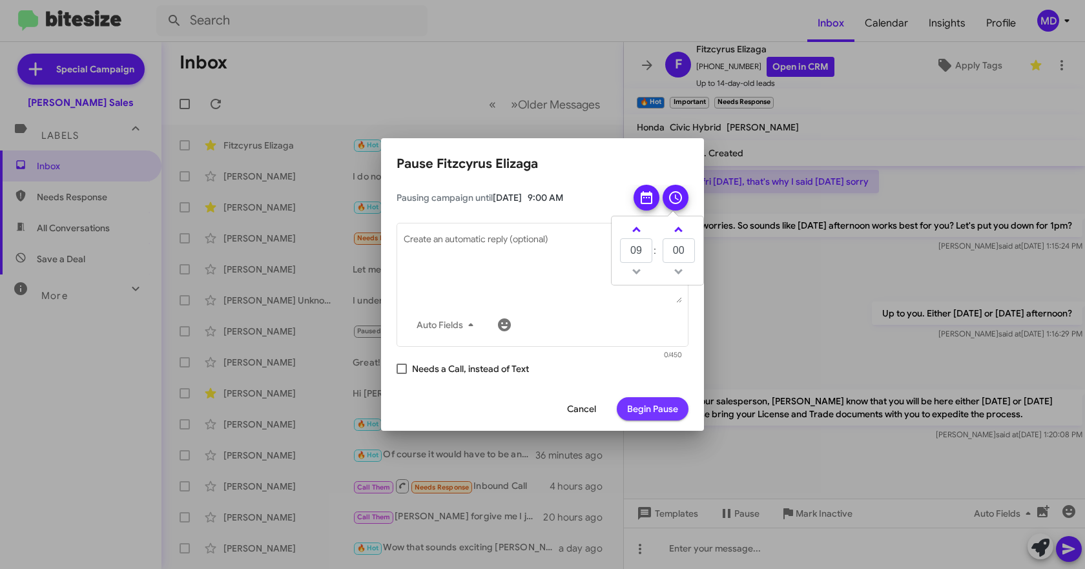
click at [656, 406] on span "Begin Pause" at bounding box center [652, 408] width 51 height 23
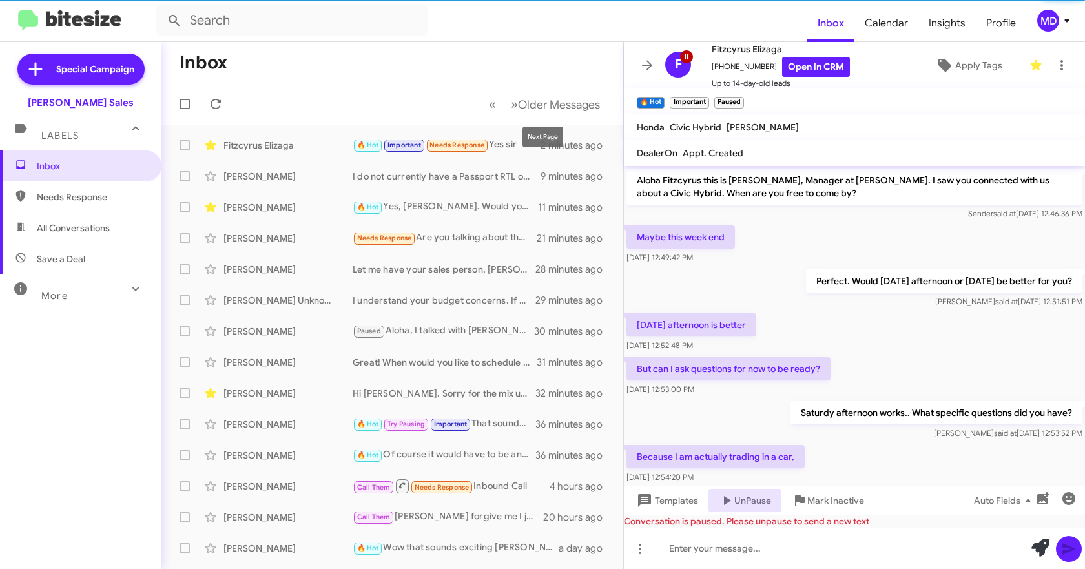
scroll to position [657, 0]
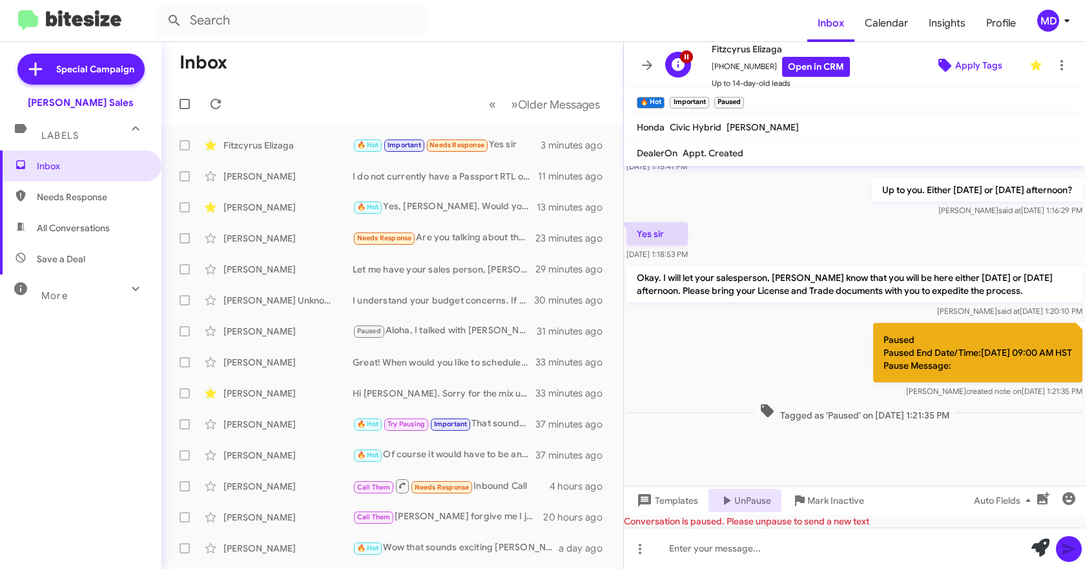
click at [981, 63] on span "Apply Tags" at bounding box center [978, 65] width 47 height 23
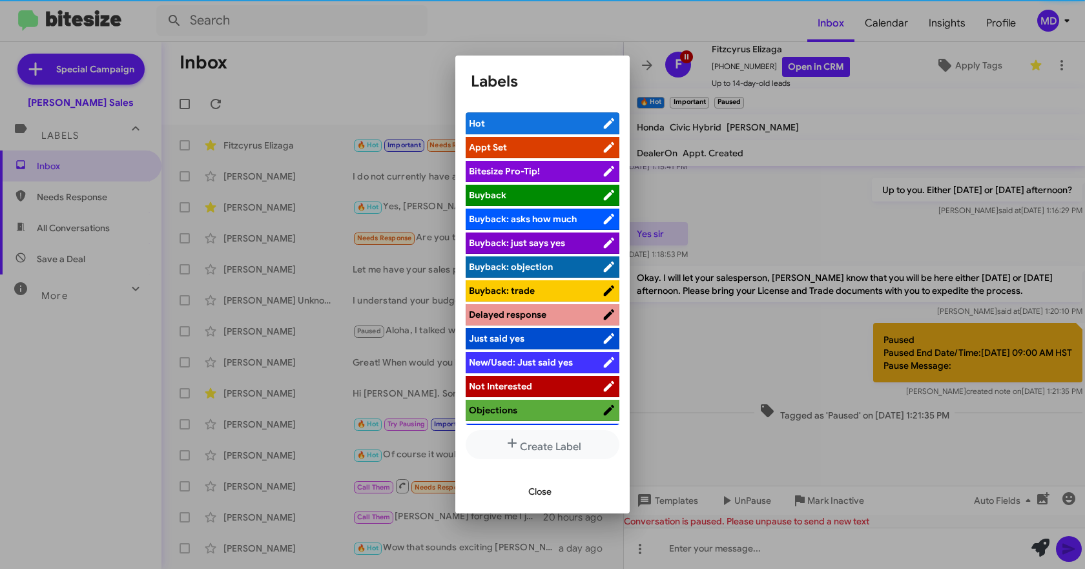
click at [556, 142] on span "Appt Set" at bounding box center [535, 147] width 133 height 13
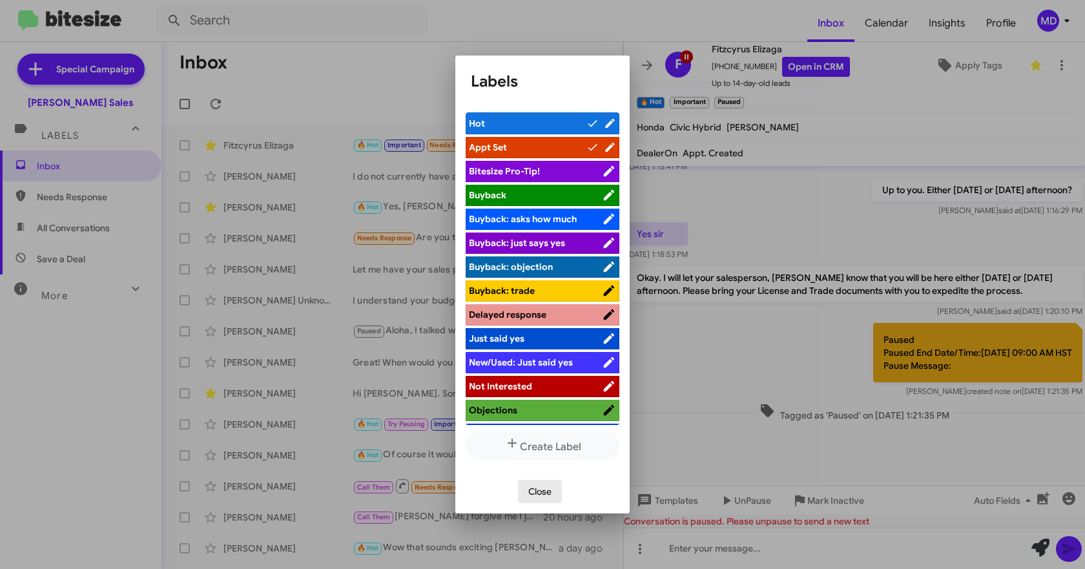
click at [554, 497] on button "Close" at bounding box center [540, 491] width 44 height 23
